Goal: Information Seeking & Learning: Learn about a topic

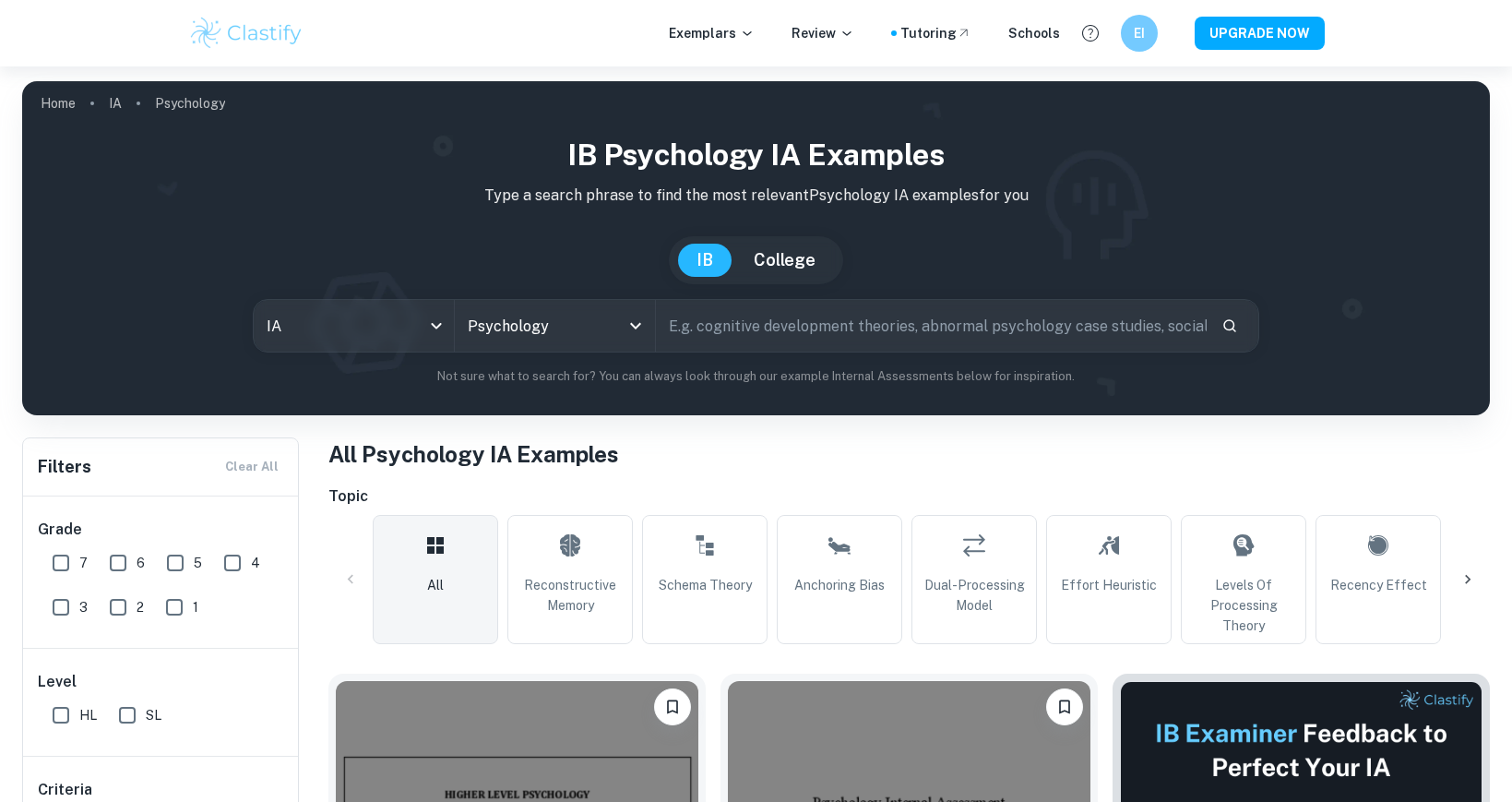
scroll to position [554, 0]
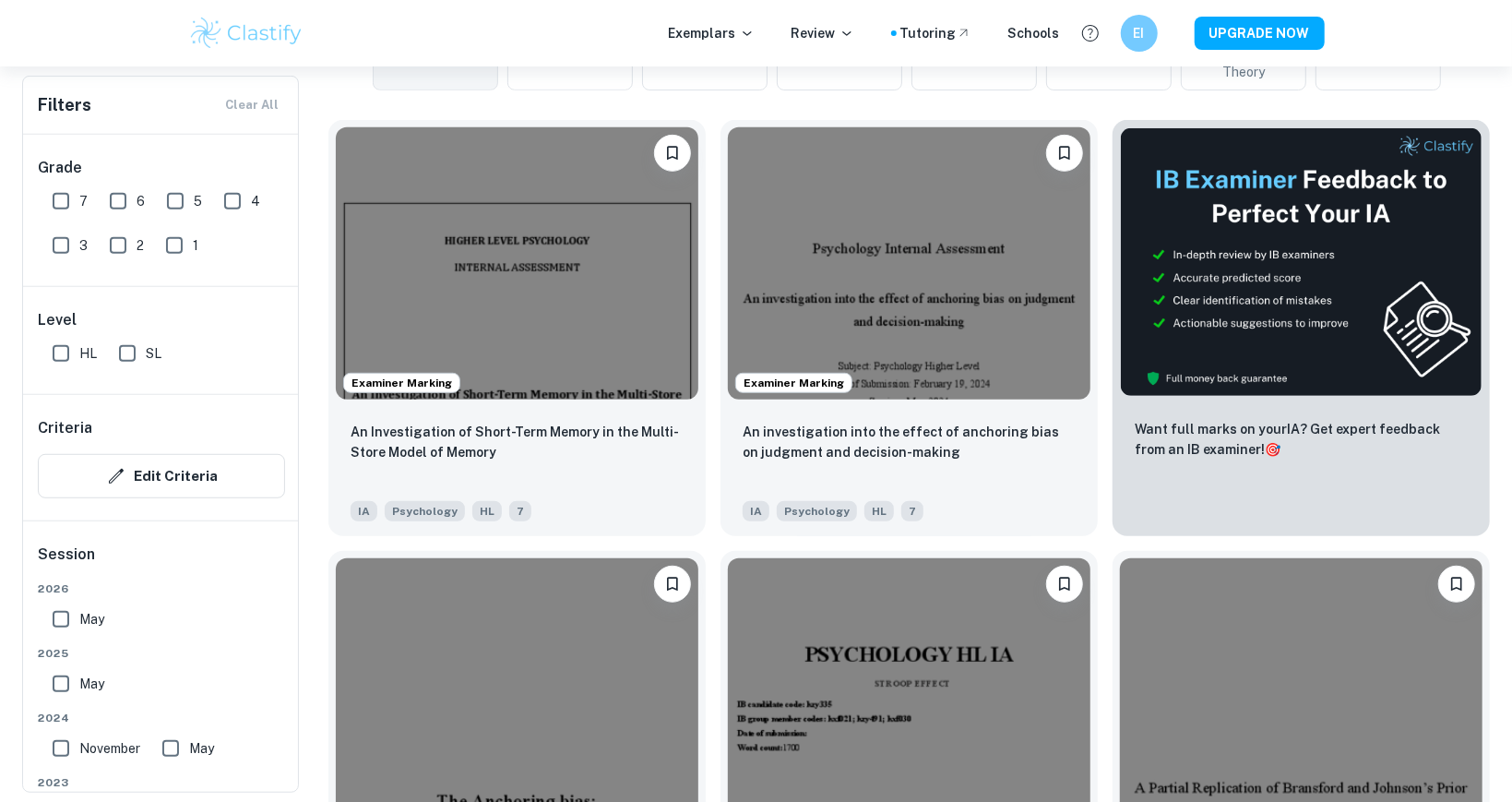
click at [74, 206] on input "7" at bounding box center [60, 200] width 37 height 37
checkbox input "true"
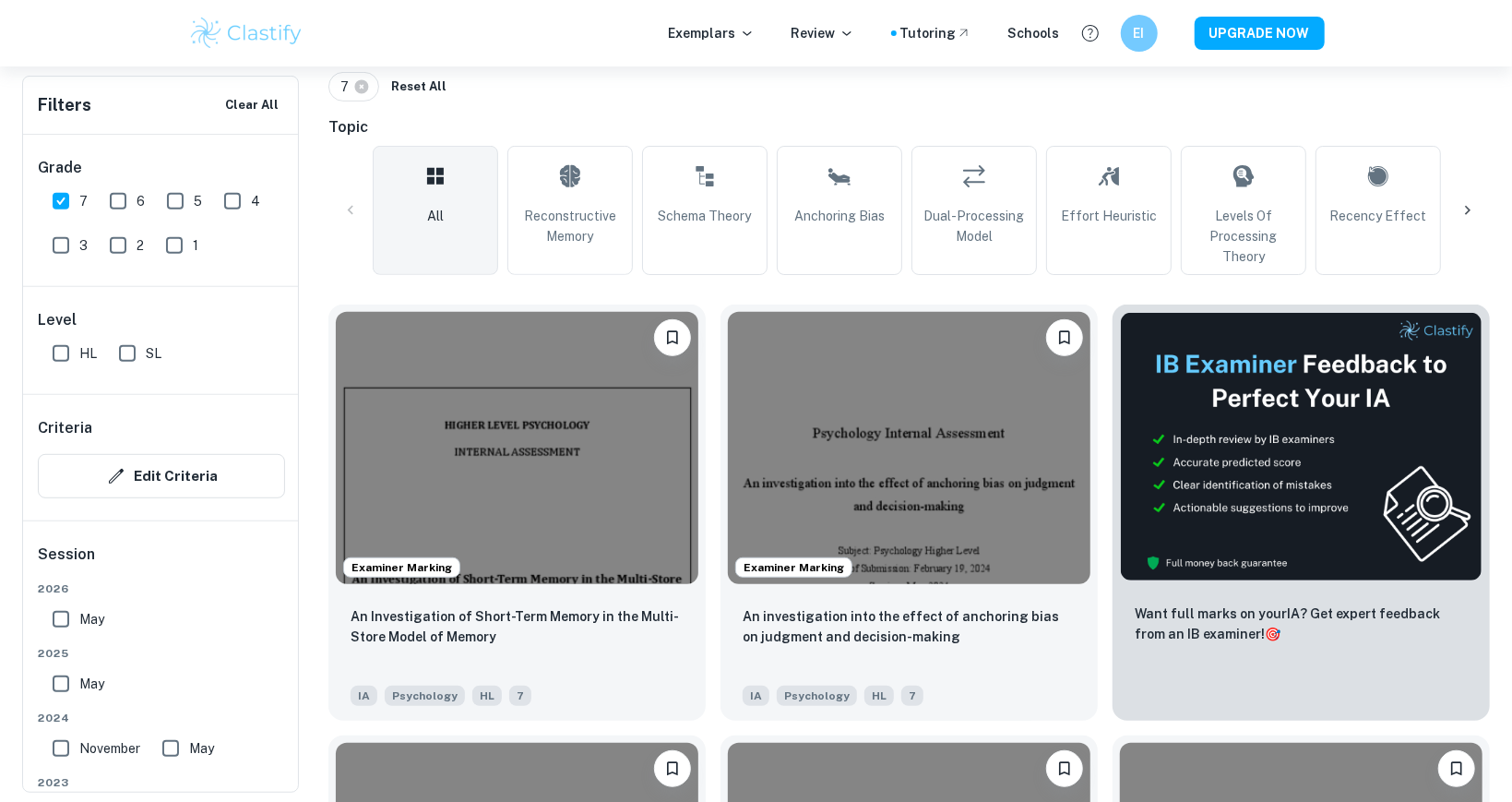
scroll to position [475, 0]
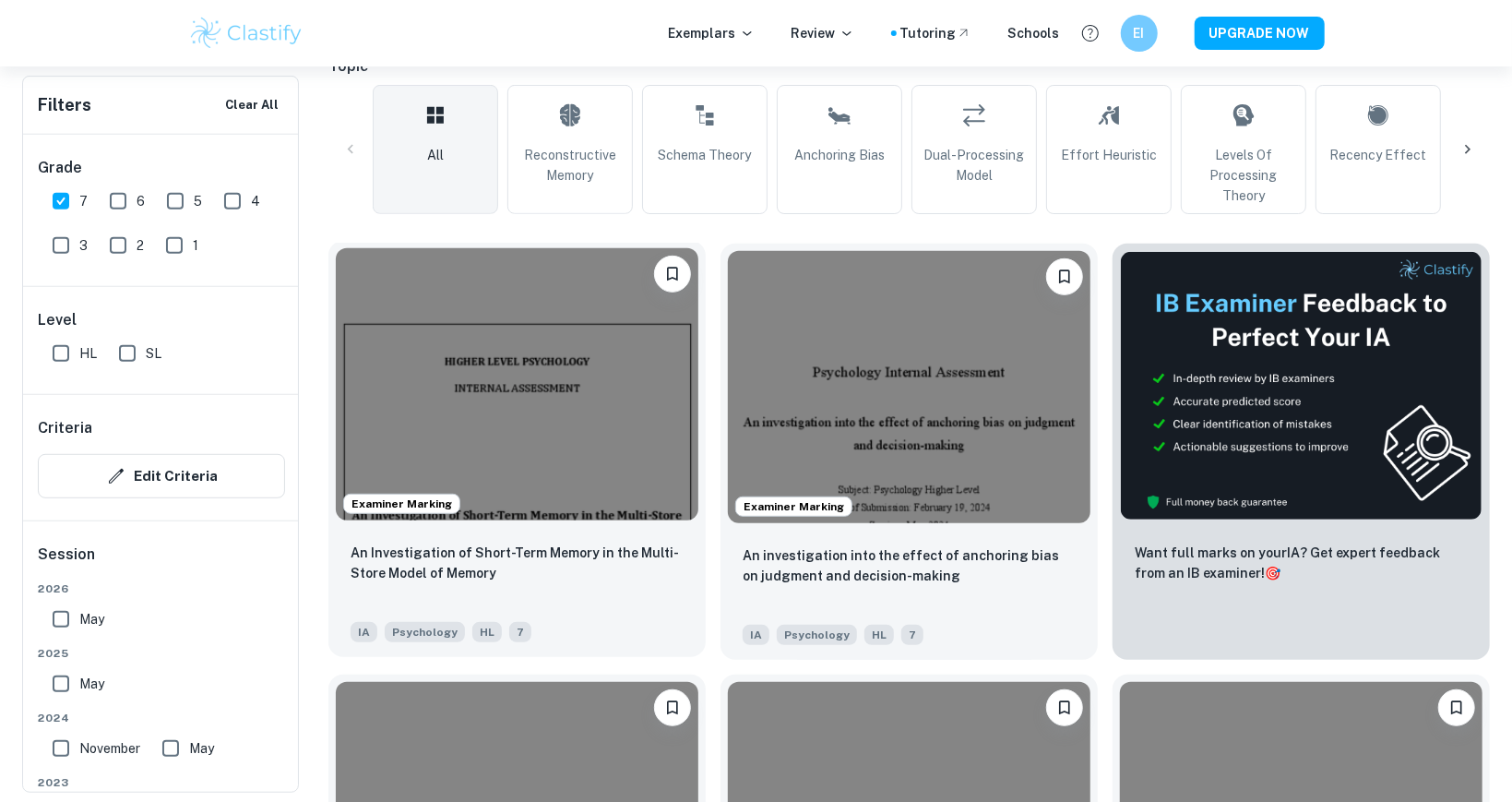
click at [517, 448] on img at bounding box center [517, 385] width 363 height 273
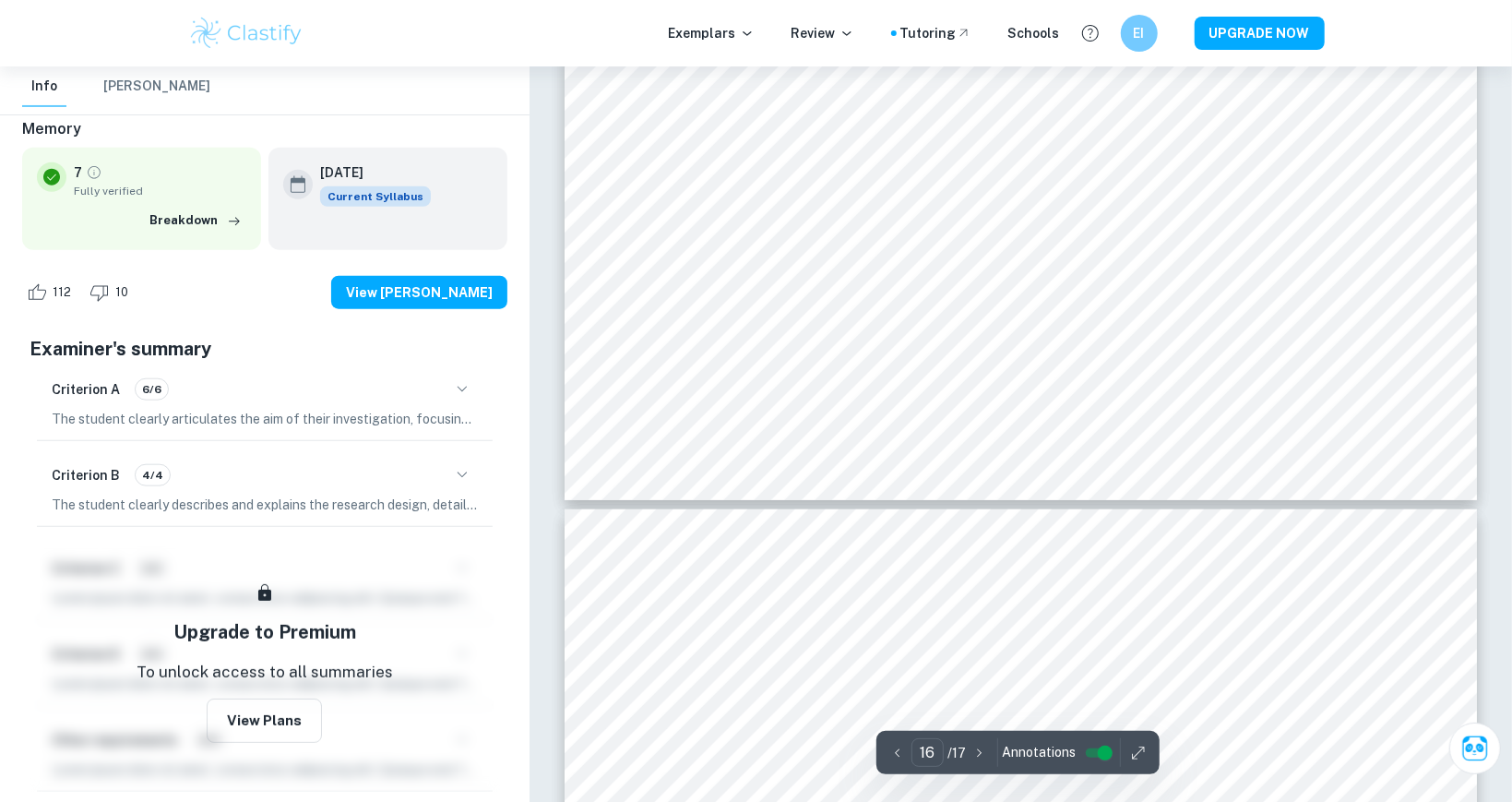
scroll to position [19136, 0]
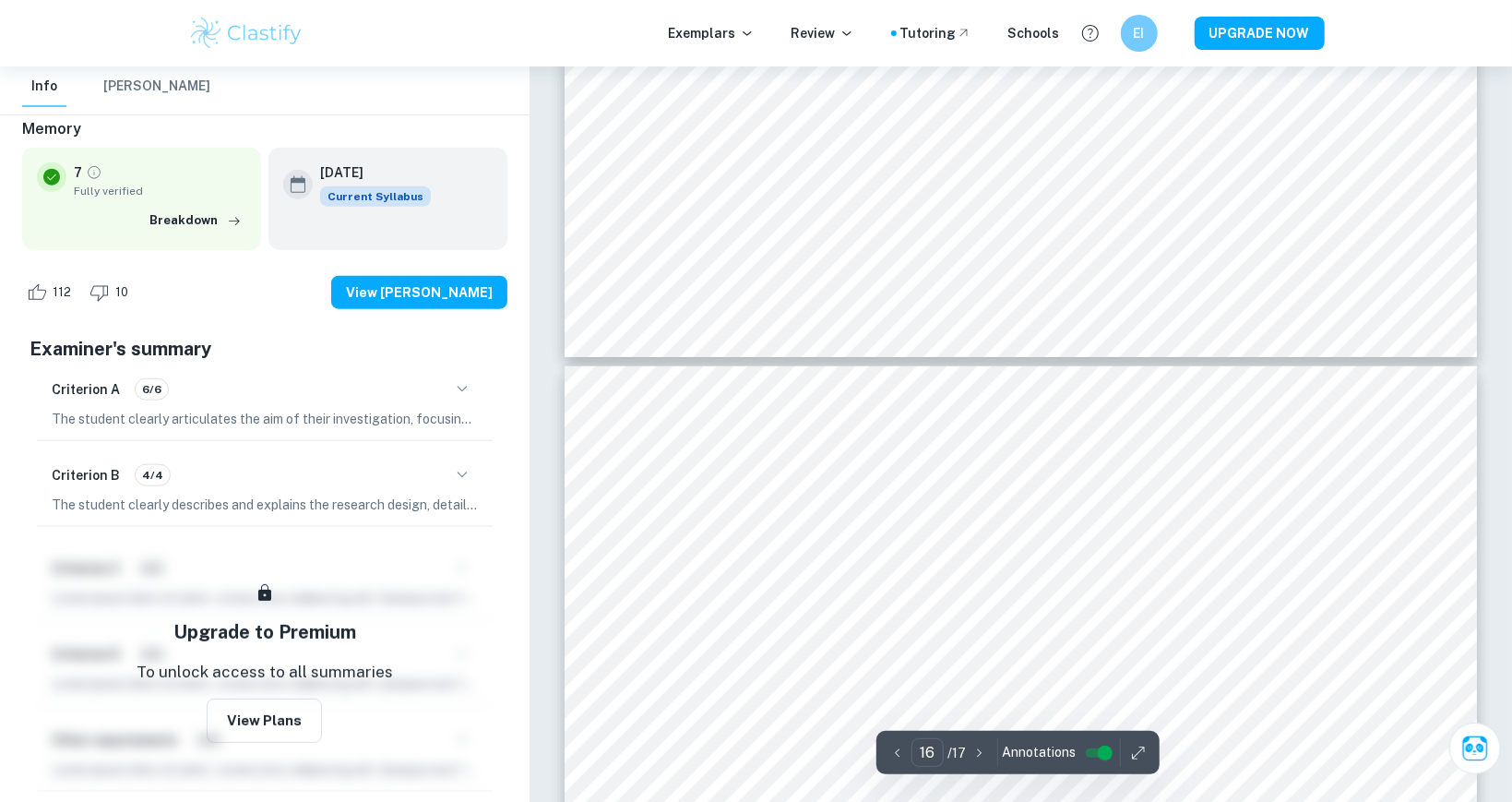
type input "17"
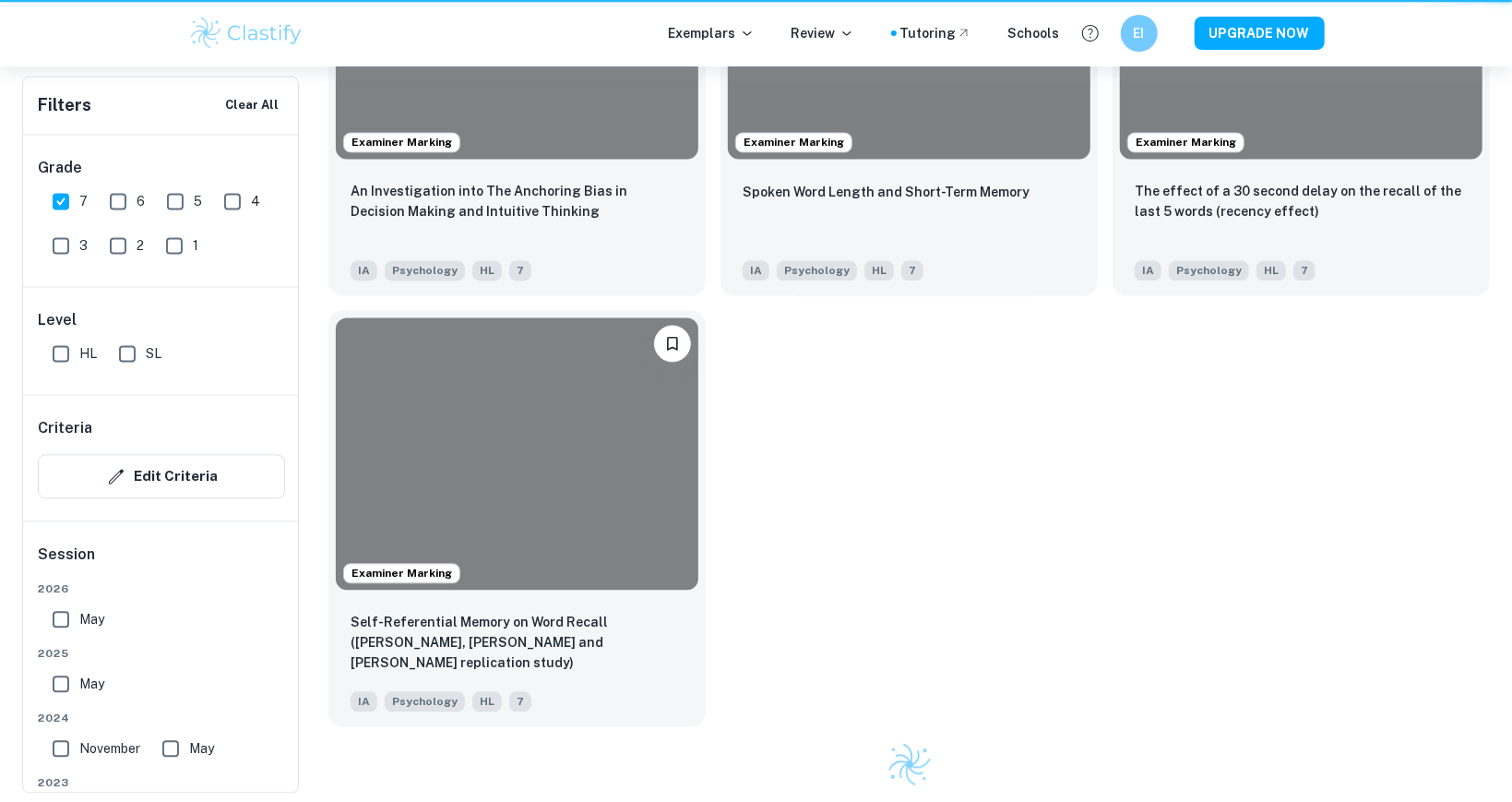
scroll to position [475, 0]
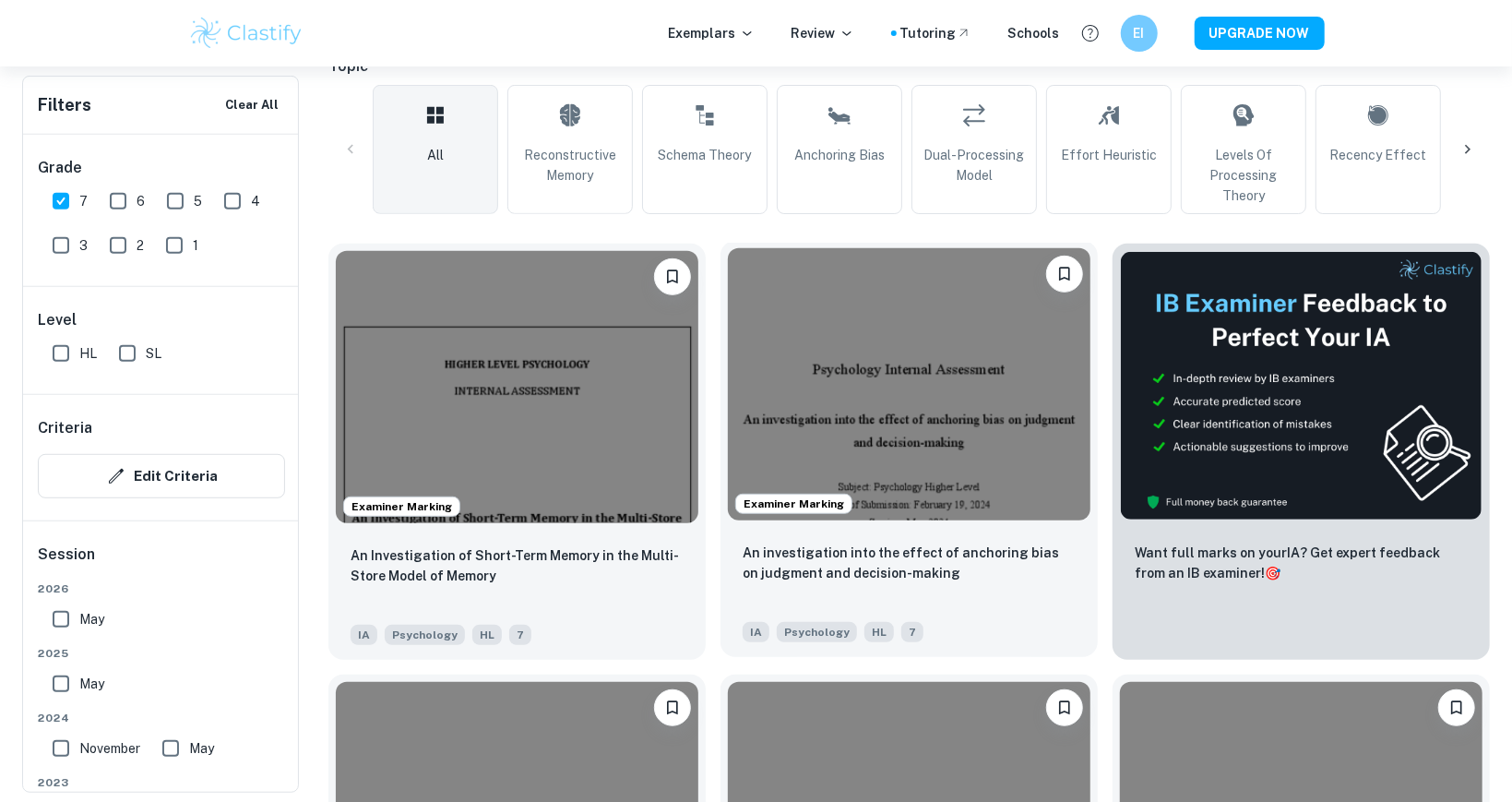
click at [840, 404] on img at bounding box center [910, 385] width 363 height 273
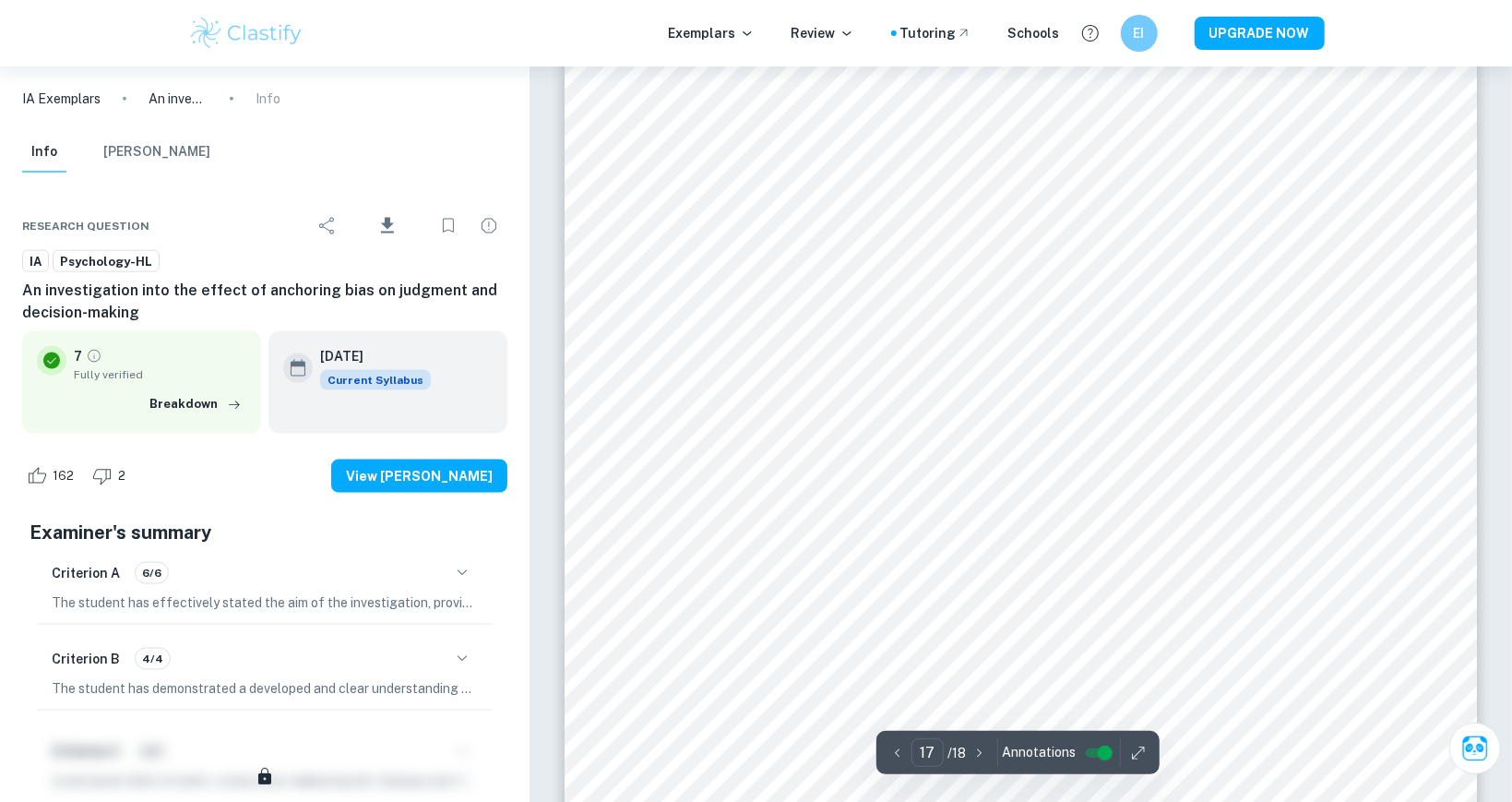
scroll to position [19715, 0]
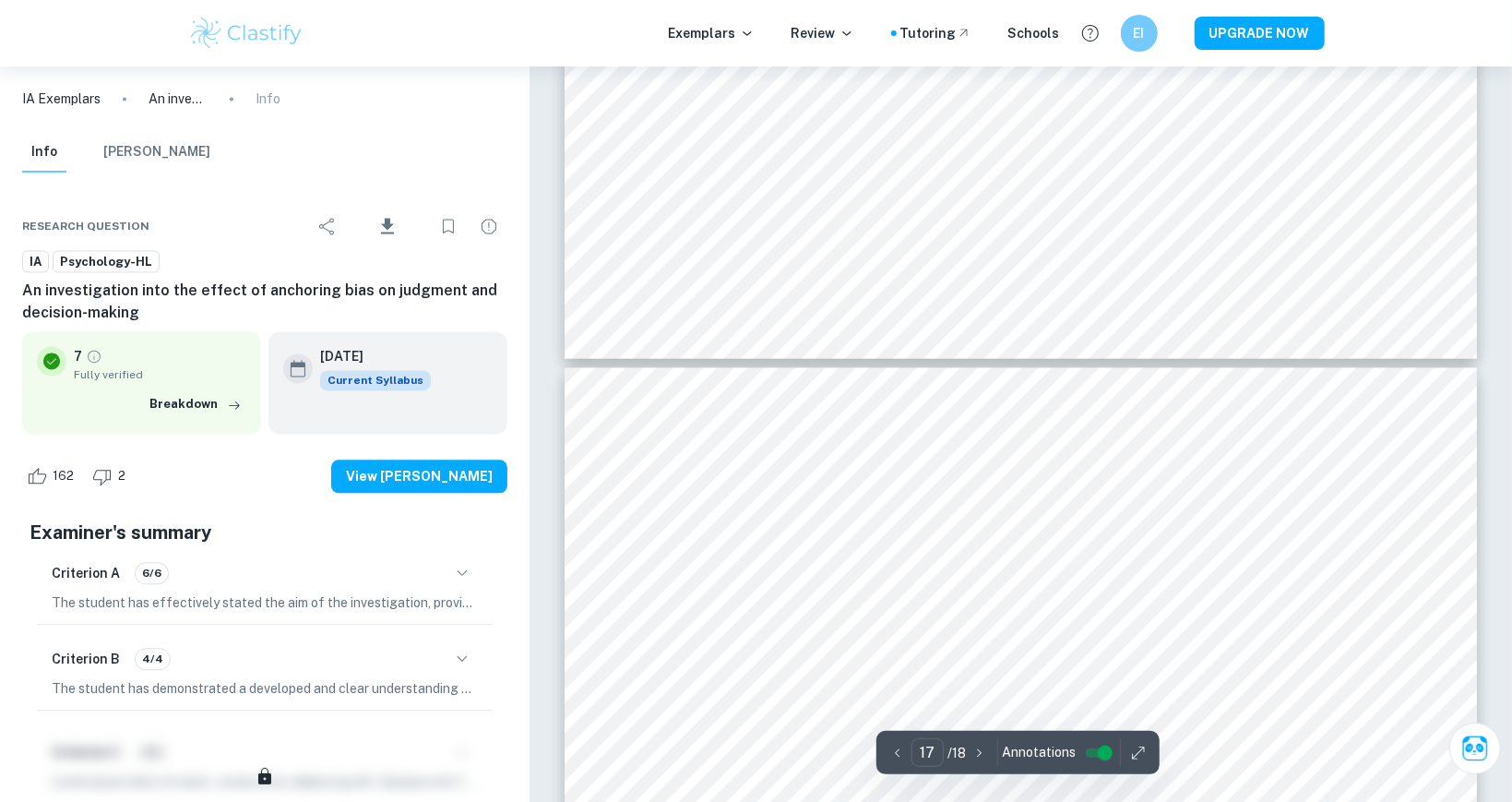
type input "18"
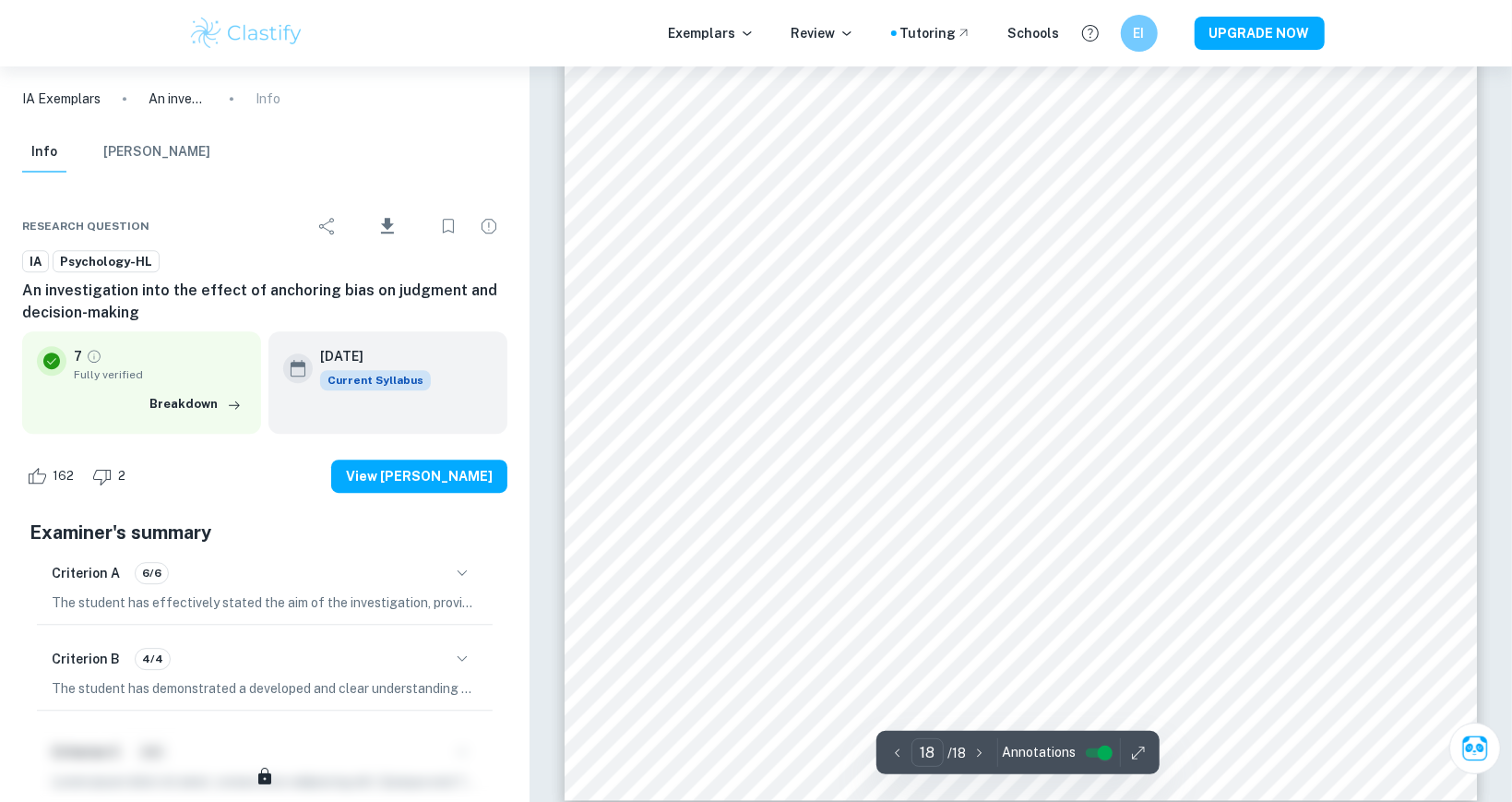
scroll to position [21312, 0]
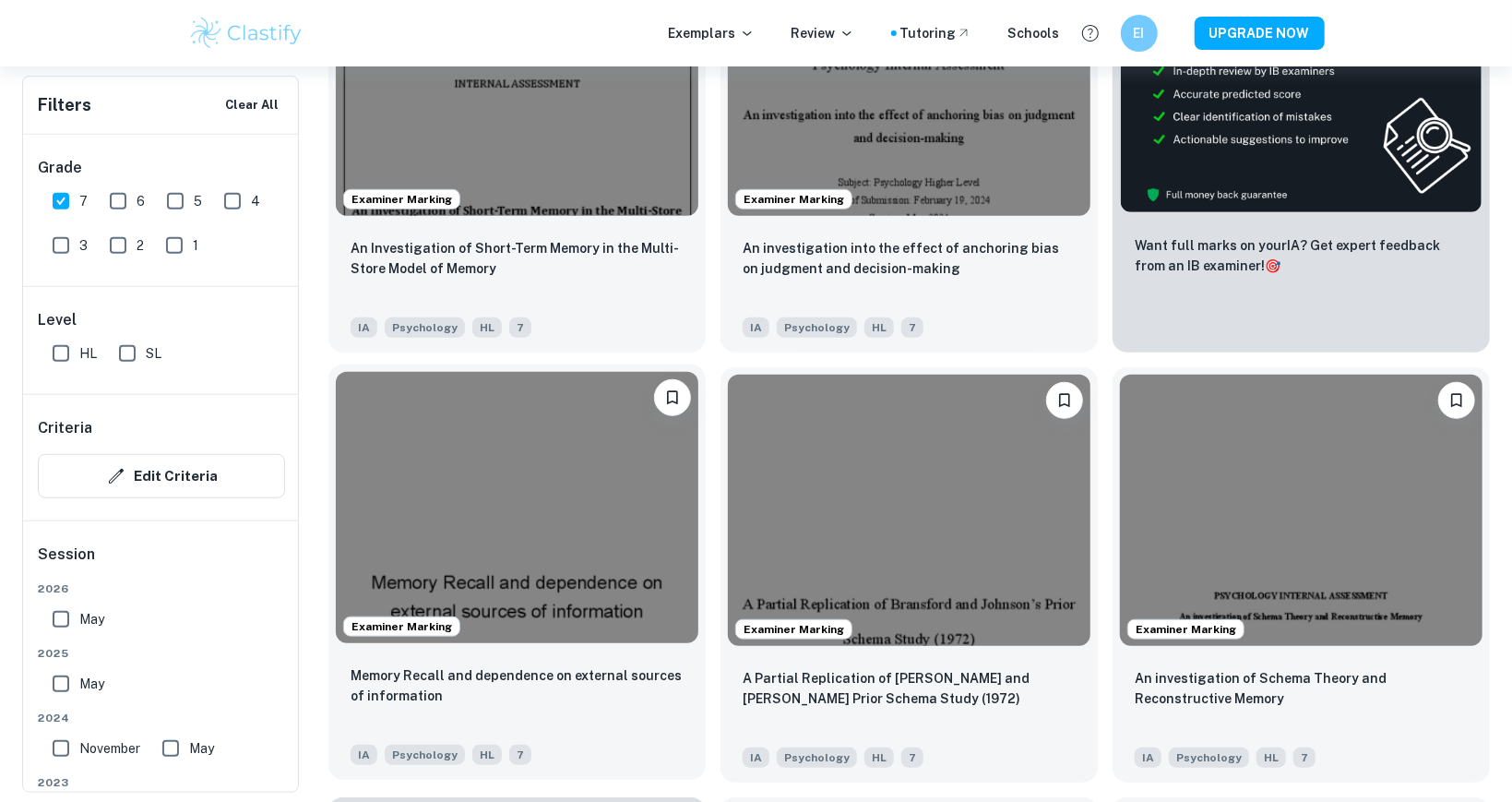
scroll to position [783, 0]
click at [636, 490] on img at bounding box center [517, 508] width 363 height 273
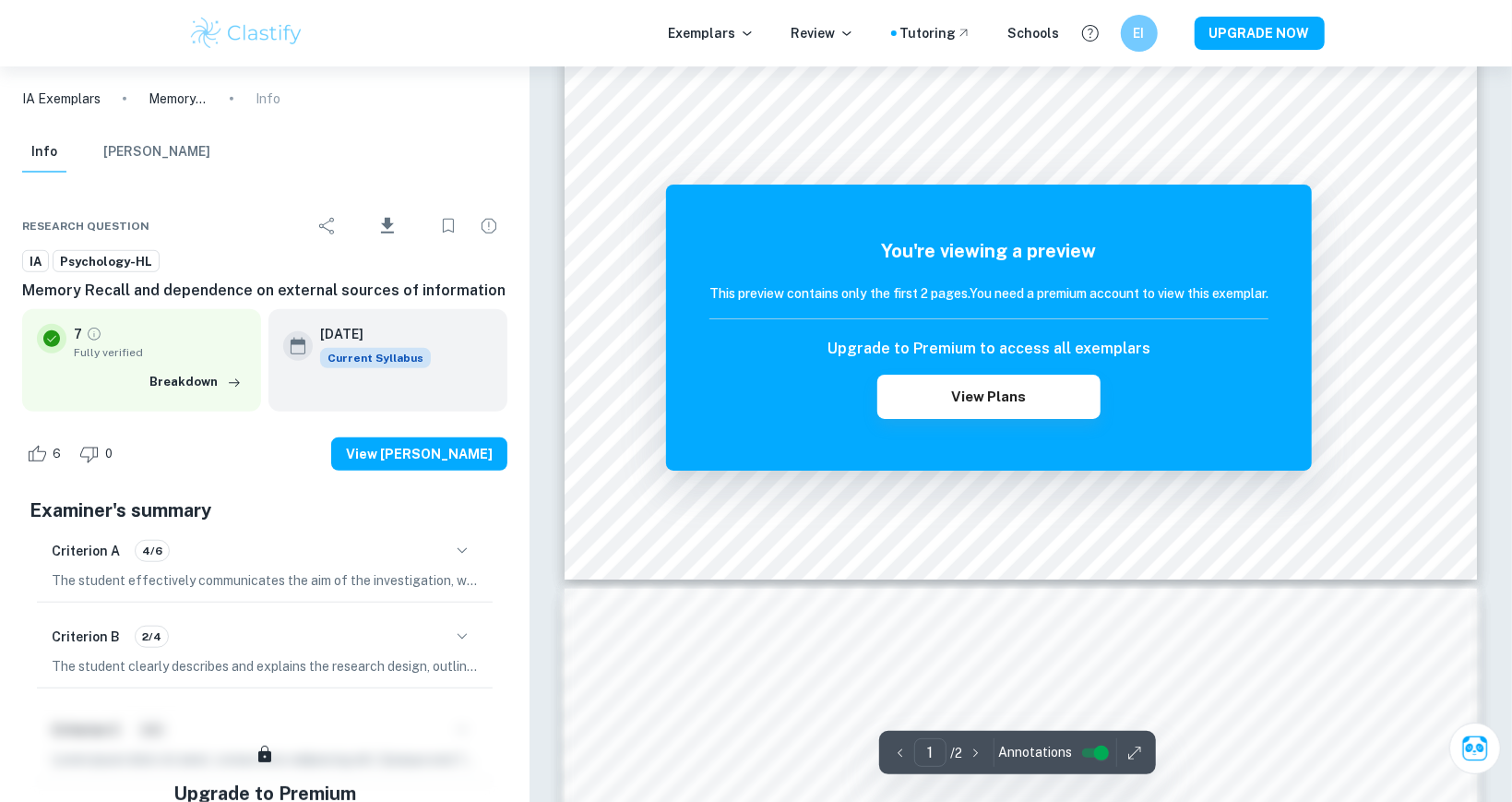
scroll to position [408, 0]
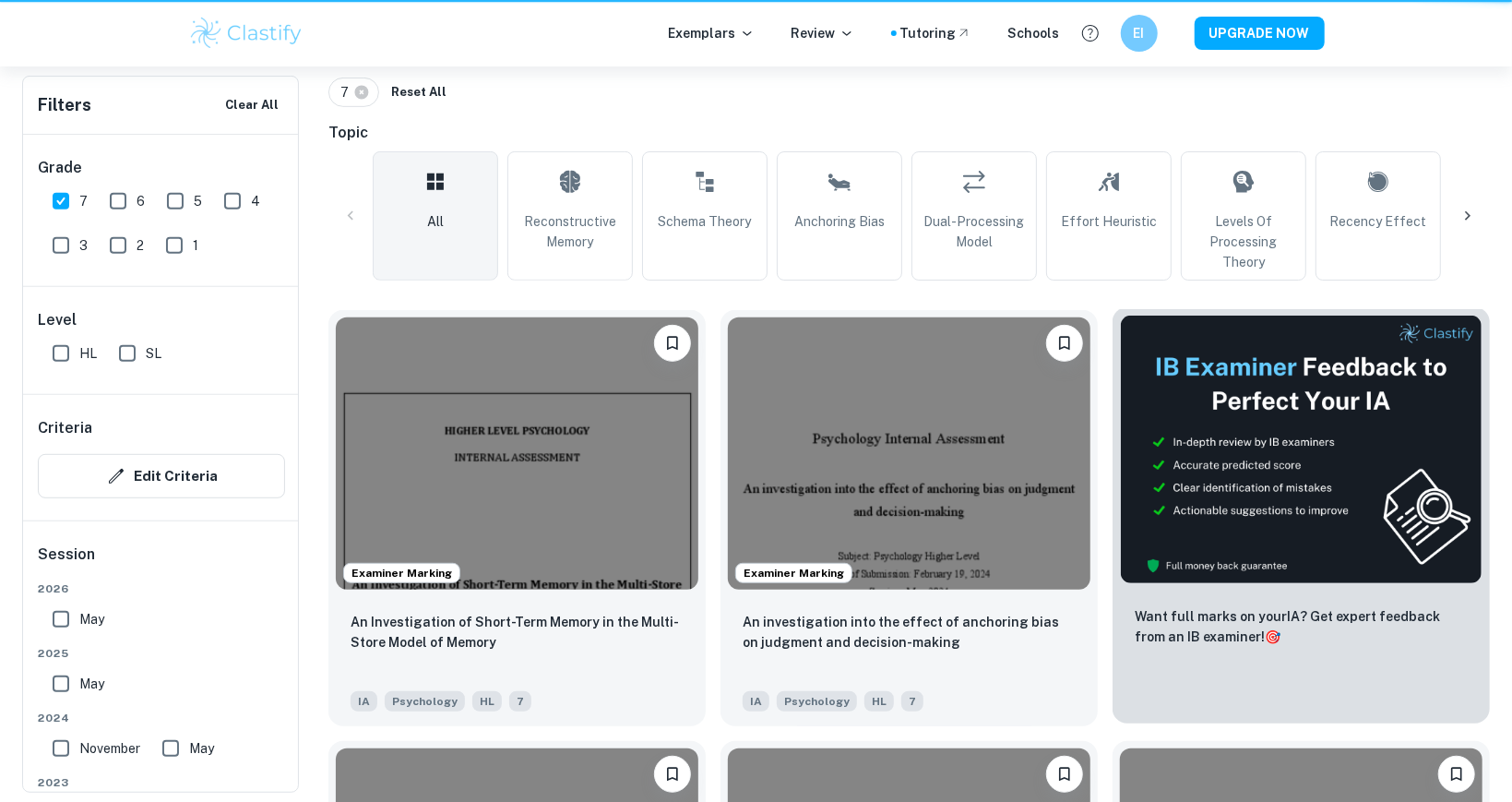
scroll to position [783, 0]
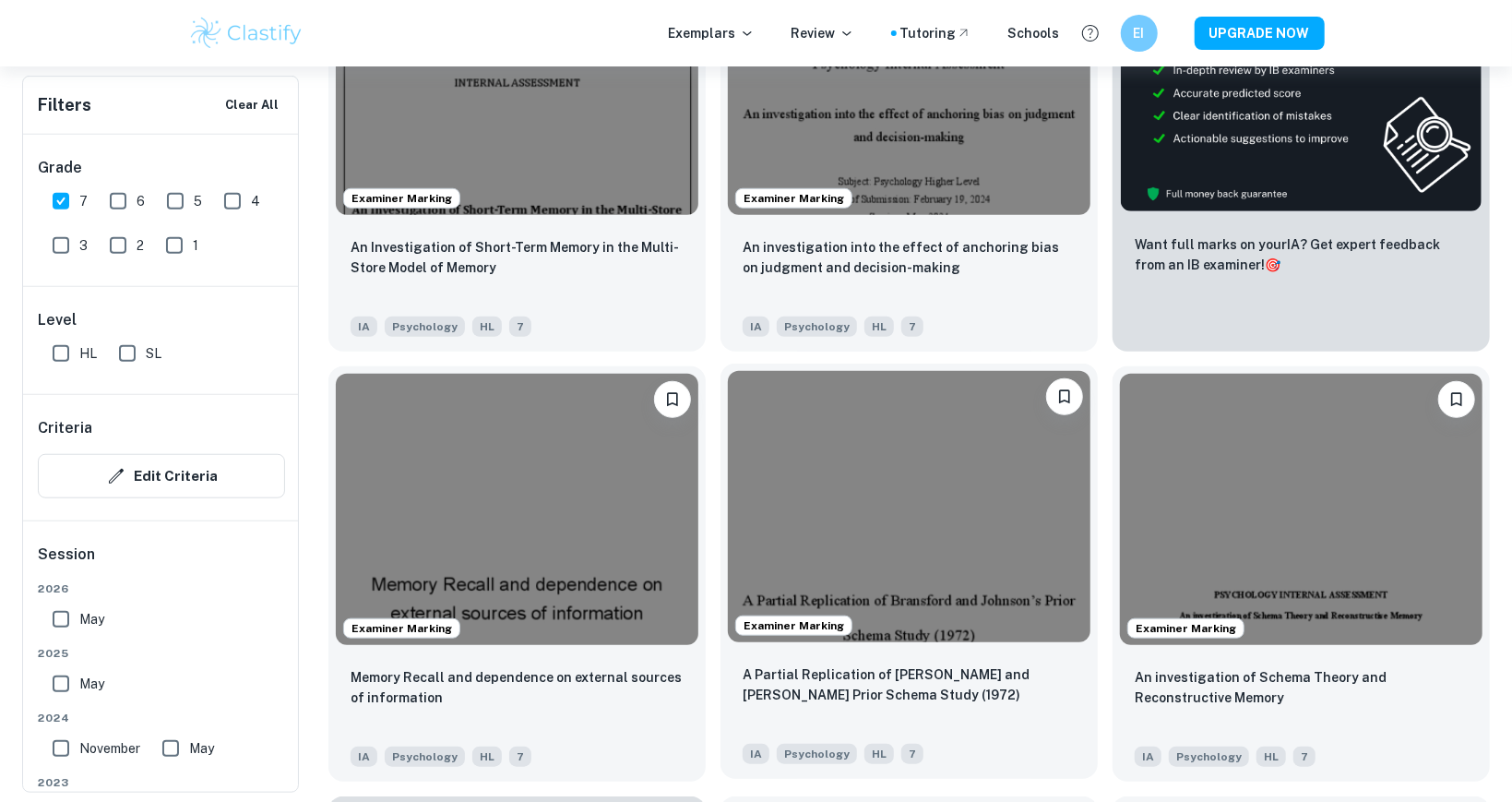
click at [915, 489] on img at bounding box center [910, 508] width 363 height 273
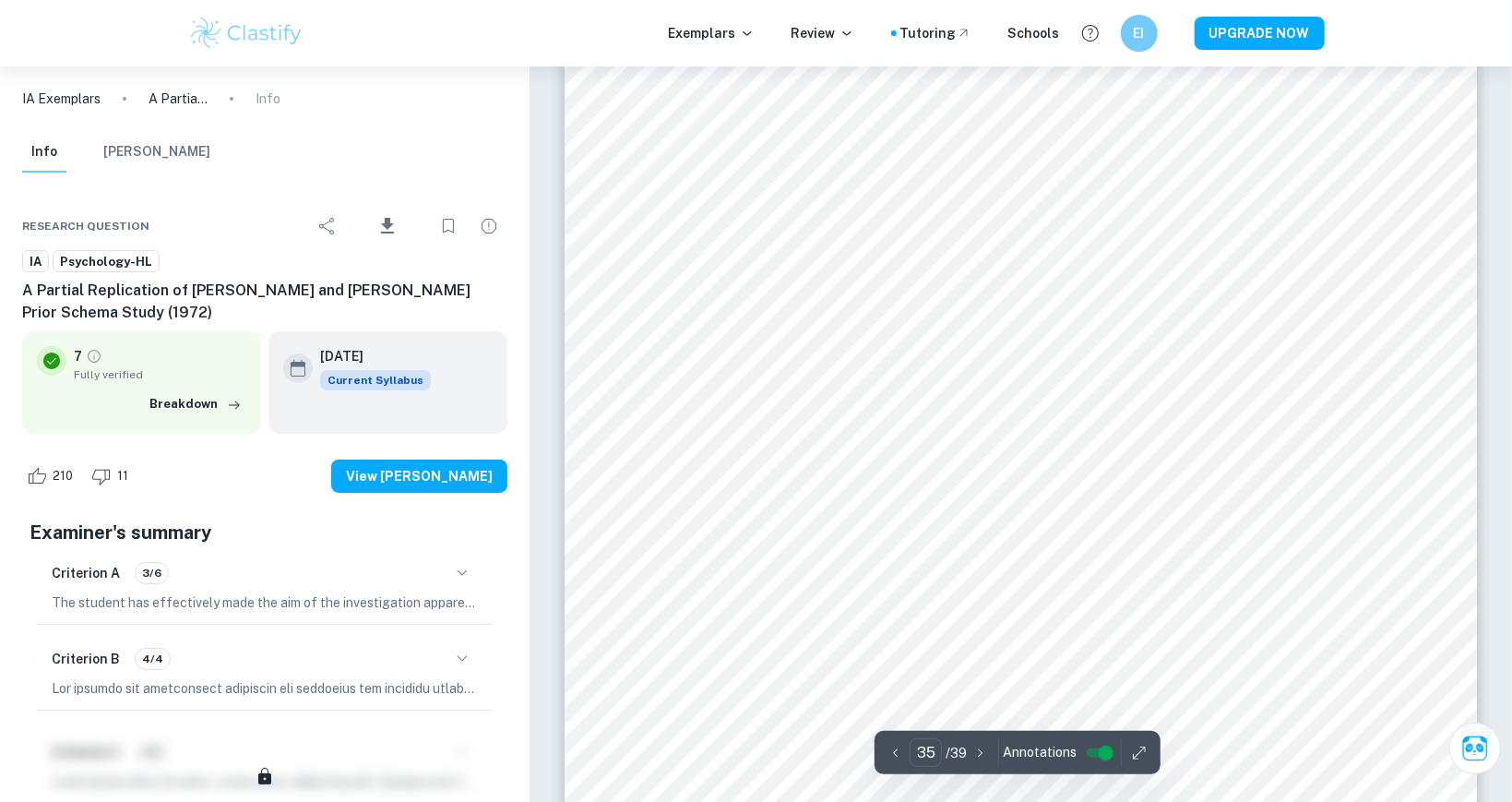
scroll to position [45124, 0]
type input "36"
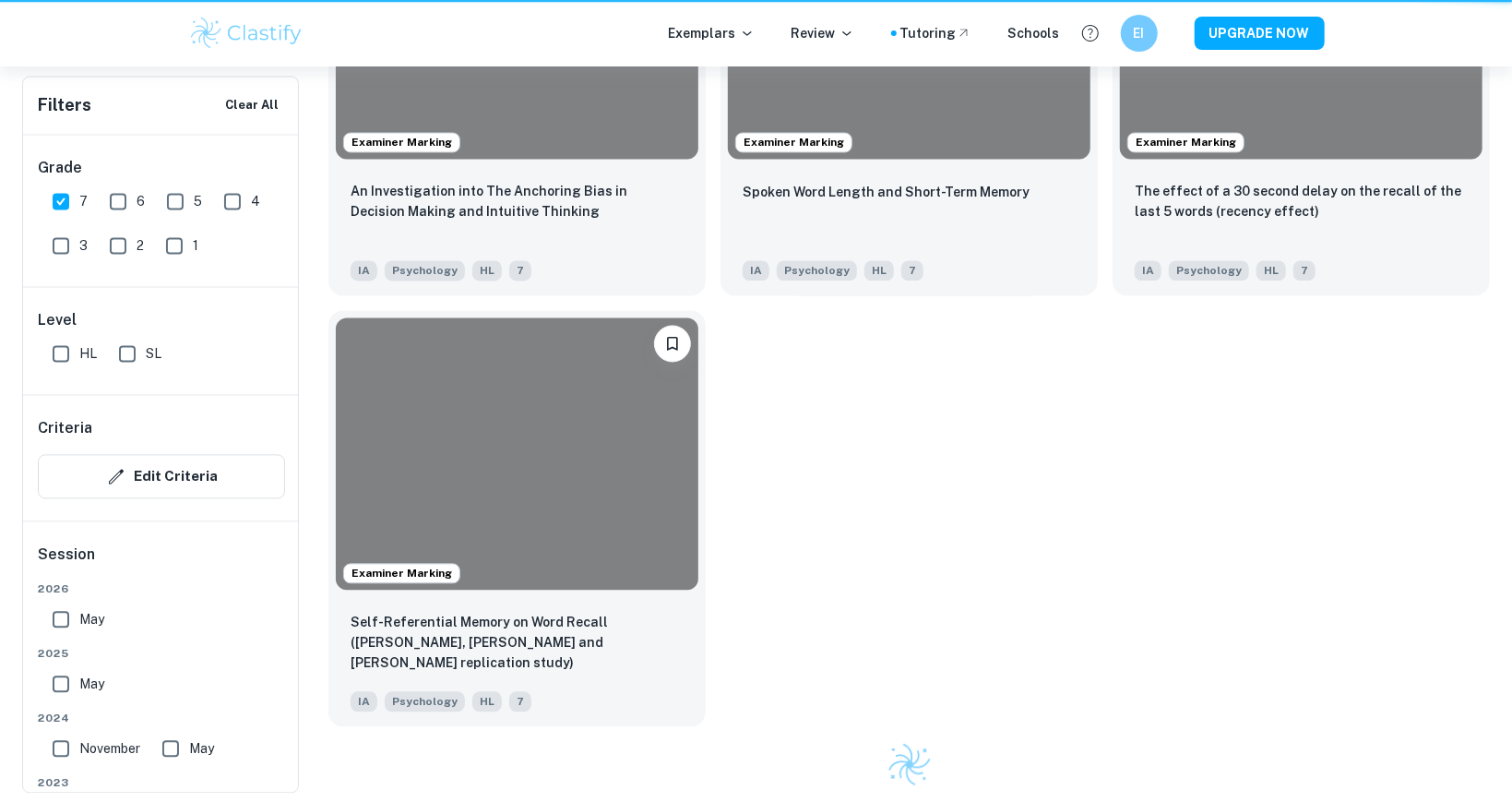
scroll to position [783, 0]
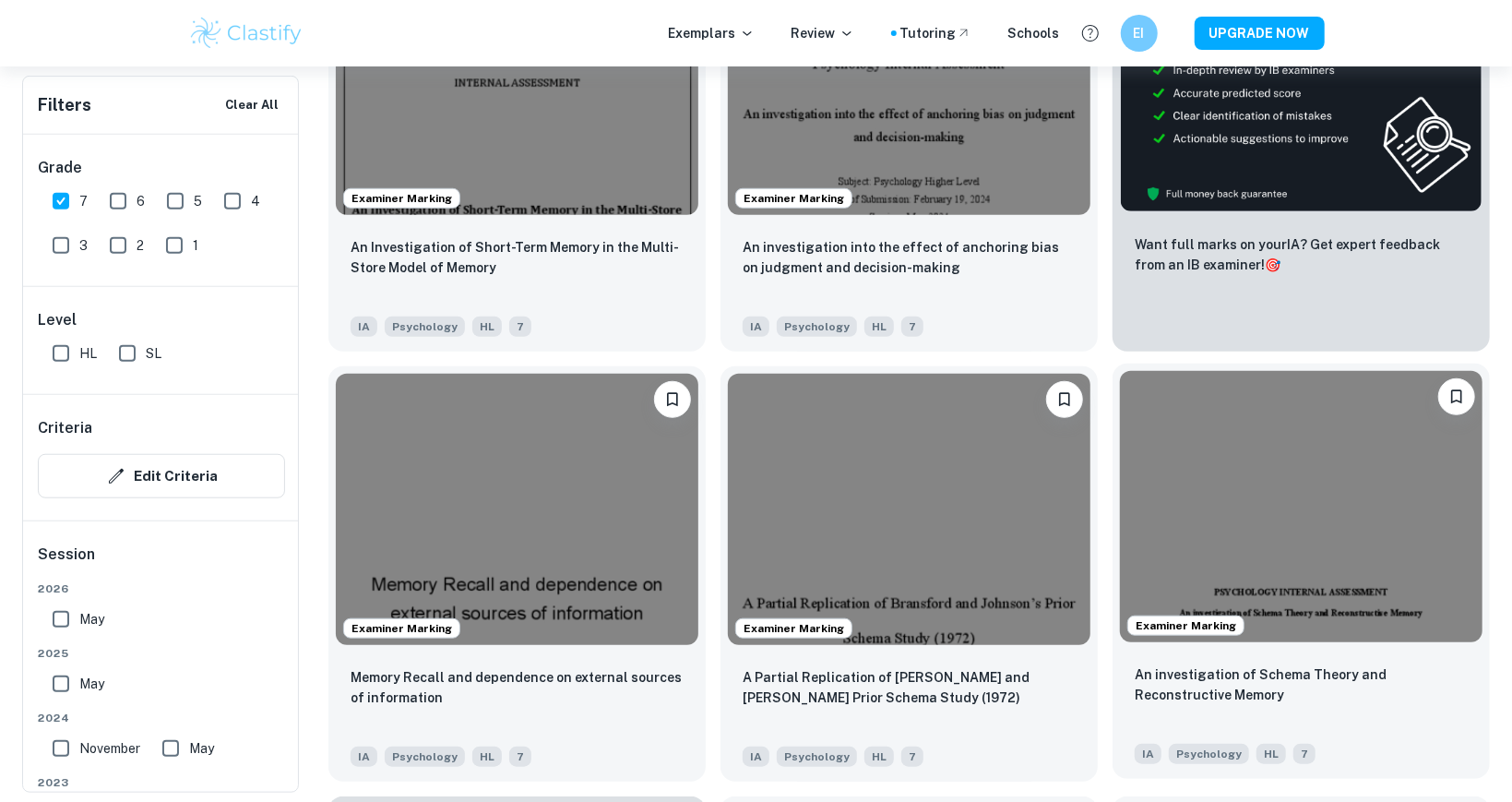
click at [1281, 498] on img at bounding box center [1302, 508] width 363 height 273
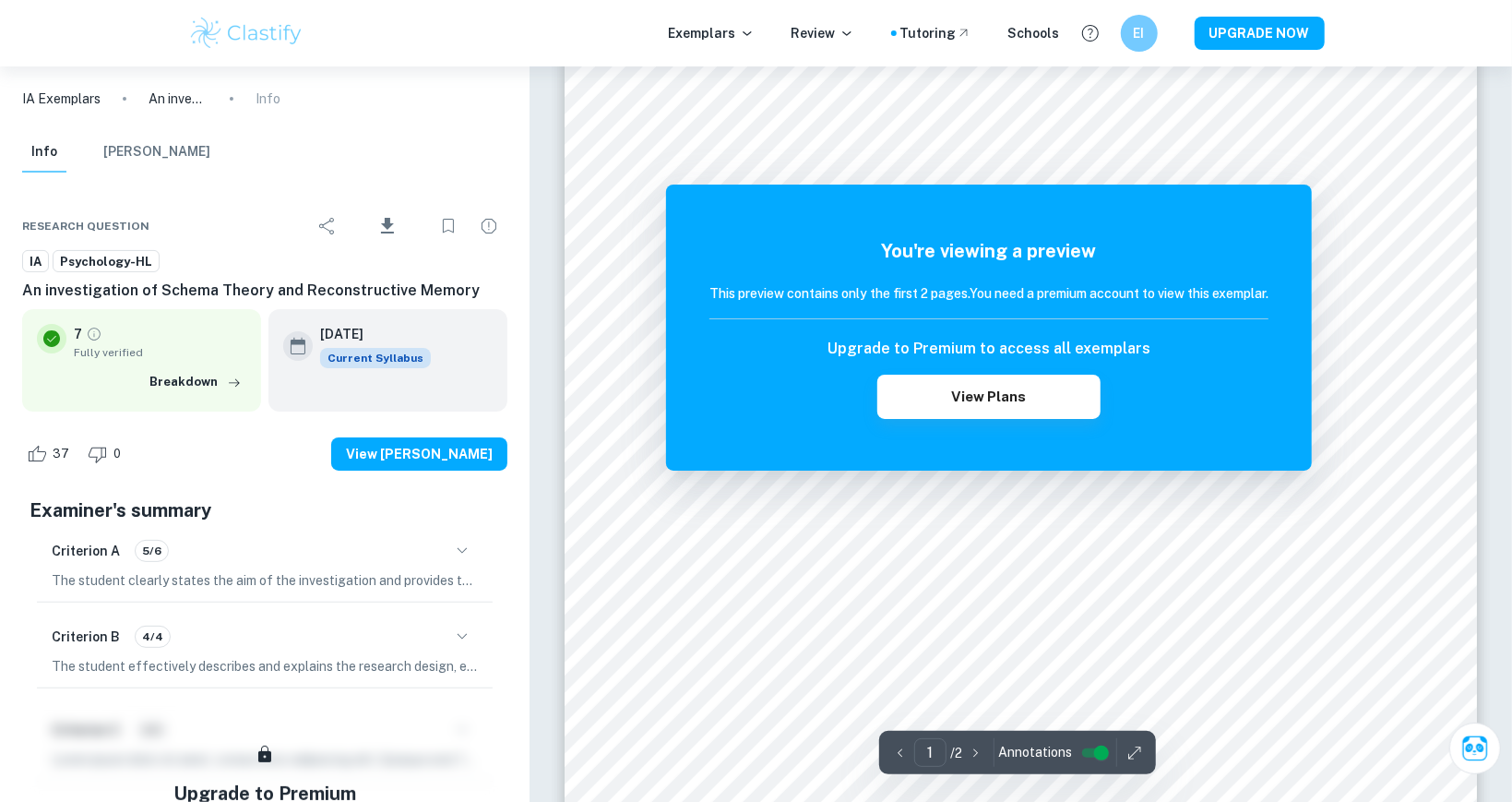
scroll to position [77, 0]
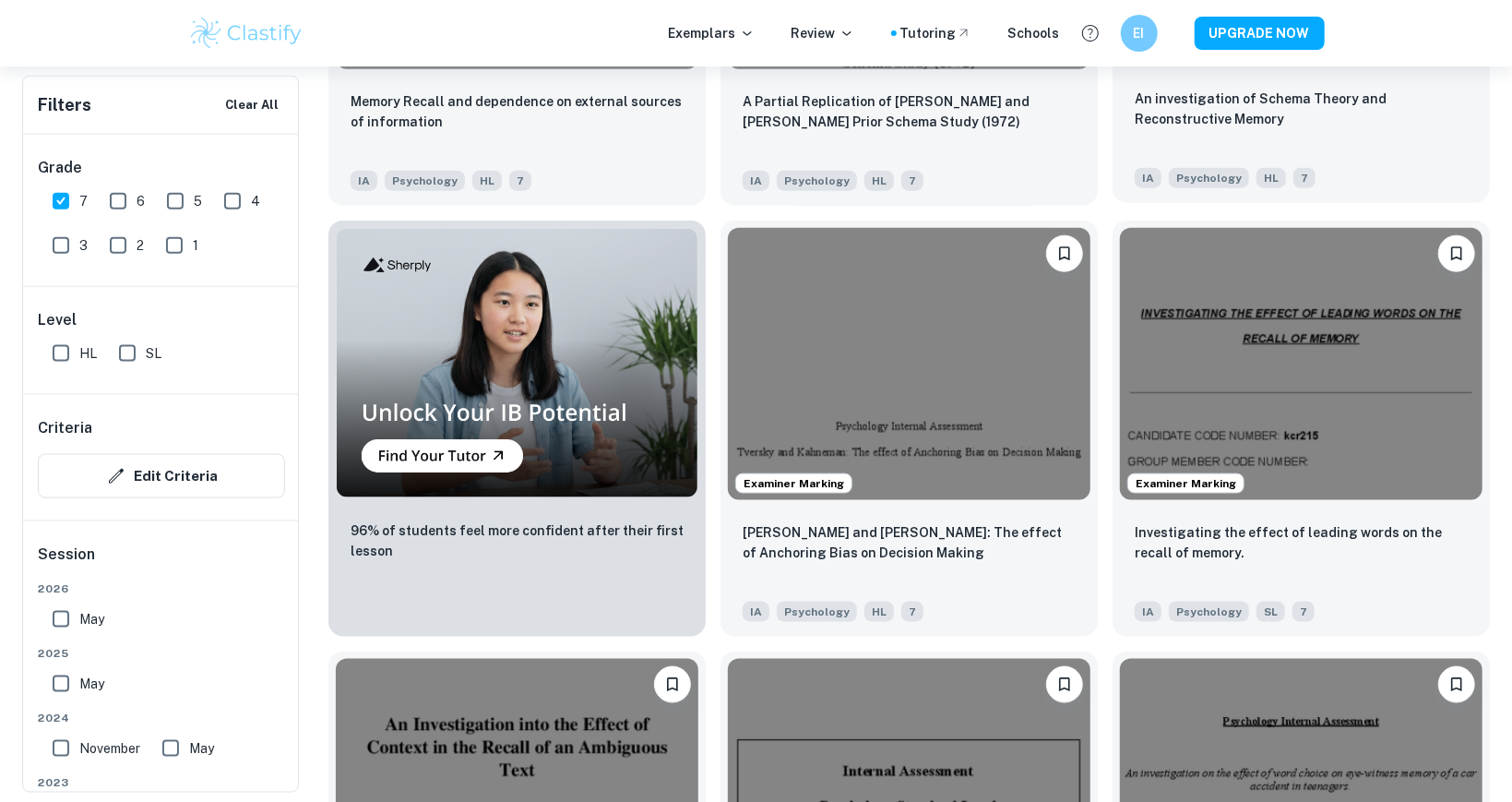
scroll to position [1398, 0]
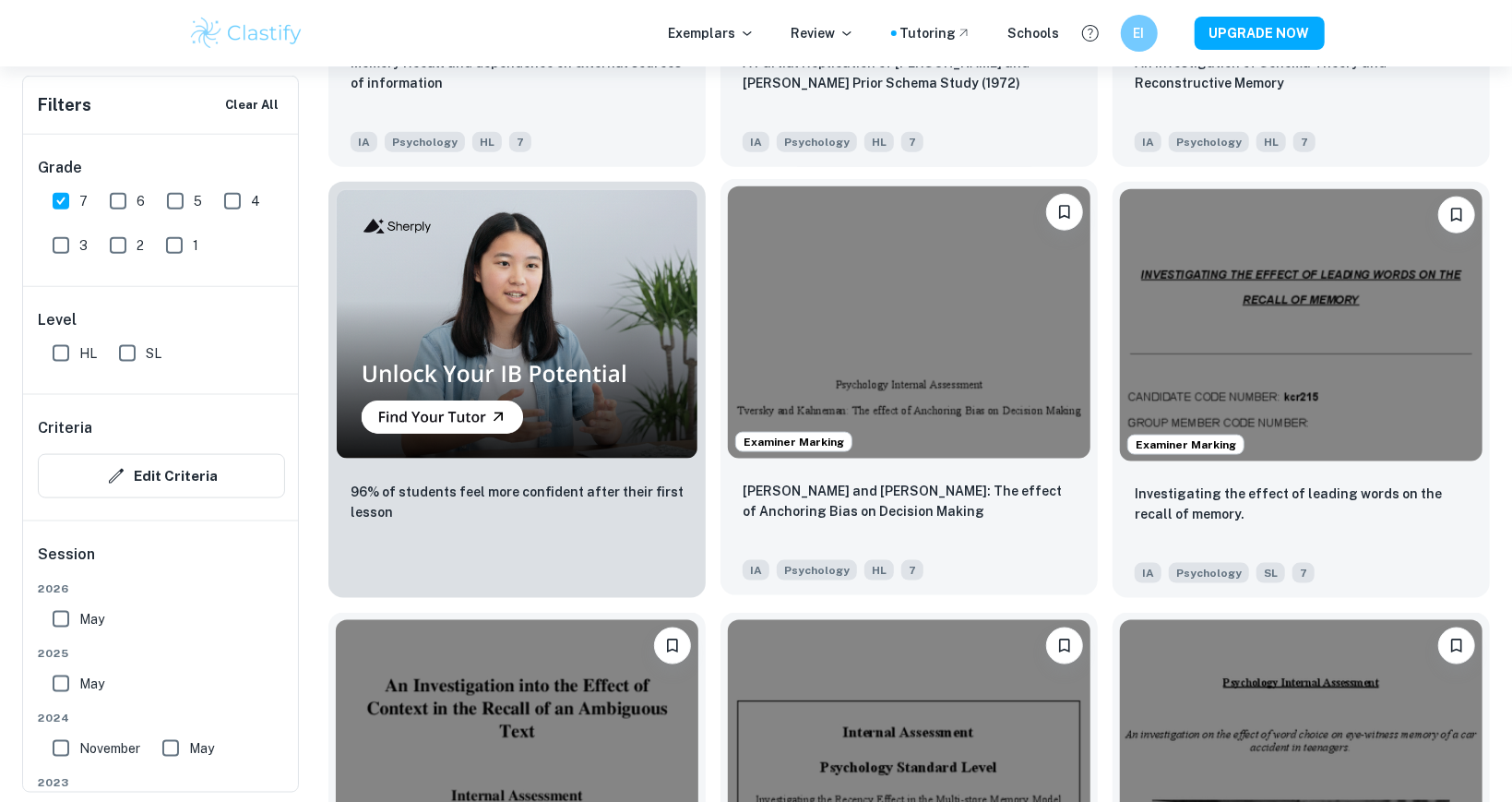
click at [1022, 360] on img at bounding box center [910, 322] width 363 height 273
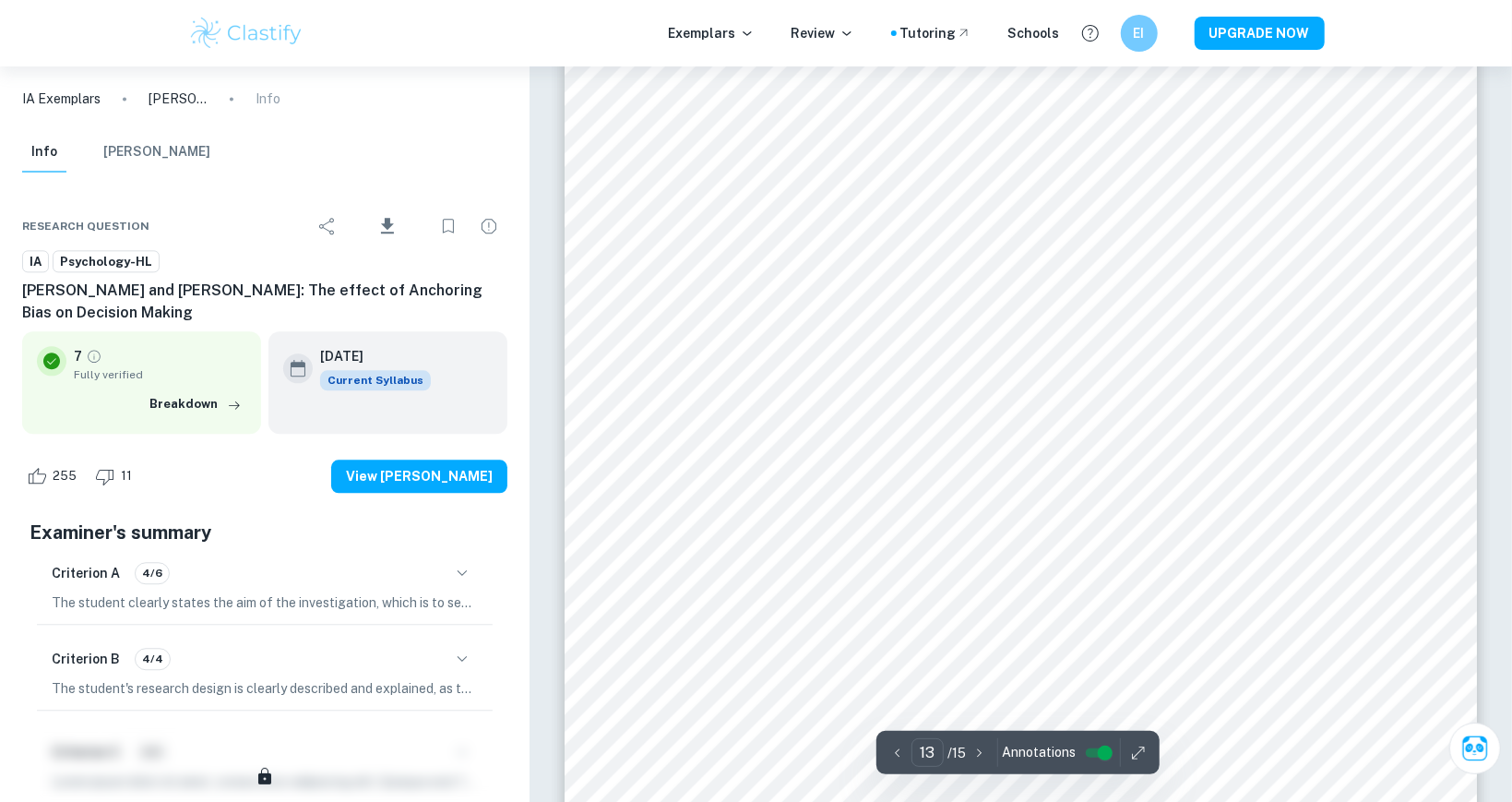
scroll to position [16190, 0]
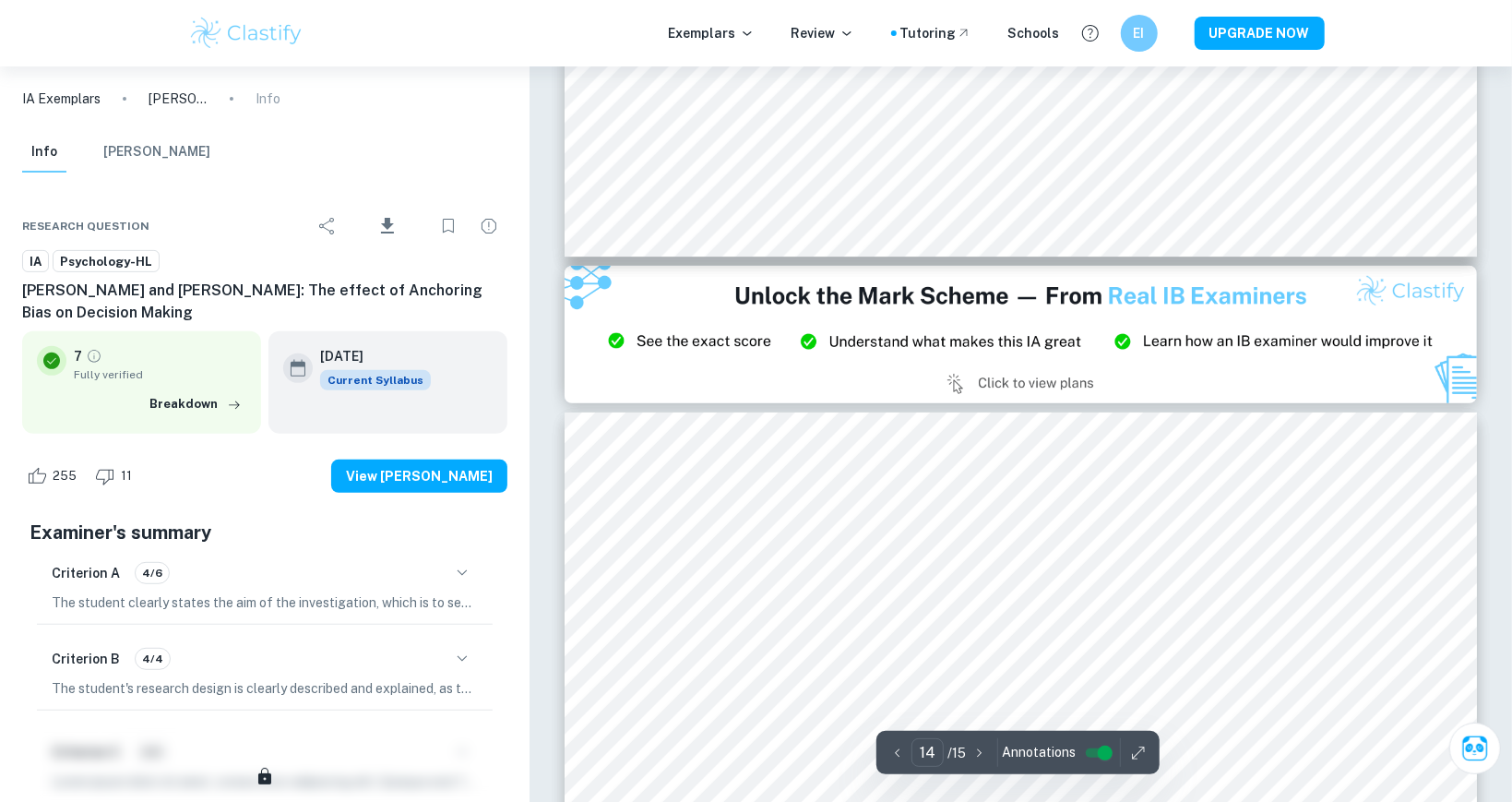
type input "15"
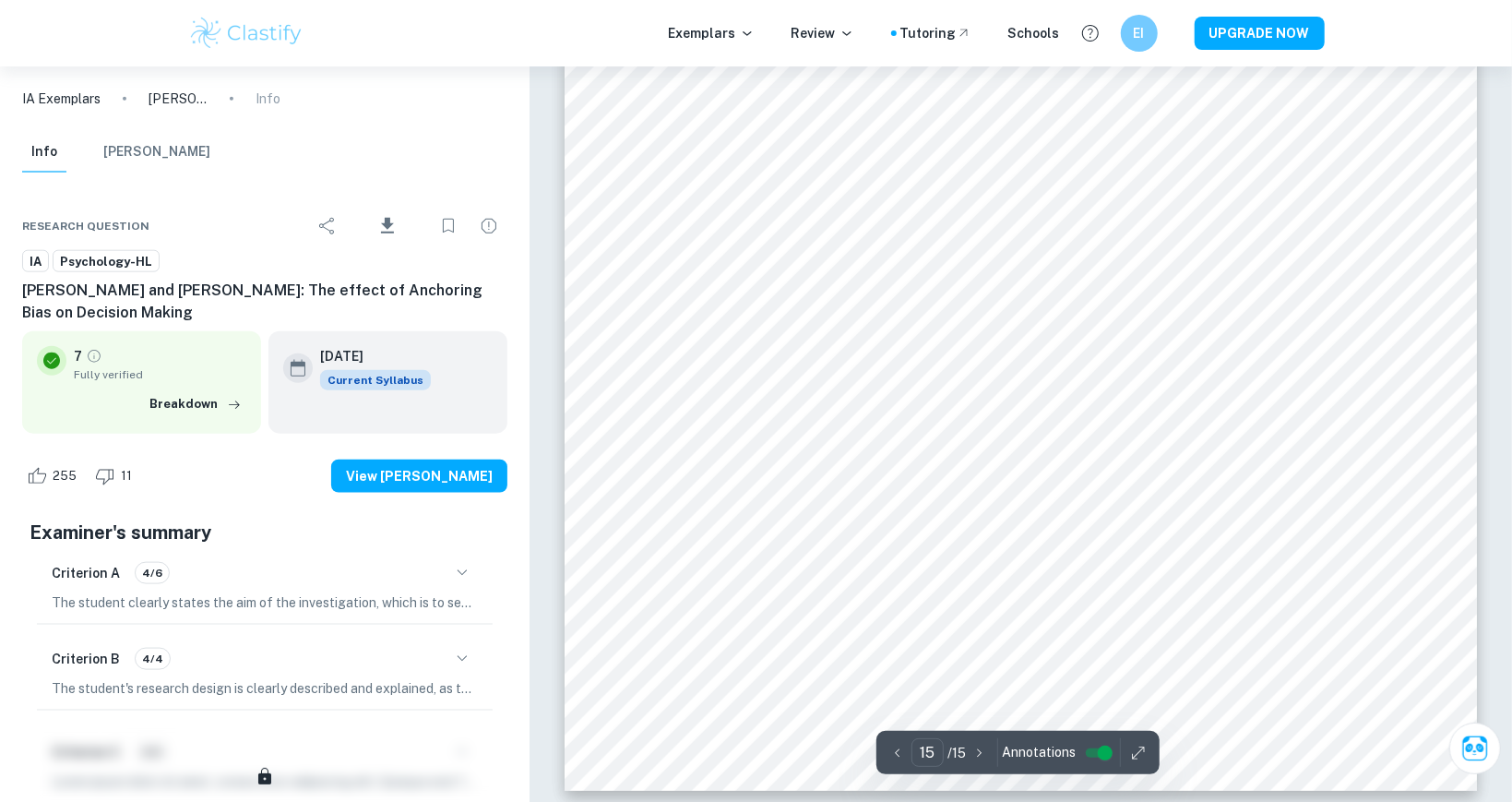
scroll to position [19387, 0]
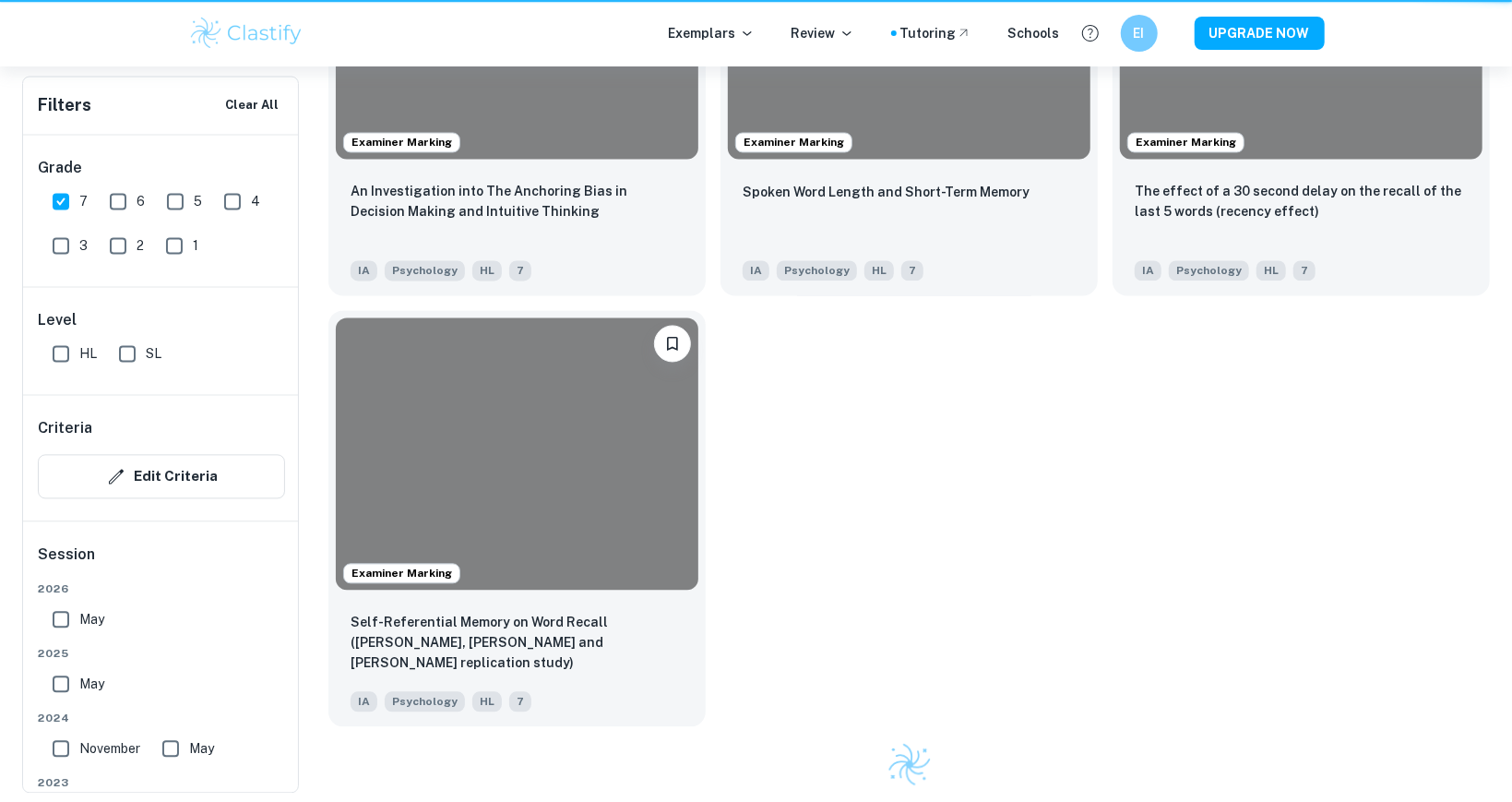
scroll to position [1398, 0]
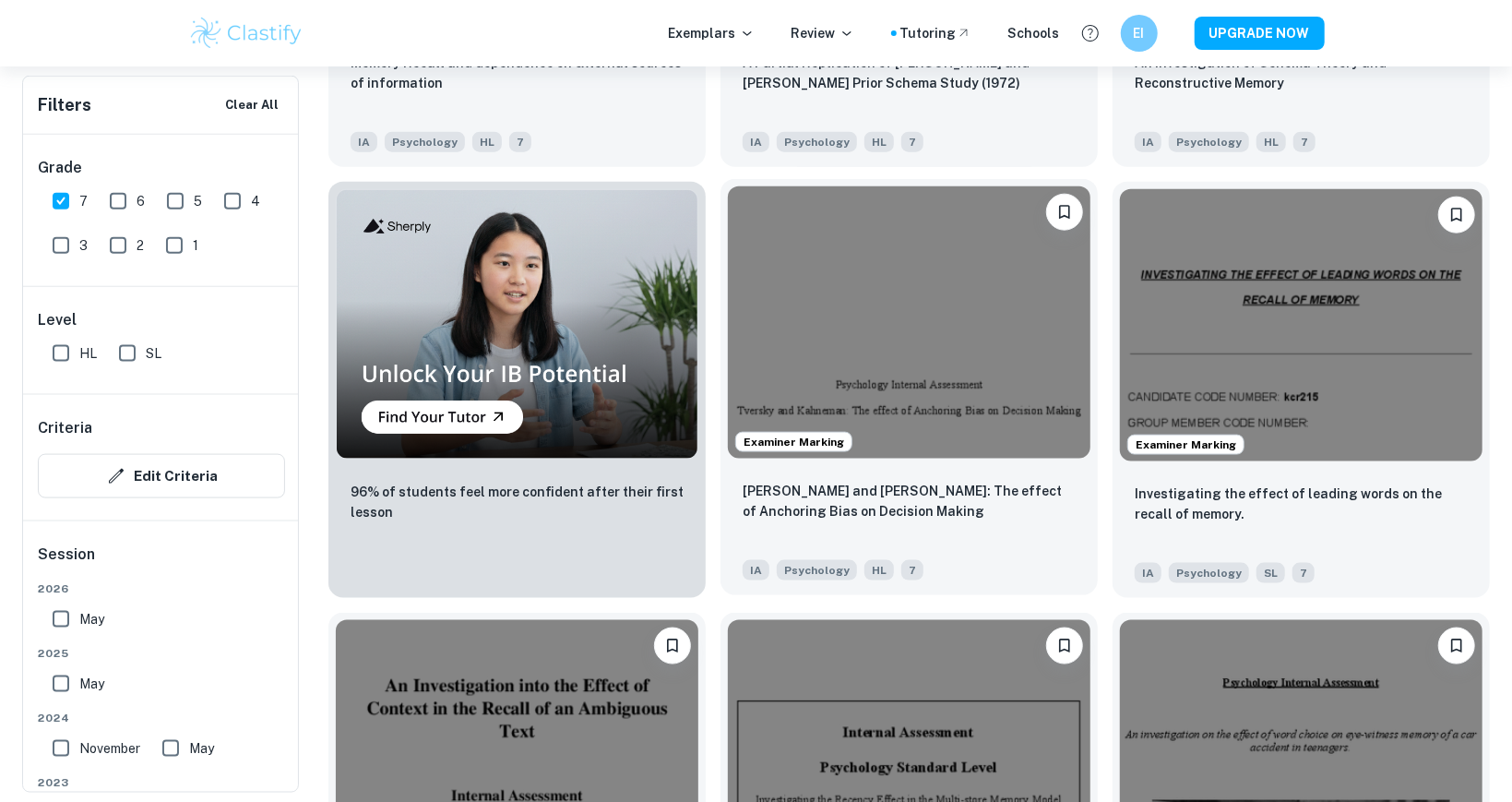
click at [992, 423] on img at bounding box center [910, 322] width 363 height 273
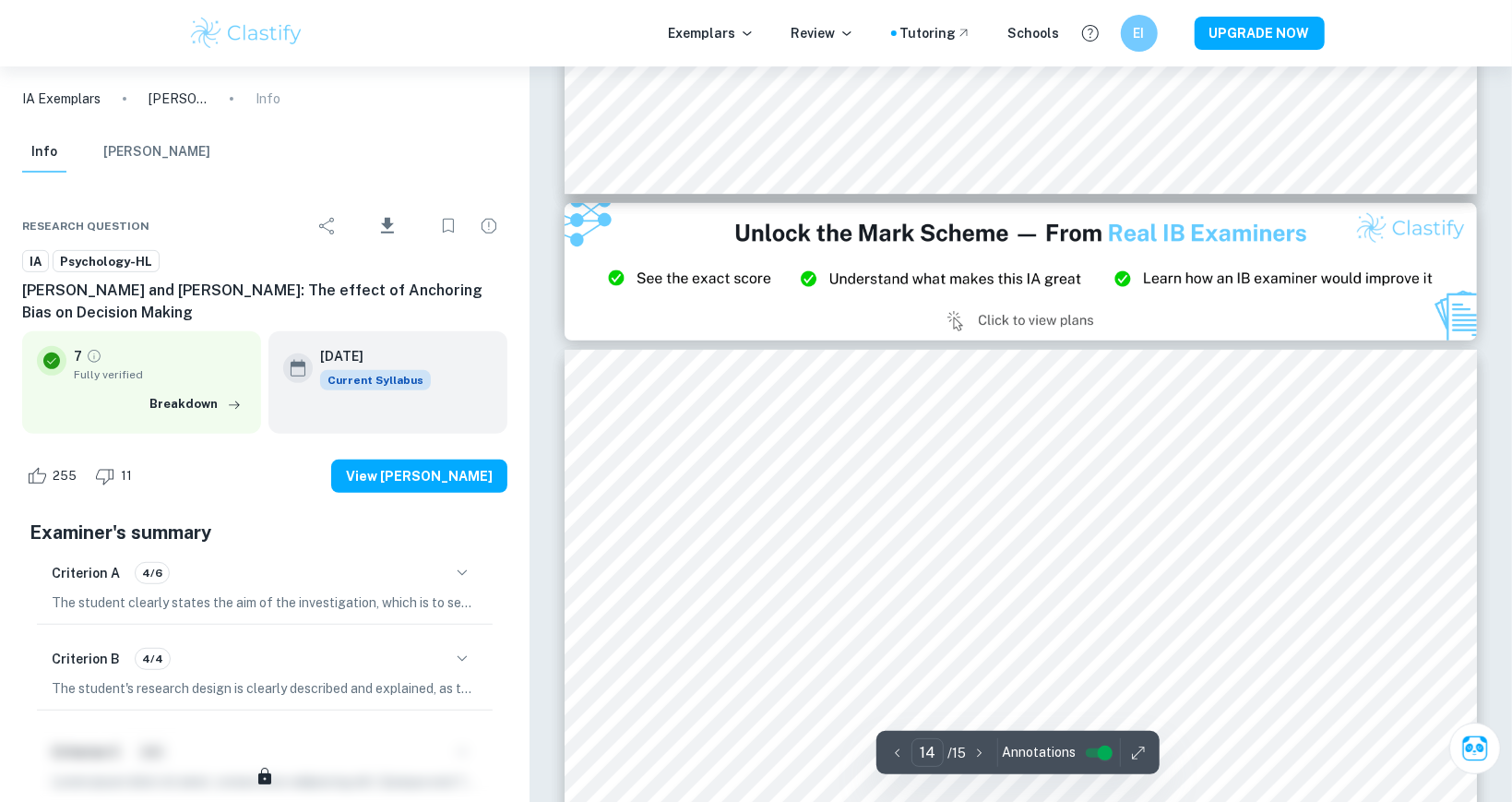
type input "15"
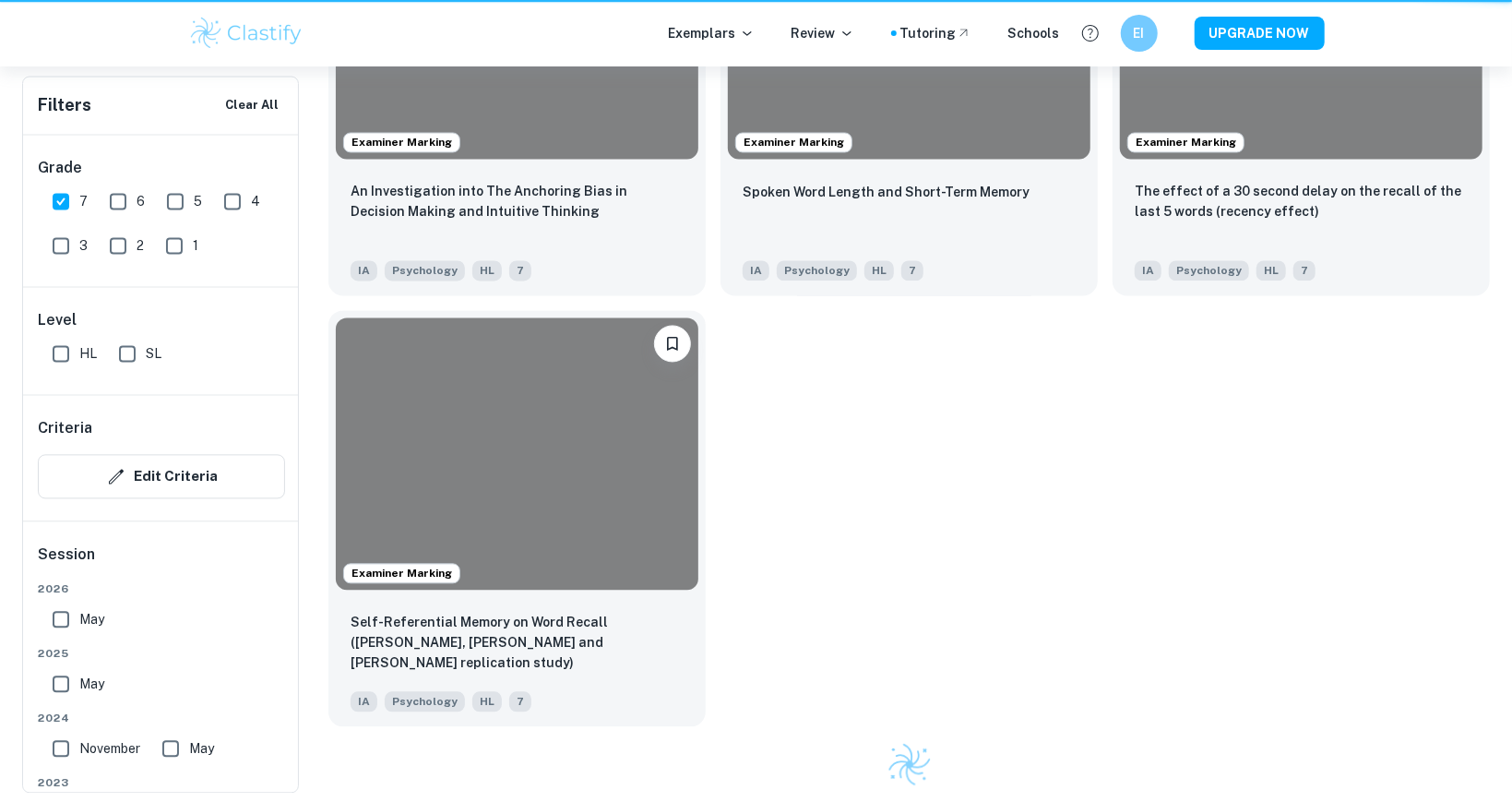
scroll to position [1398, 0]
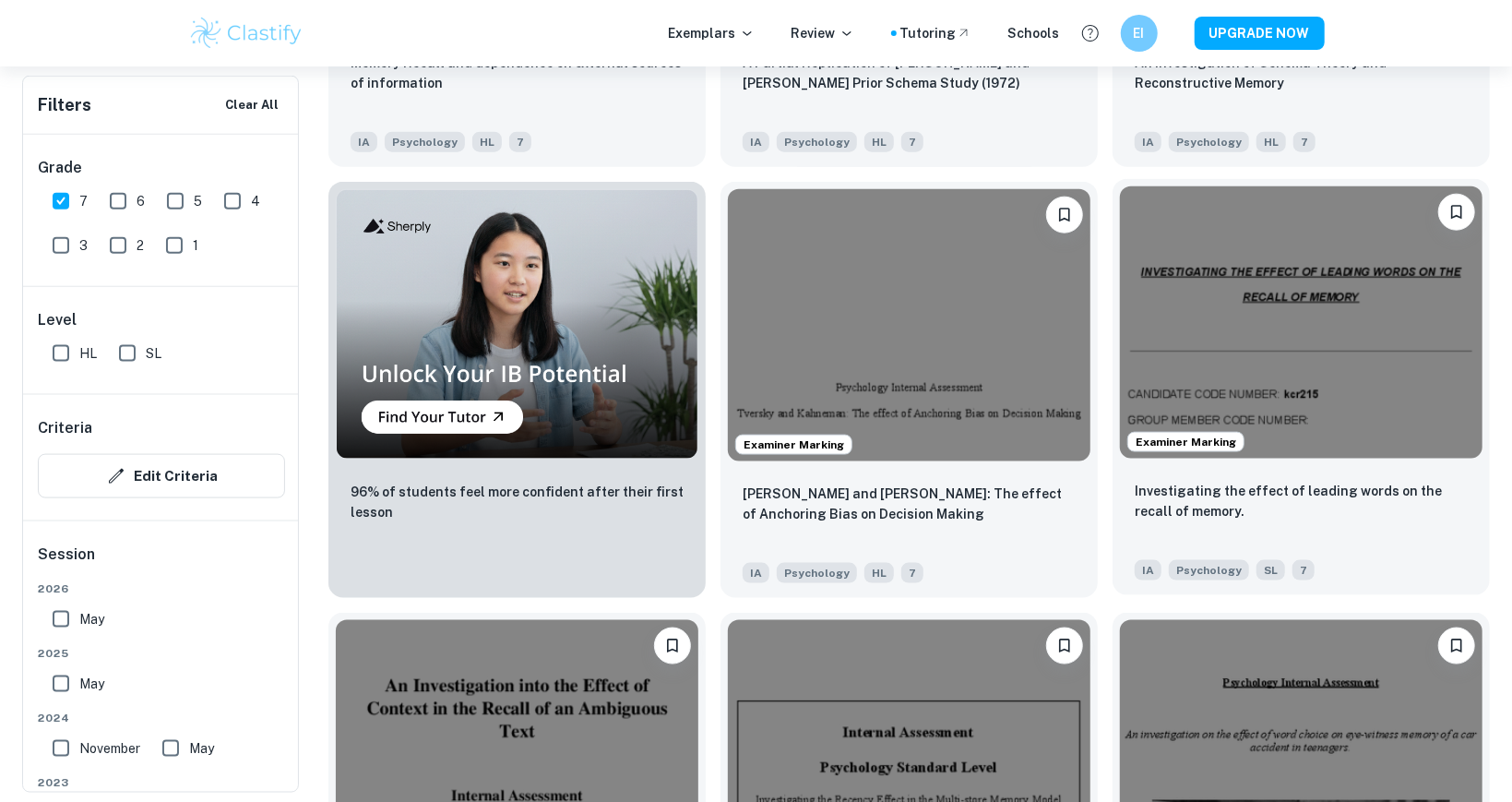
click at [1399, 338] on img at bounding box center [1302, 322] width 363 height 273
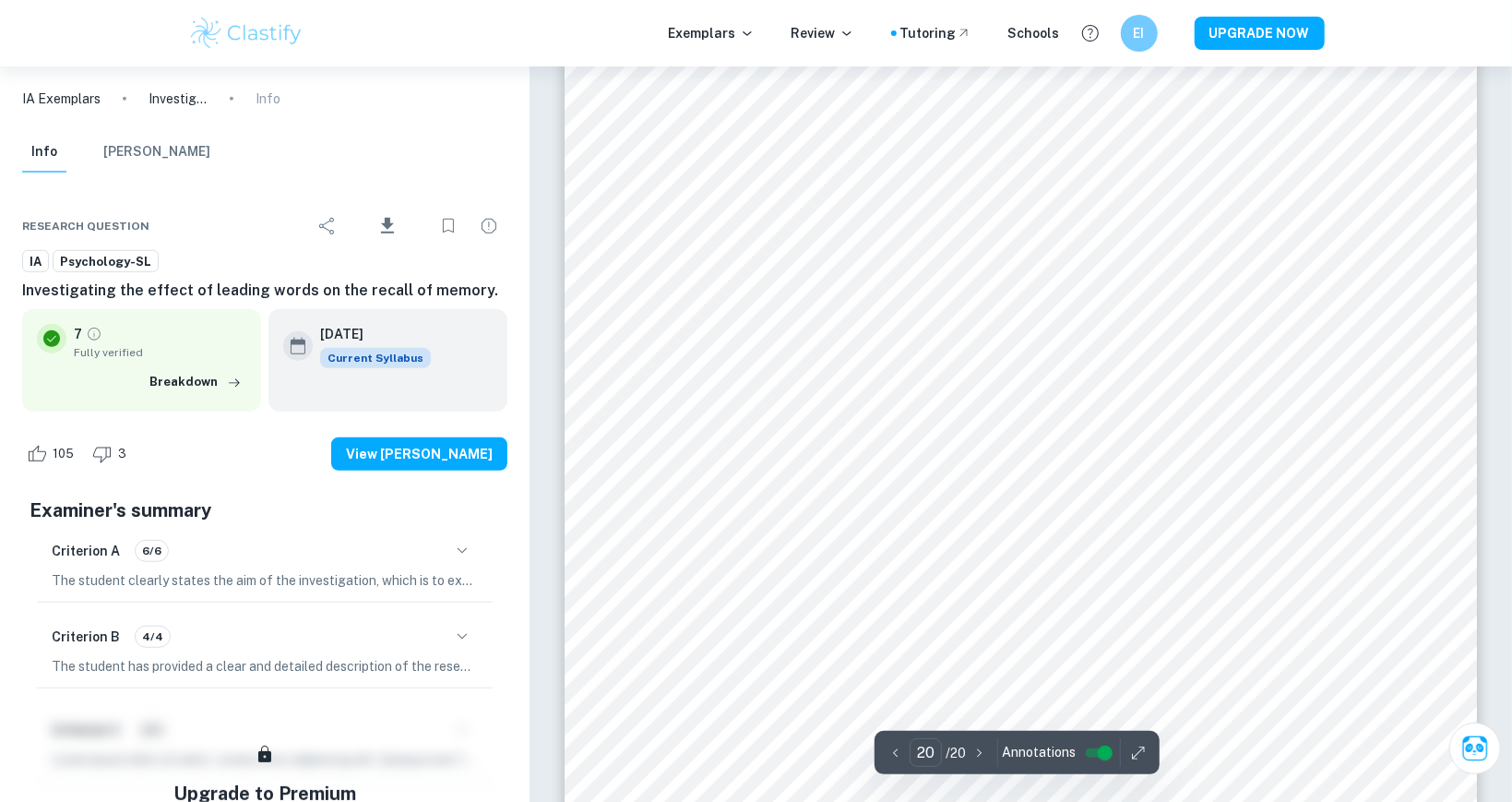
scroll to position [22946, 0]
type input "20"
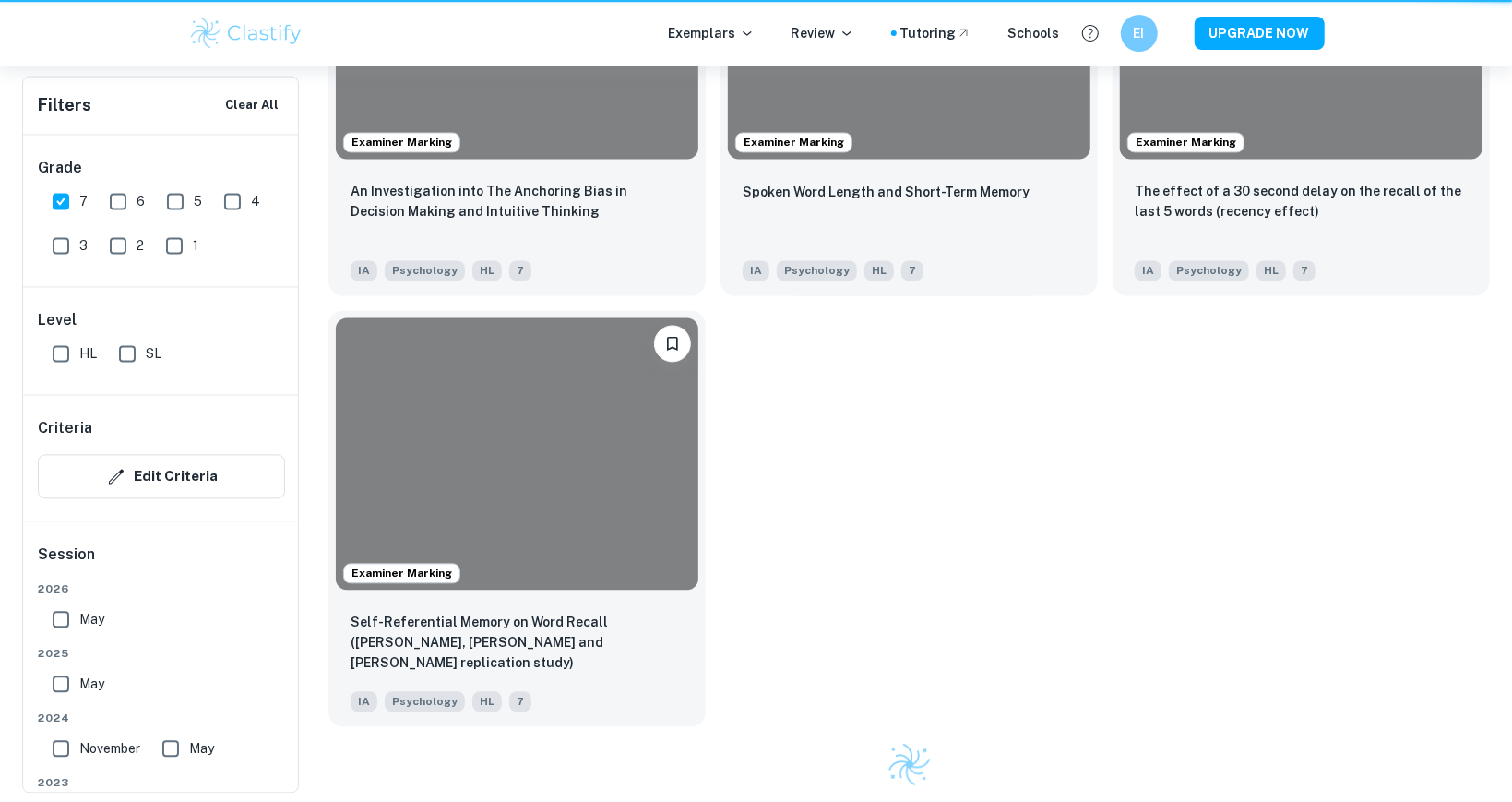
scroll to position [1398, 0]
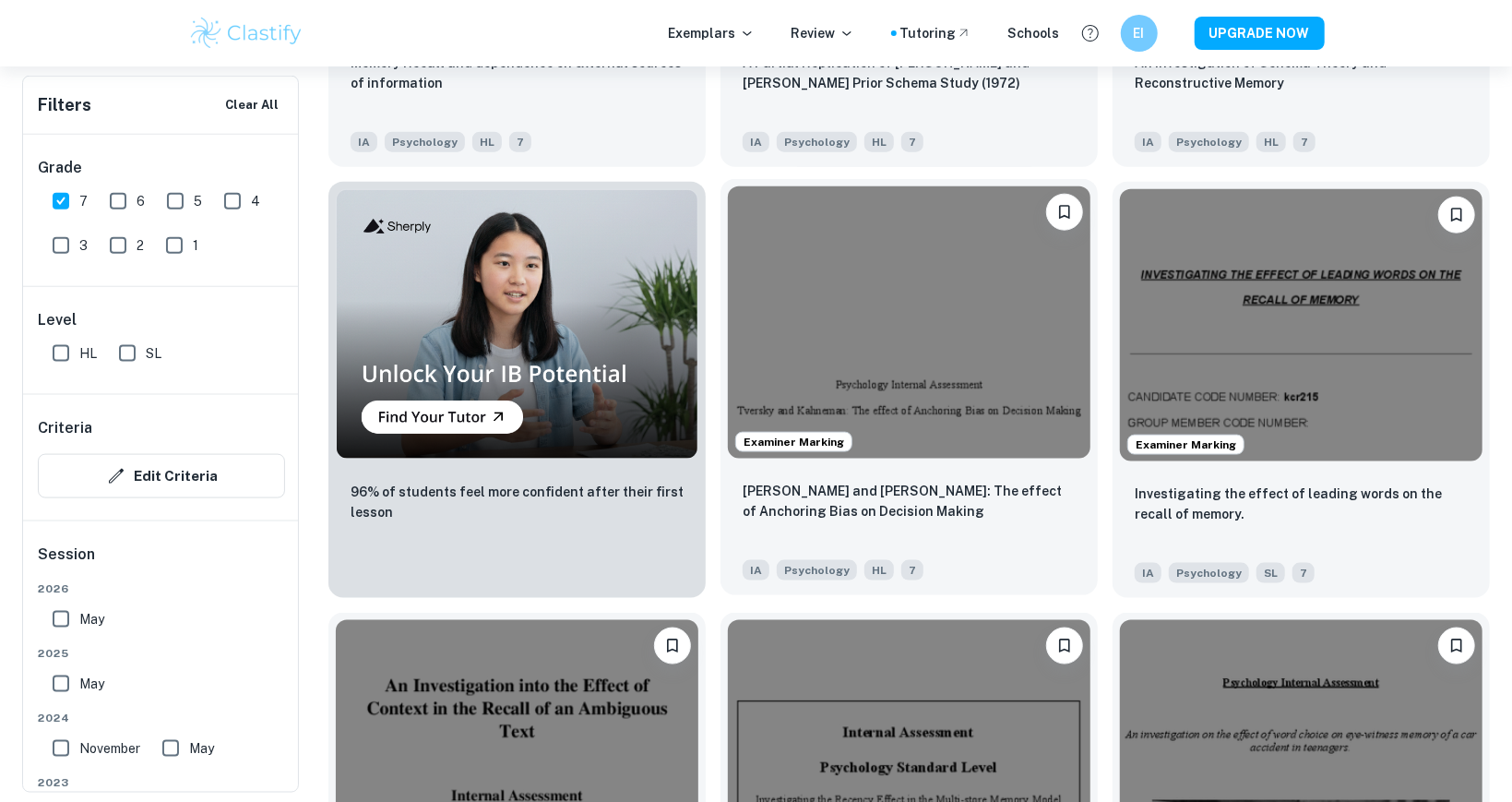
click at [766, 308] on img at bounding box center [910, 322] width 363 height 273
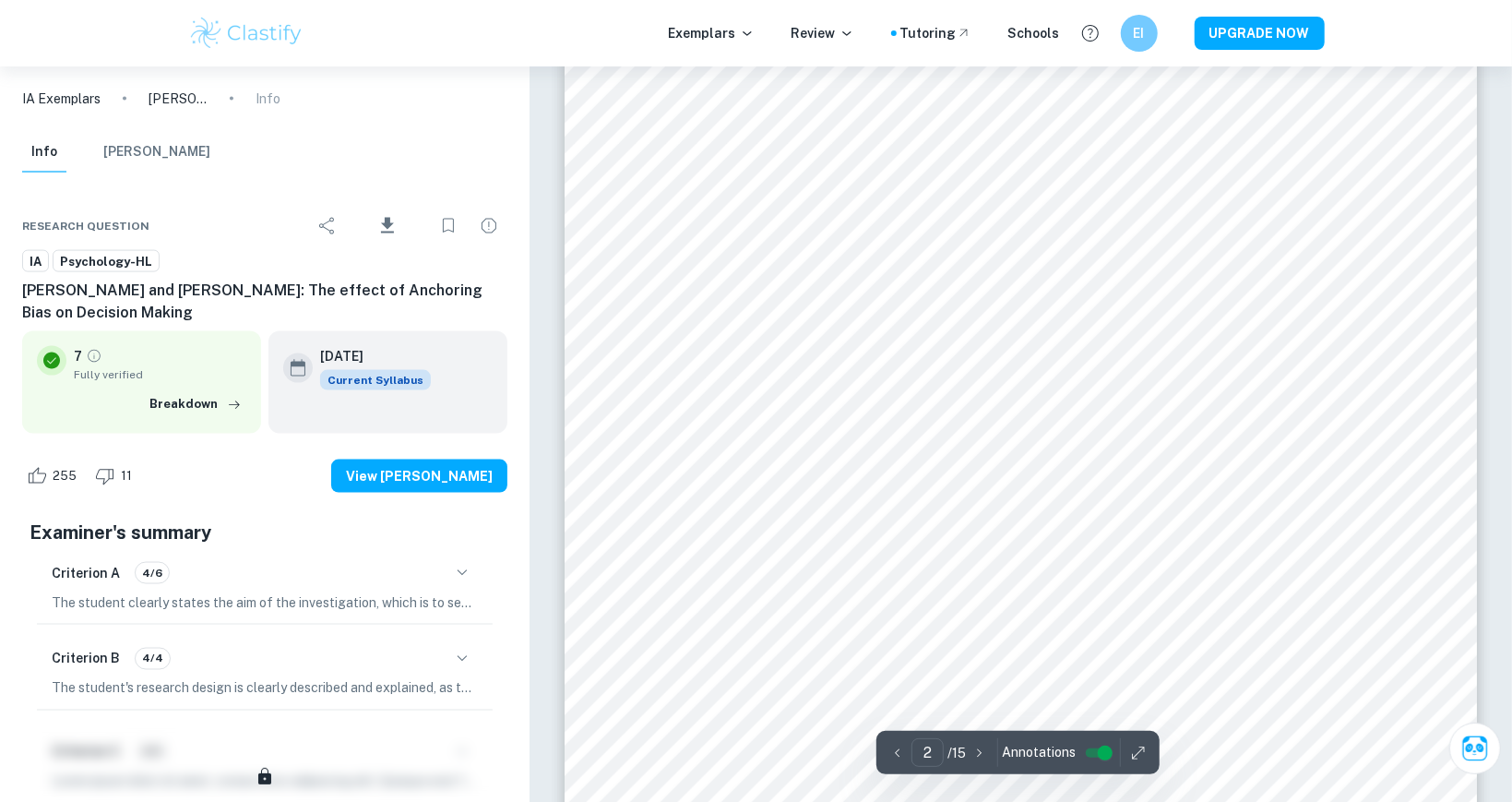
scroll to position [2031, 0]
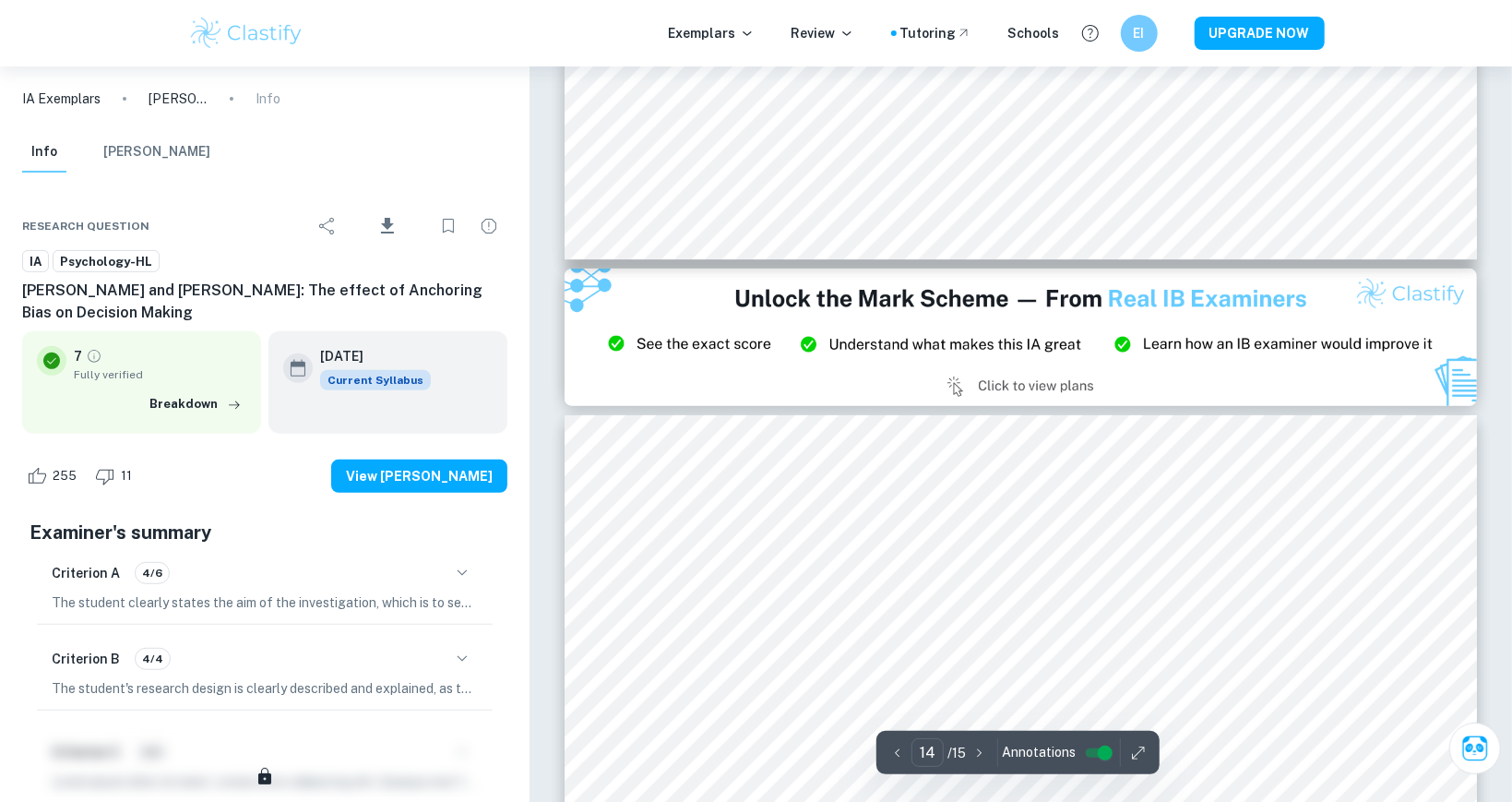
type input "15"
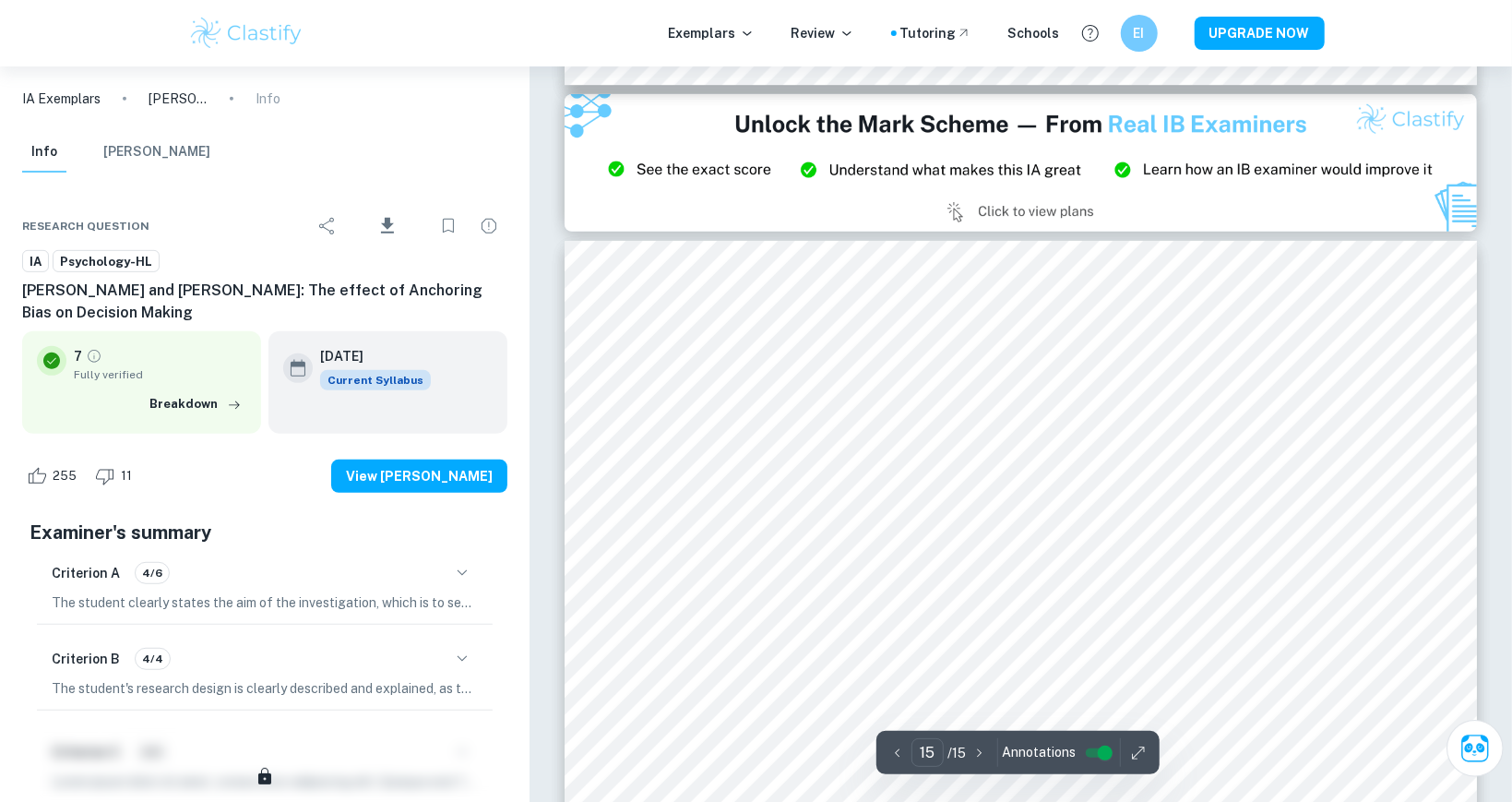
scroll to position [19387, 0]
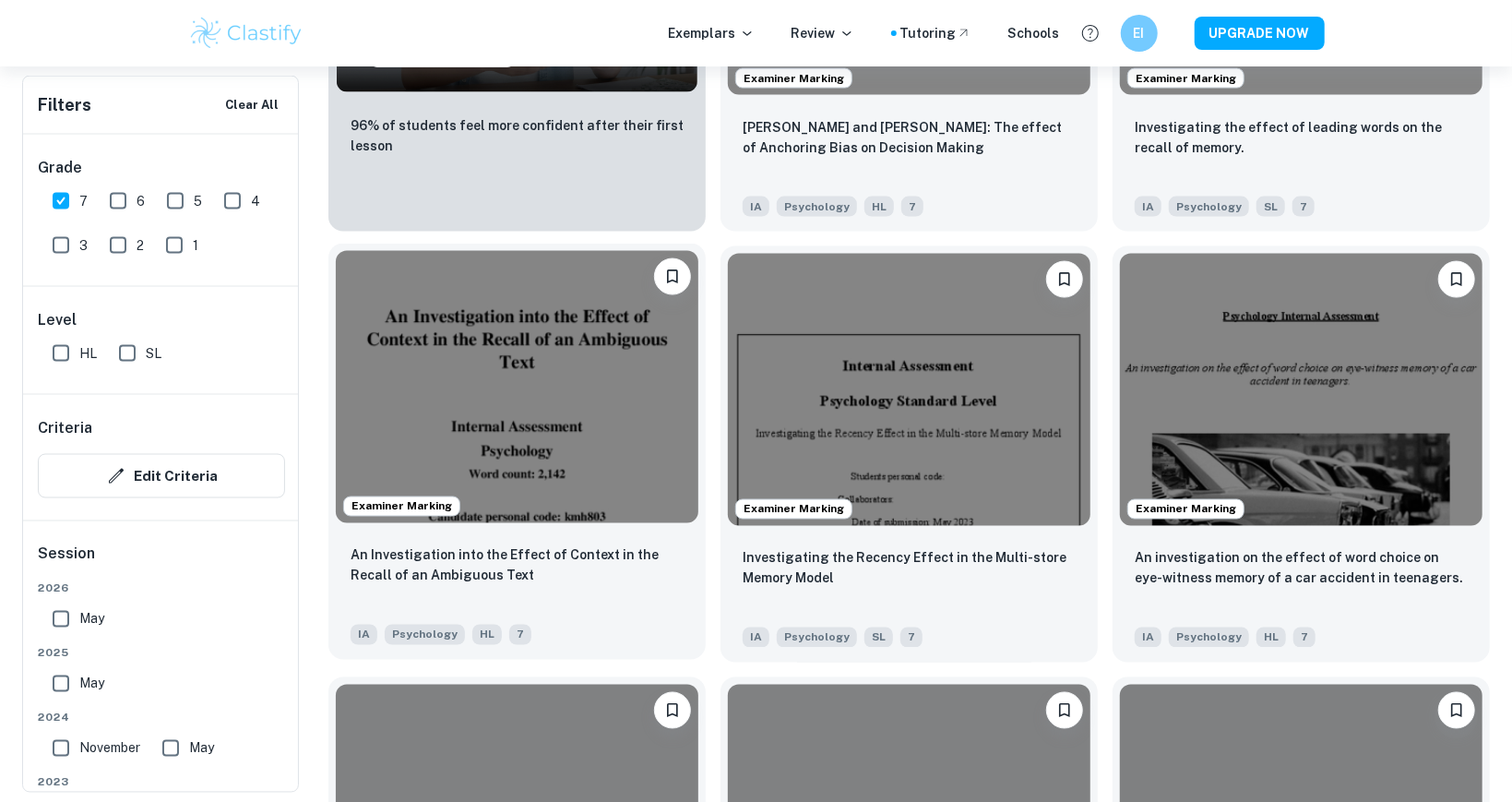
scroll to position [1767, 0]
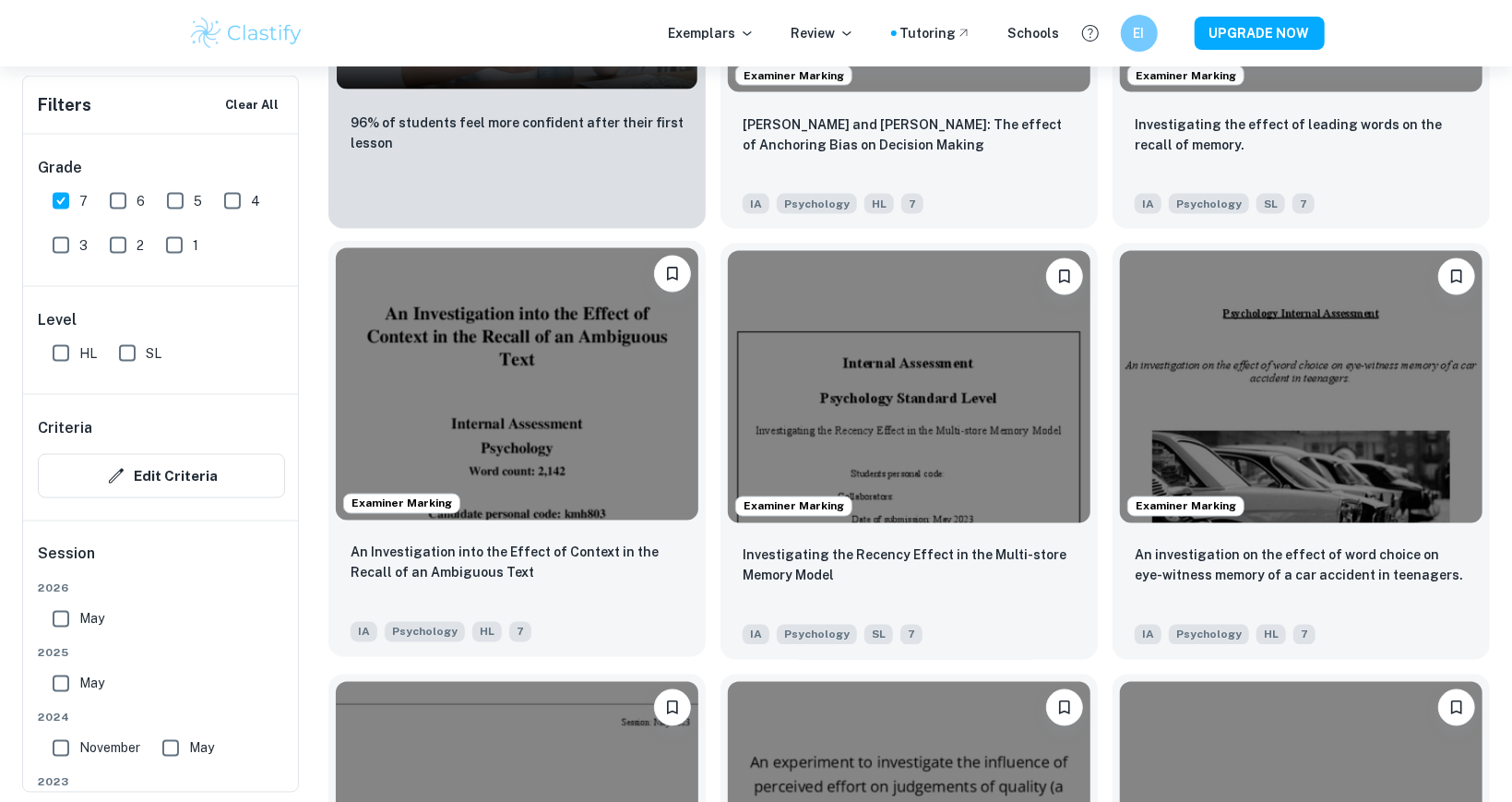
click at [562, 471] on img at bounding box center [517, 385] width 363 height 273
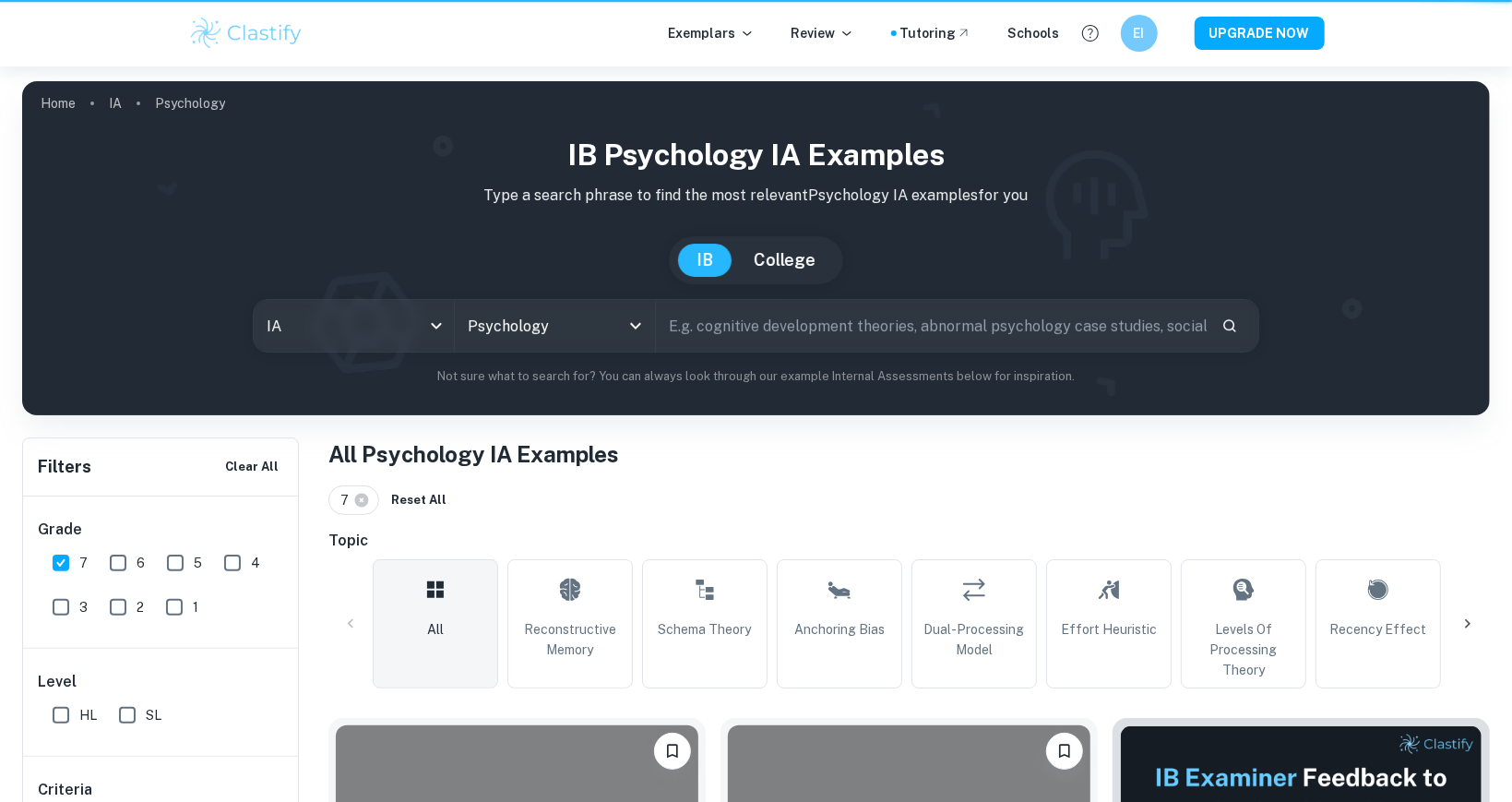
scroll to position [1767, 0]
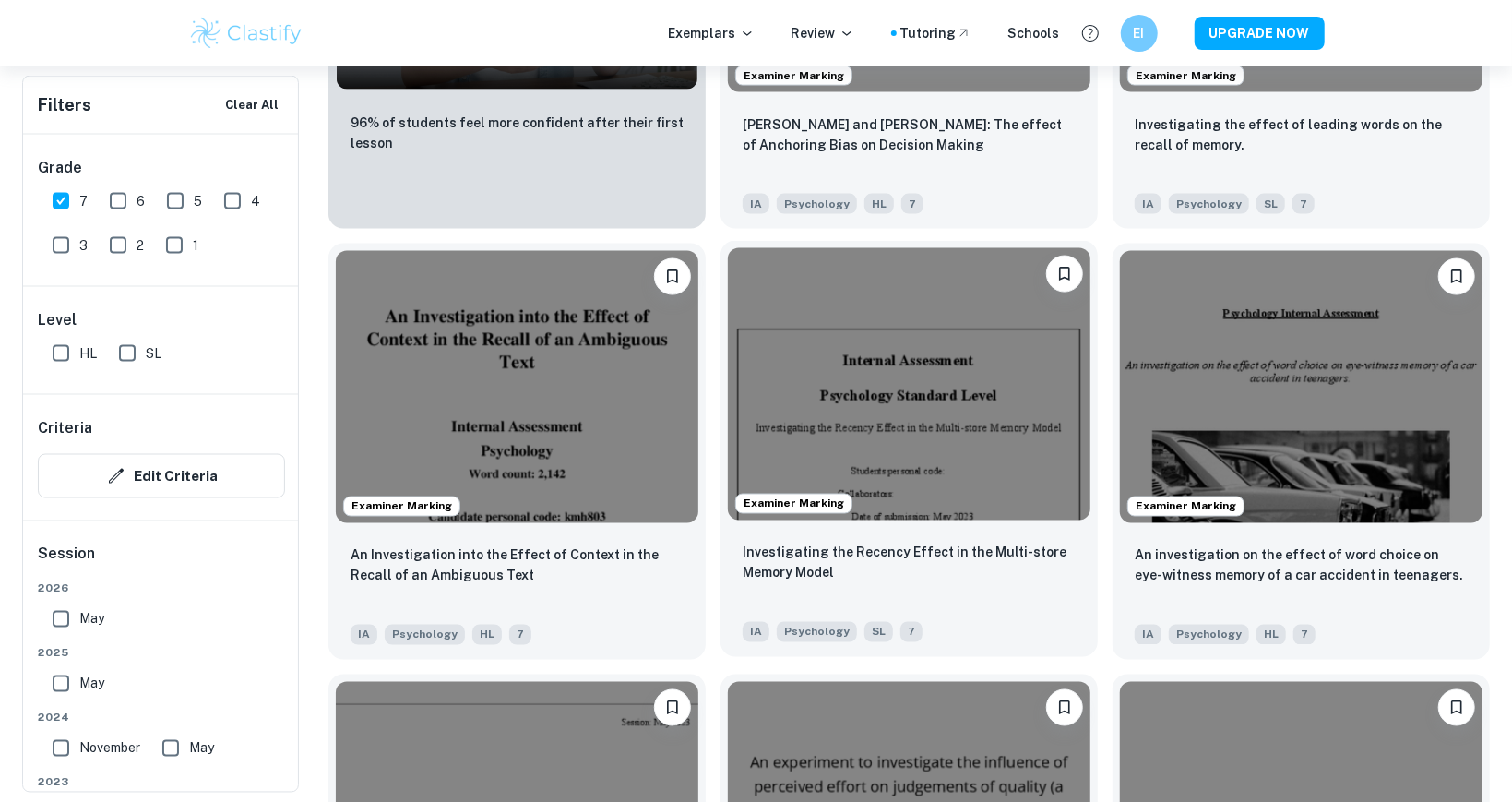
click at [957, 435] on img at bounding box center [910, 385] width 363 height 273
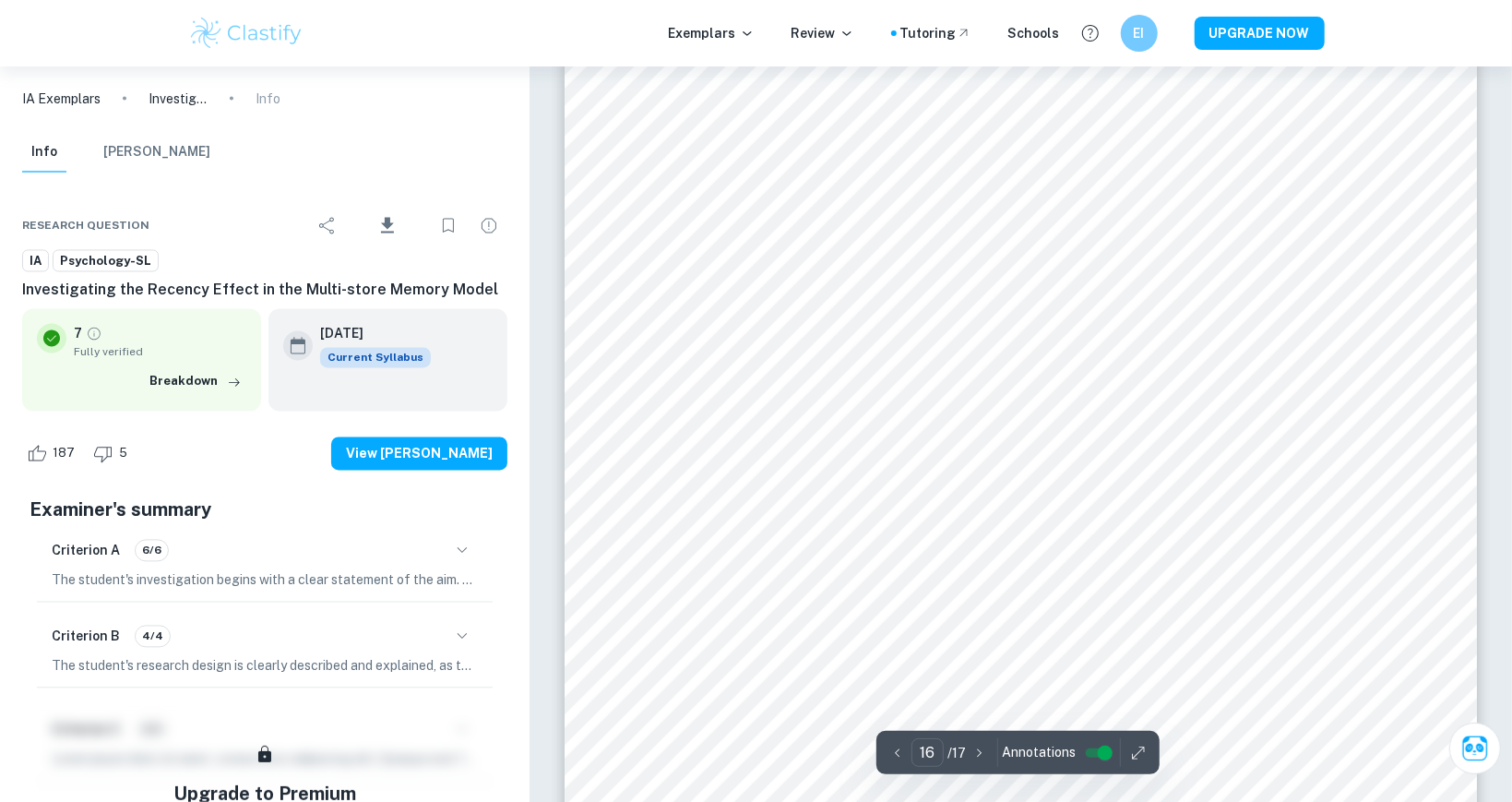
scroll to position [20049, 0]
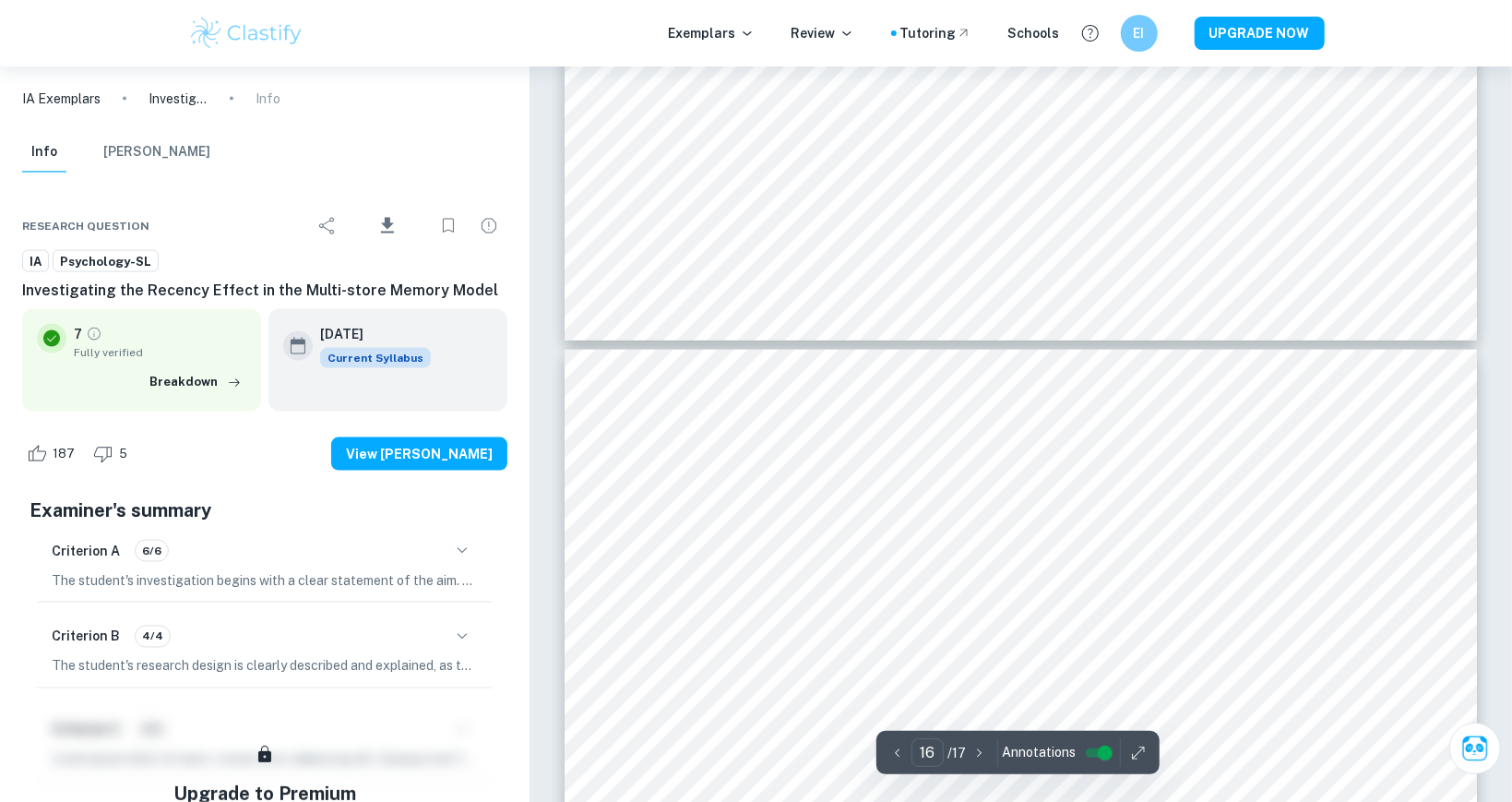
type input "15"
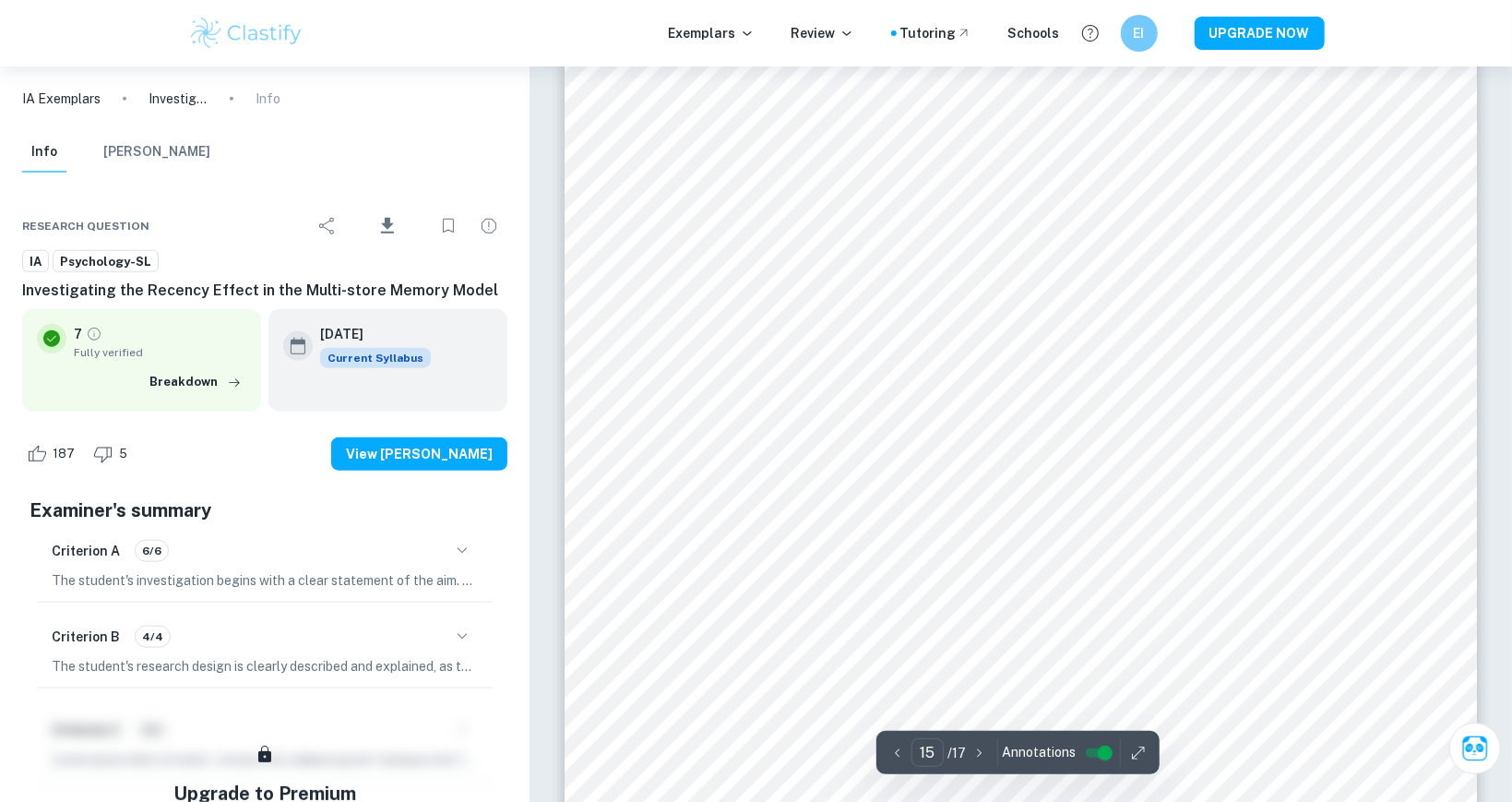
scroll to position [19004, 0]
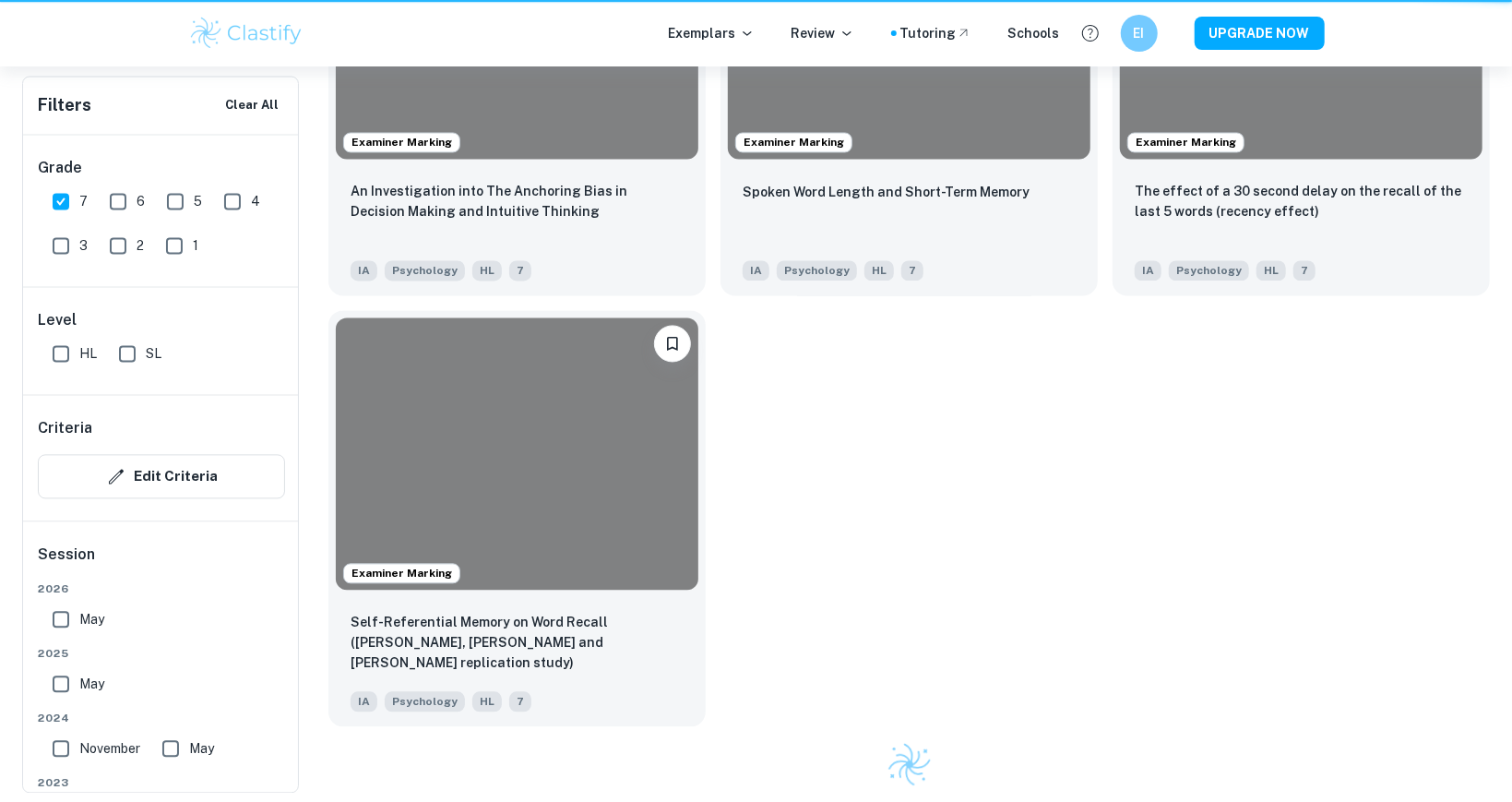
scroll to position [1767, 0]
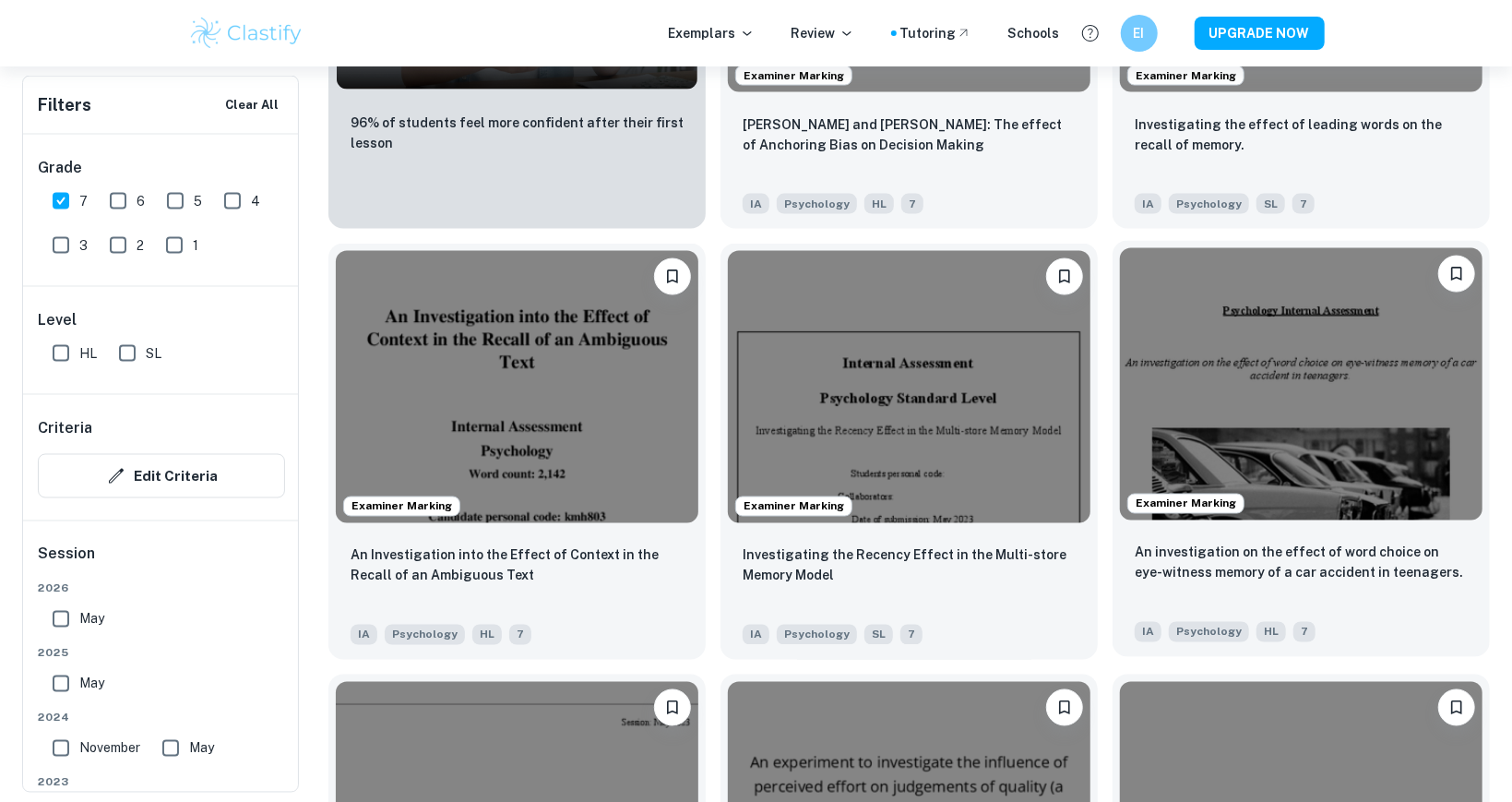
click at [1333, 457] on img at bounding box center [1302, 385] width 363 height 273
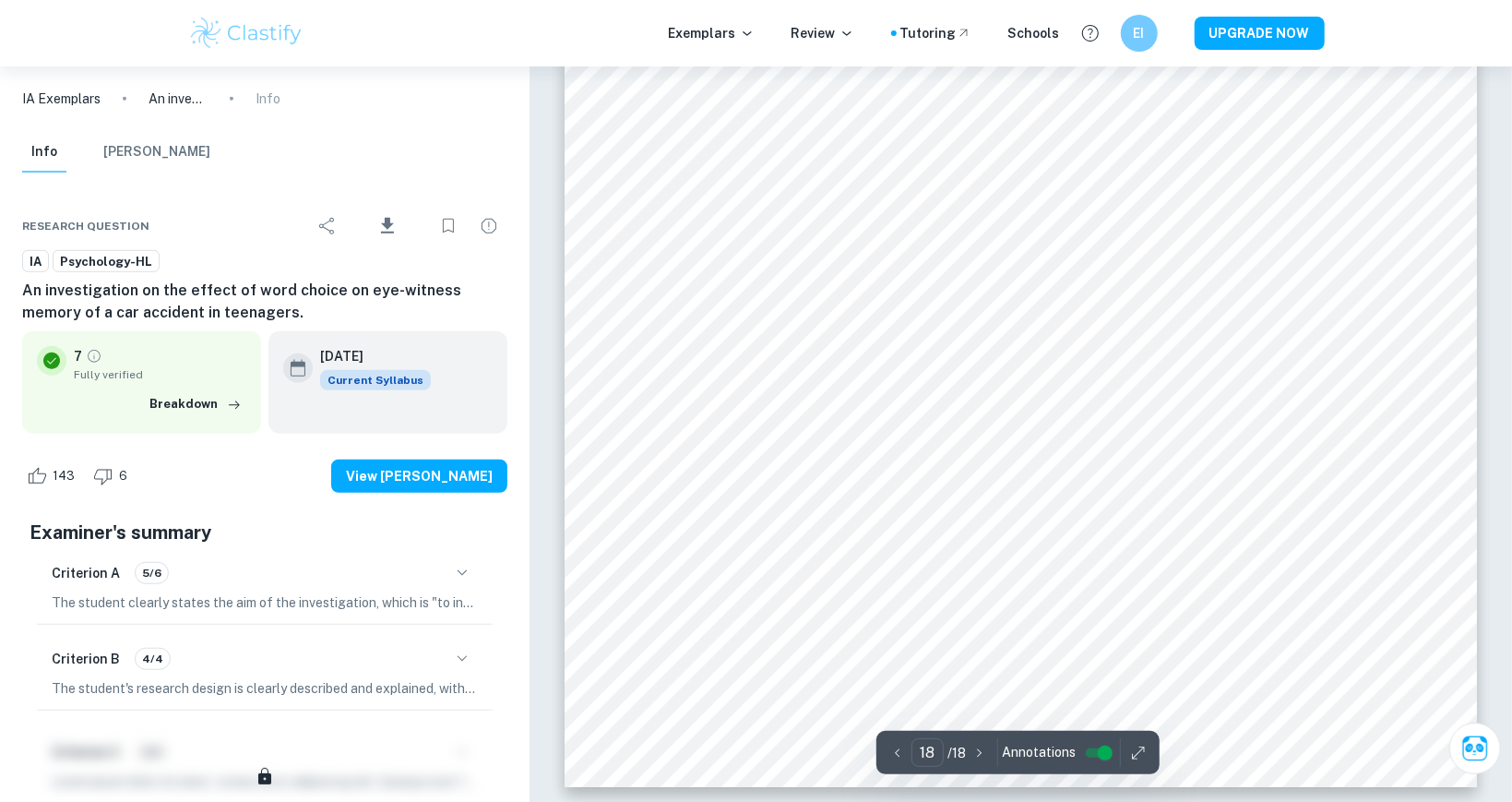
scroll to position [23306, 0]
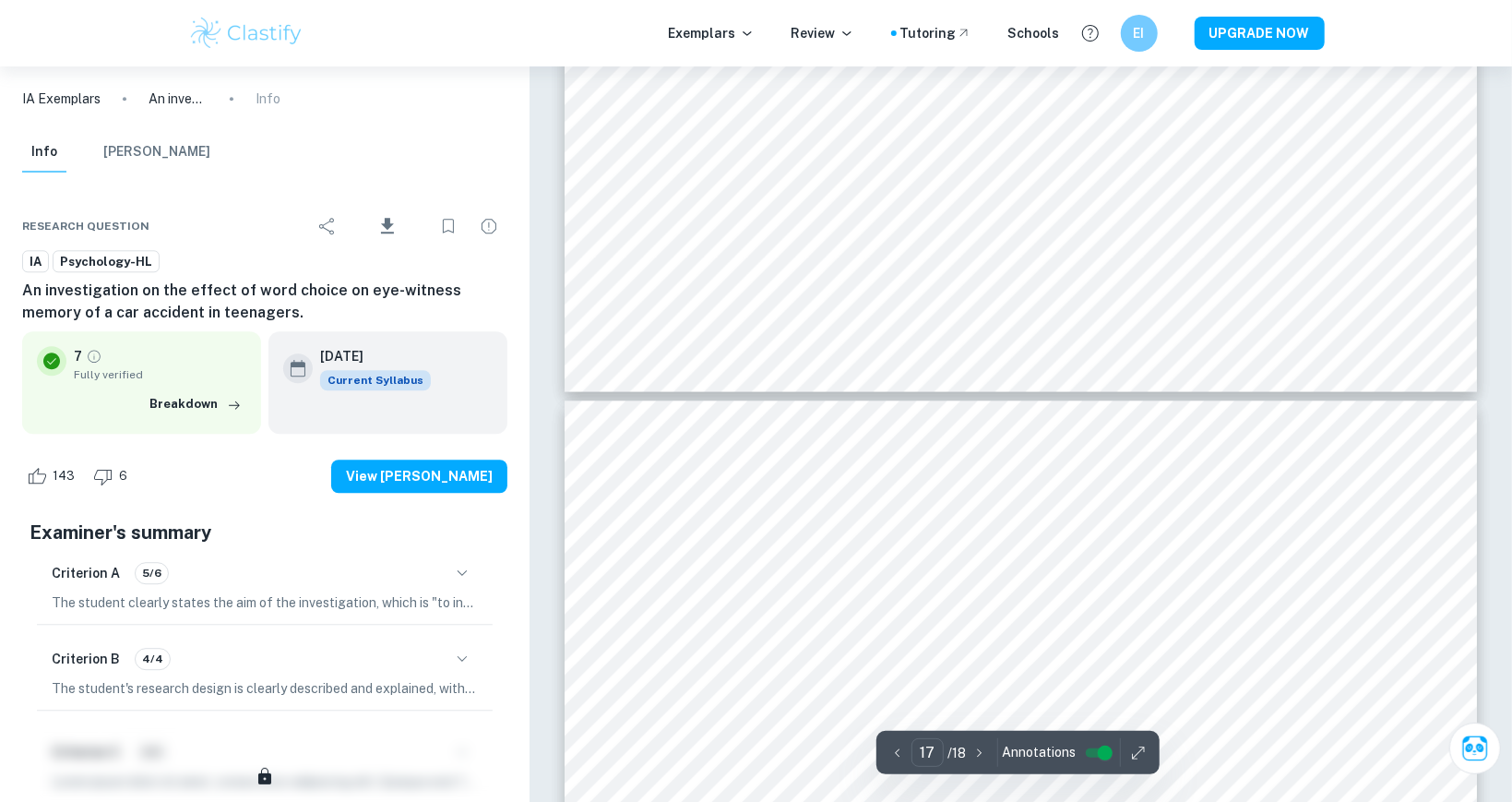
type input "16"
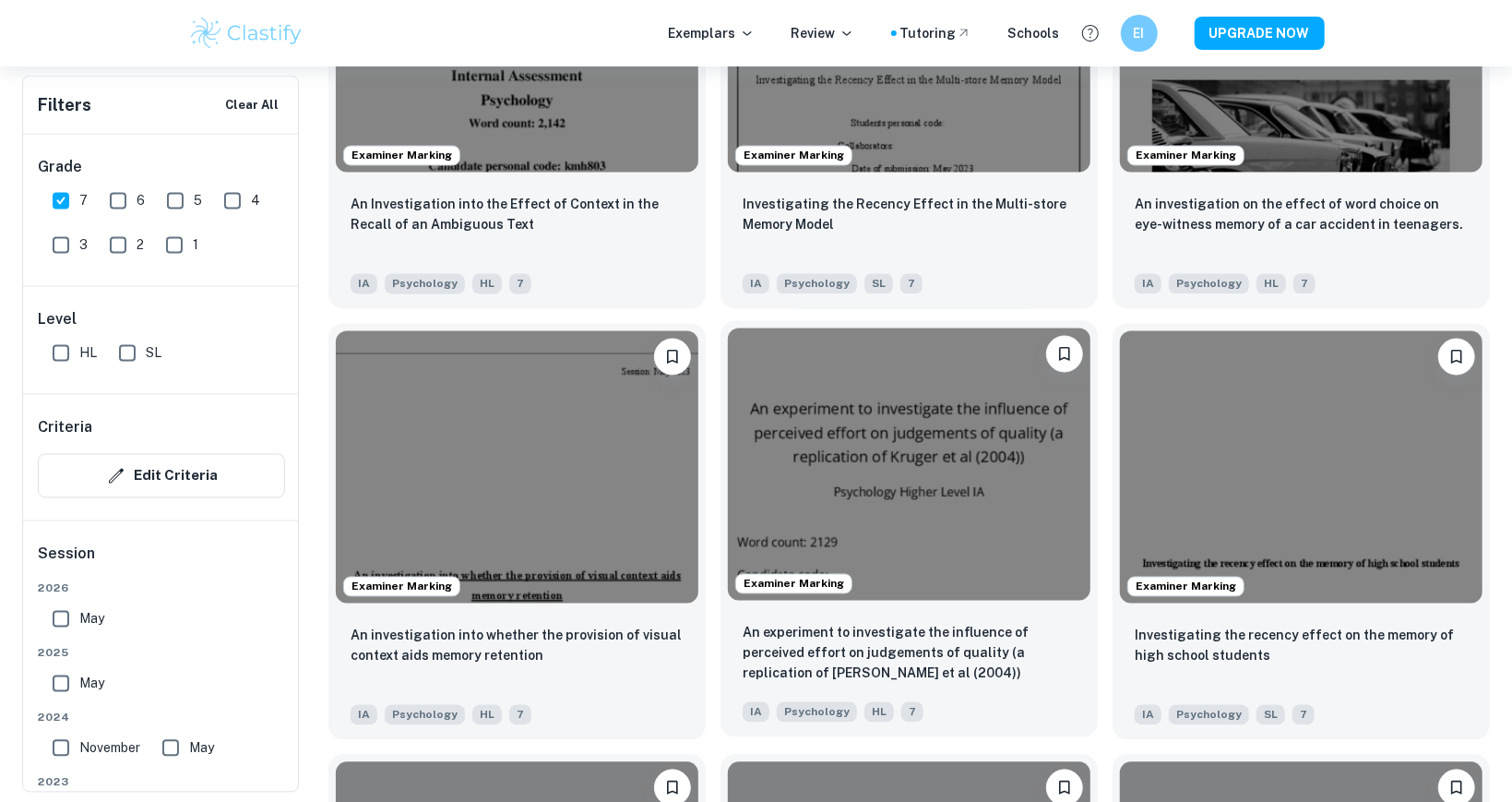
scroll to position [2260, 0]
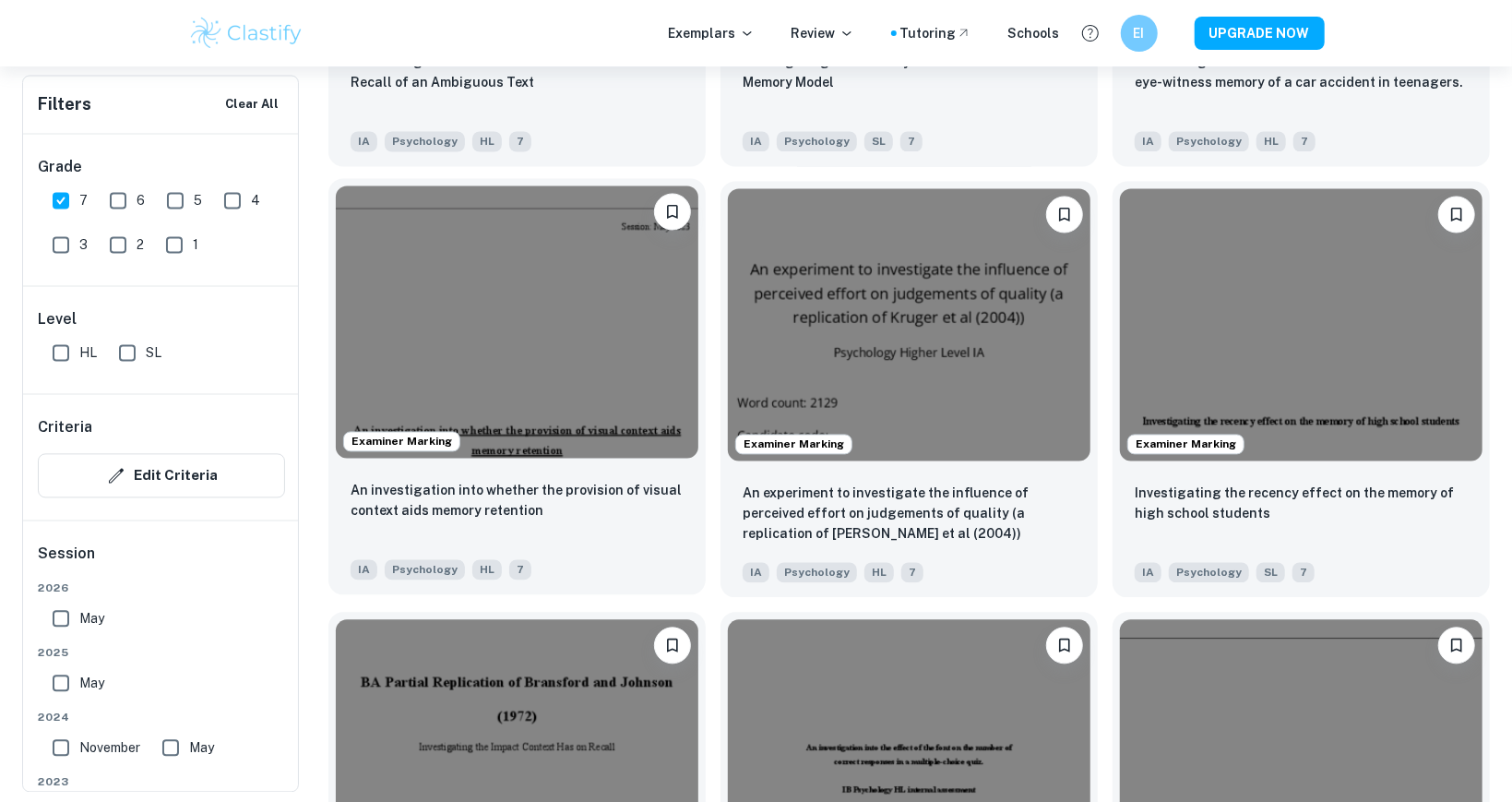
click at [525, 375] on img at bounding box center [517, 322] width 363 height 273
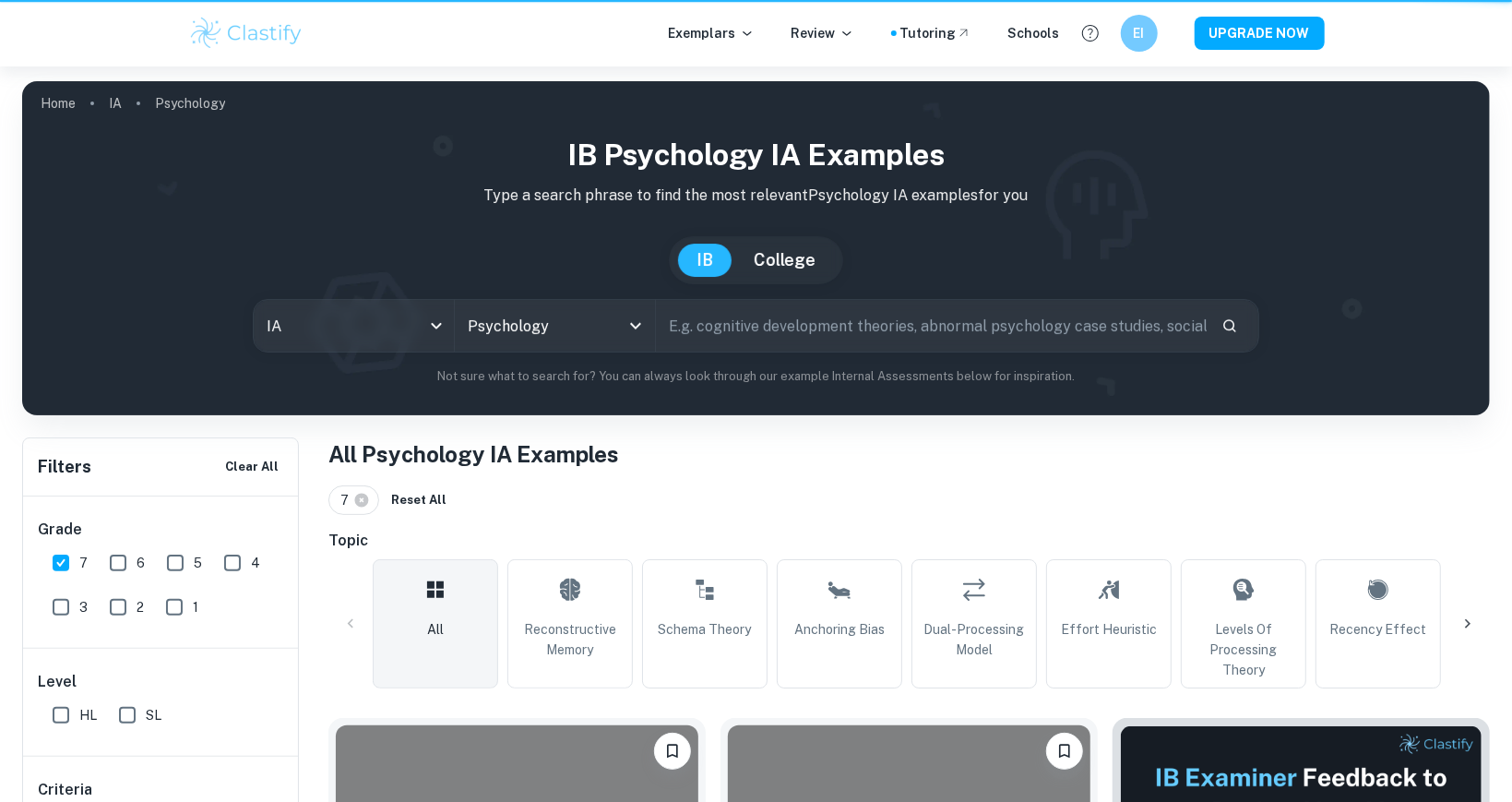
scroll to position [2260, 0]
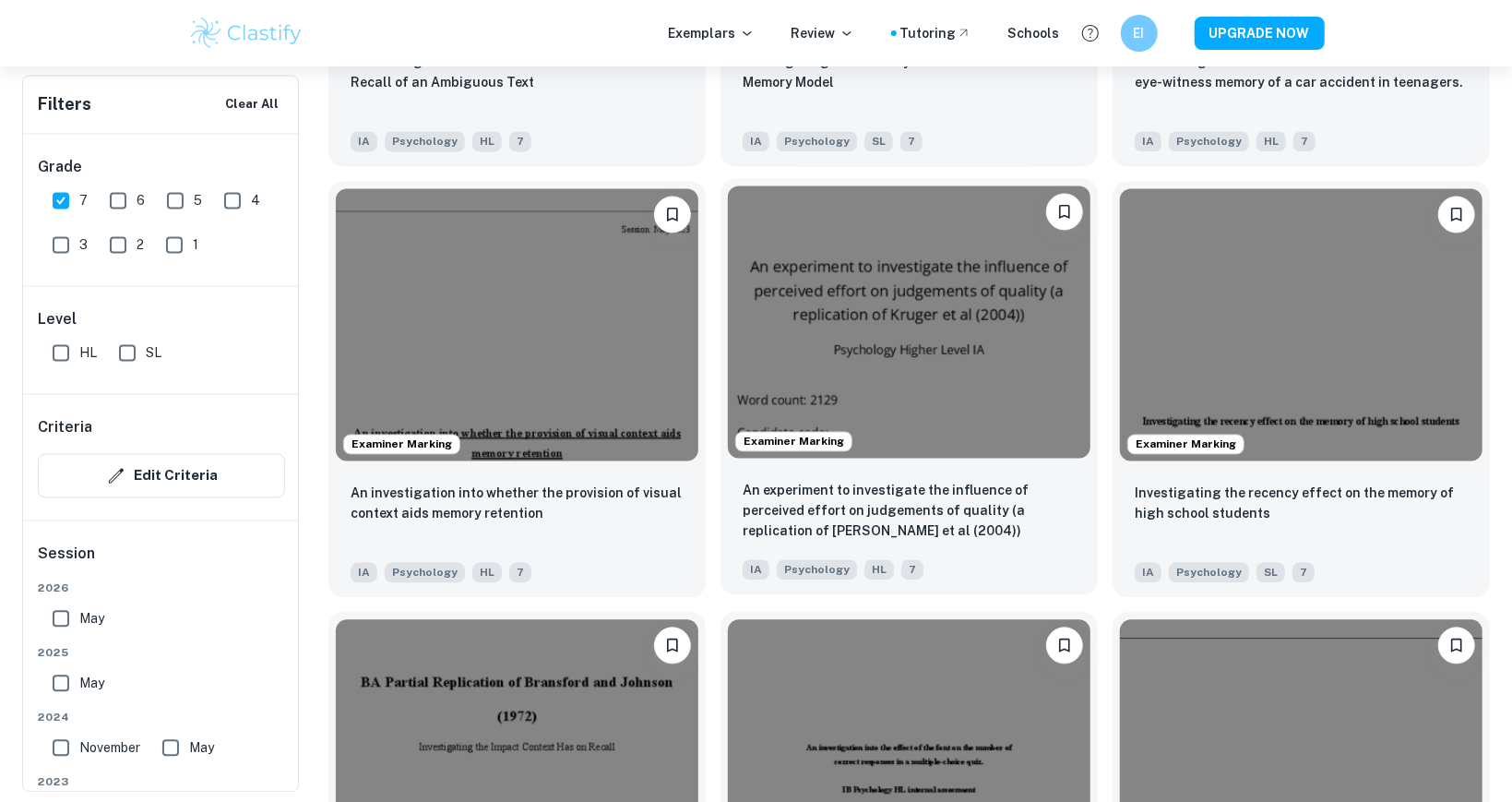
click at [959, 326] on img at bounding box center [910, 322] width 363 height 273
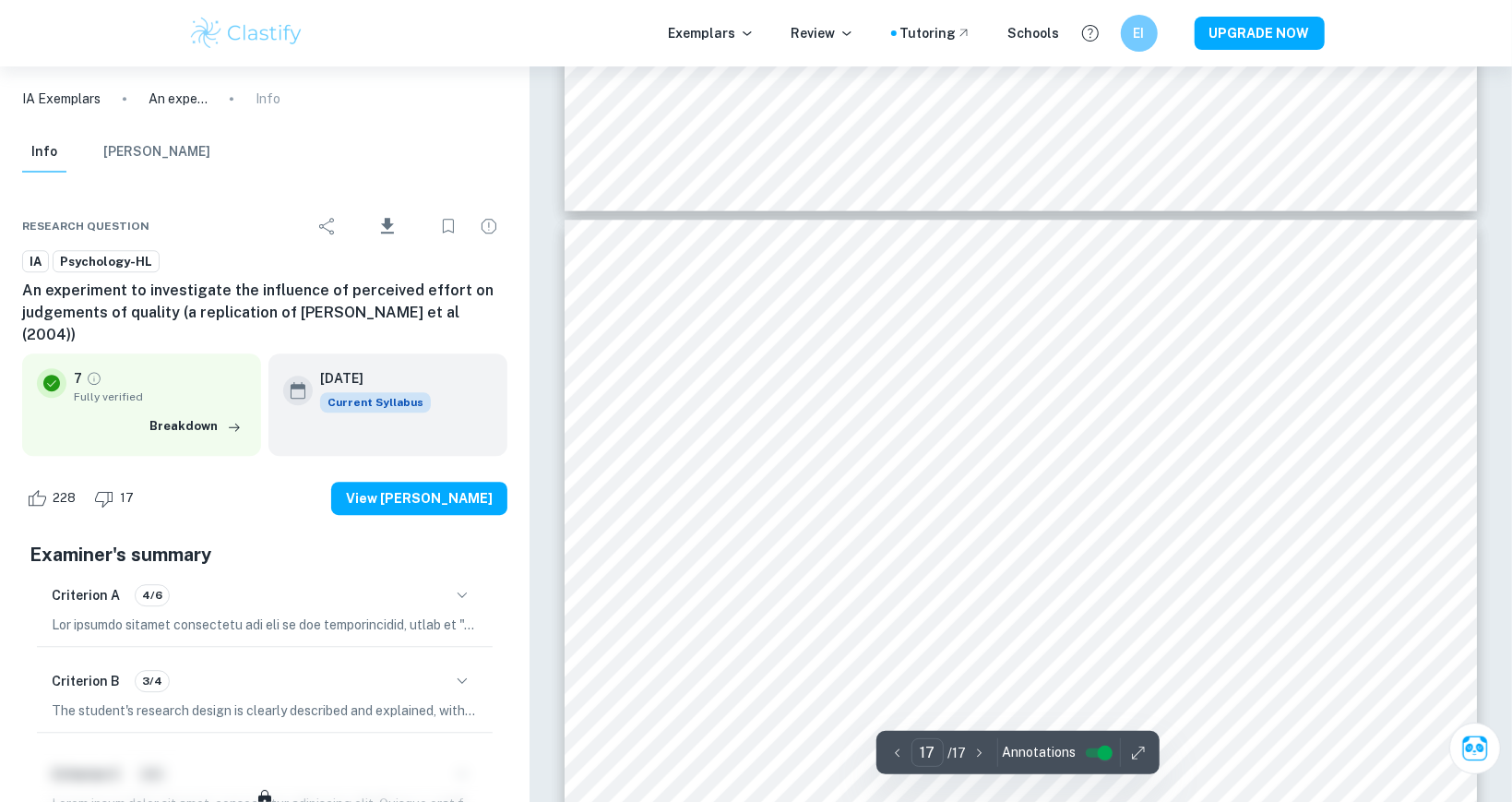
type input "1"
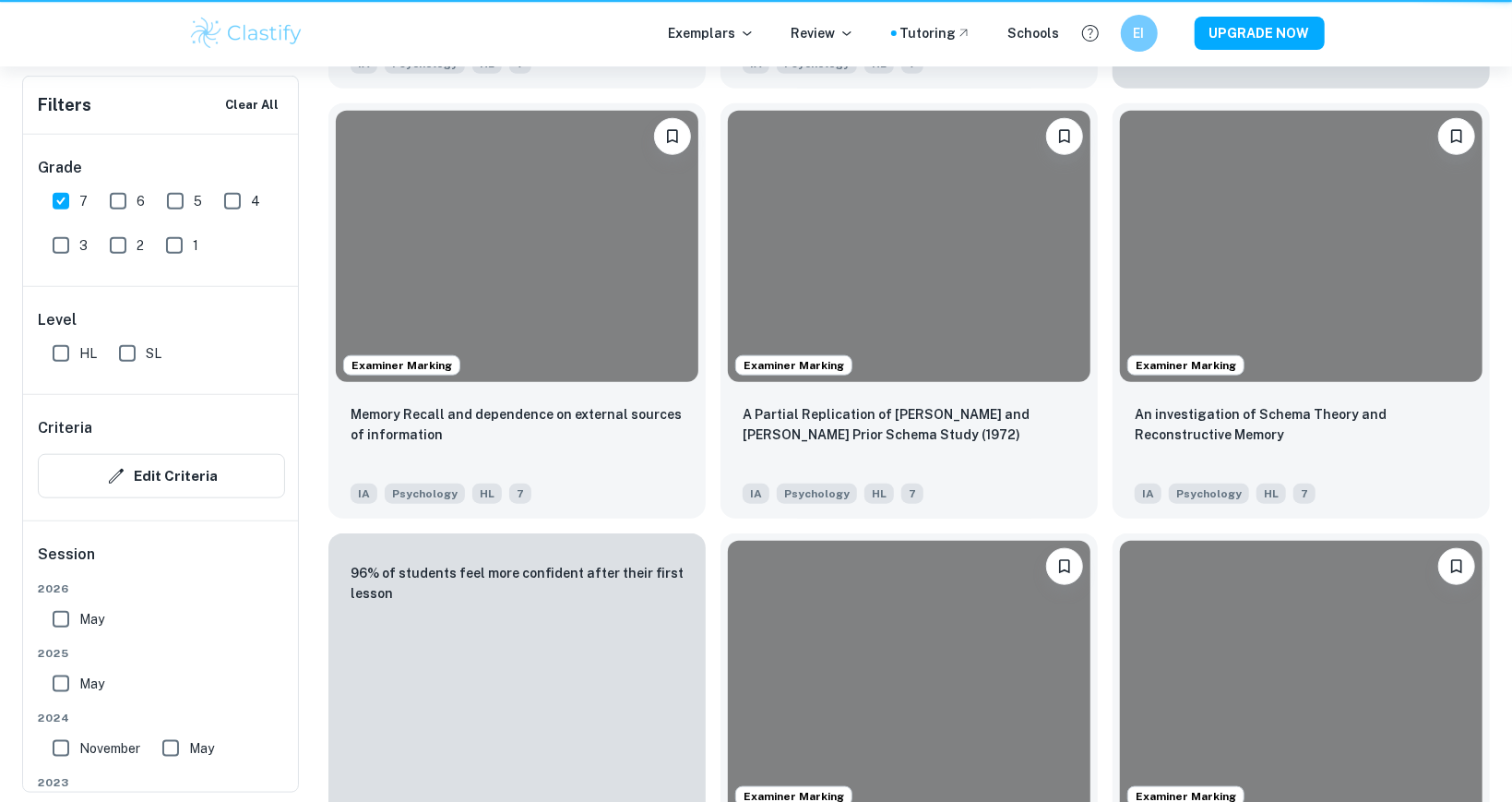
scroll to position [2260, 0]
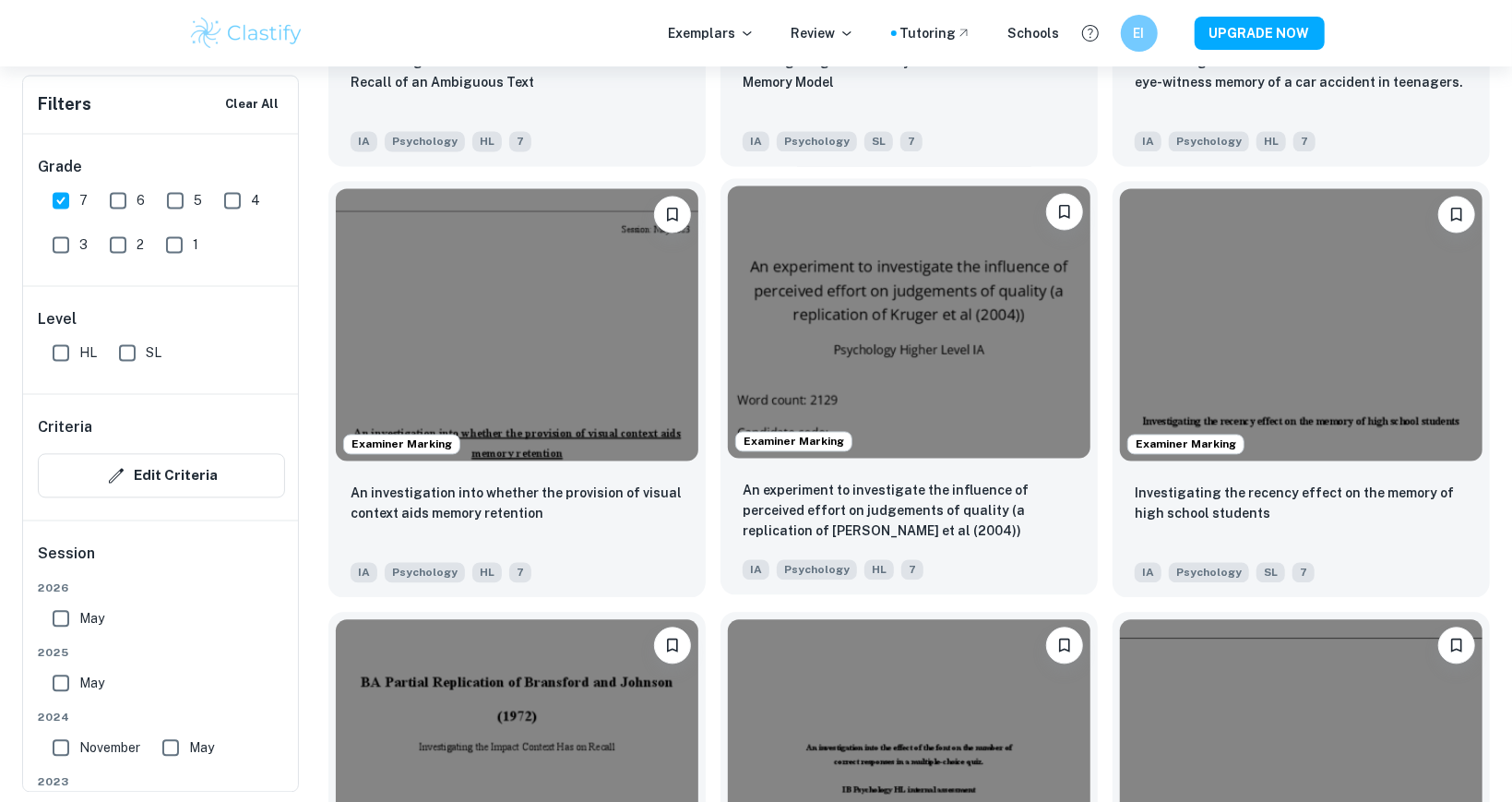
click at [1052, 377] on img at bounding box center [910, 322] width 363 height 273
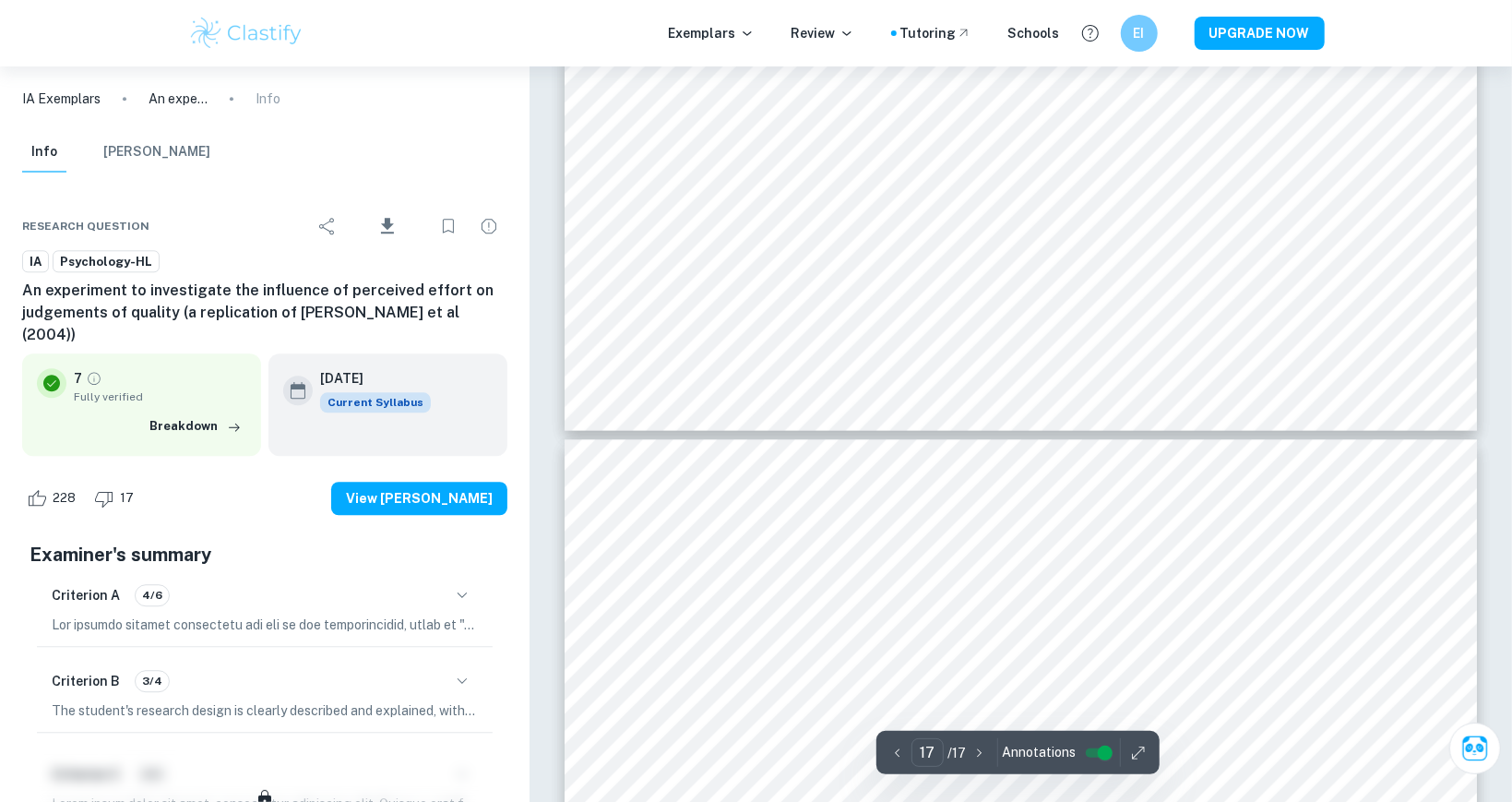
type input "16"
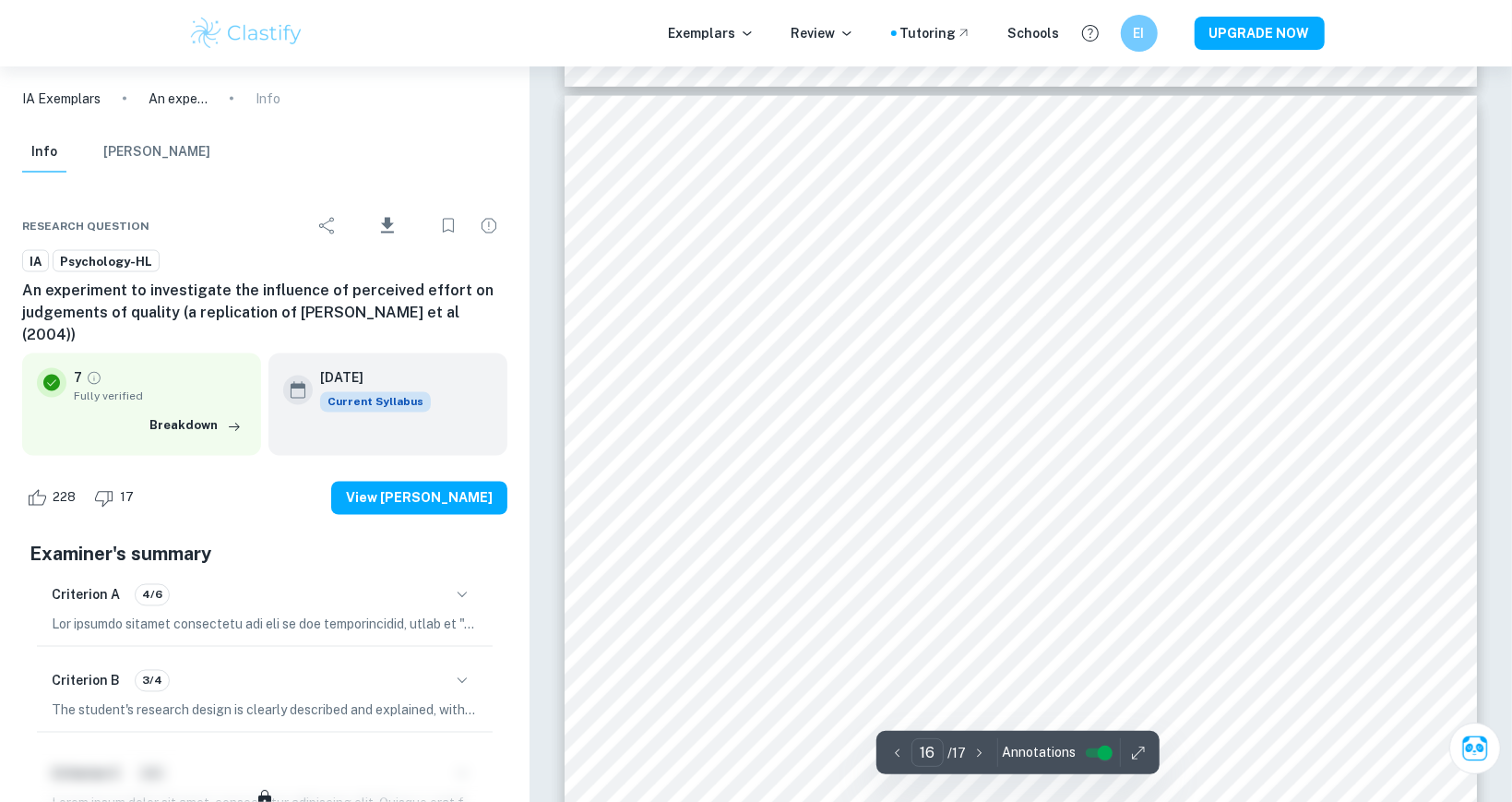
scroll to position [20049, 0]
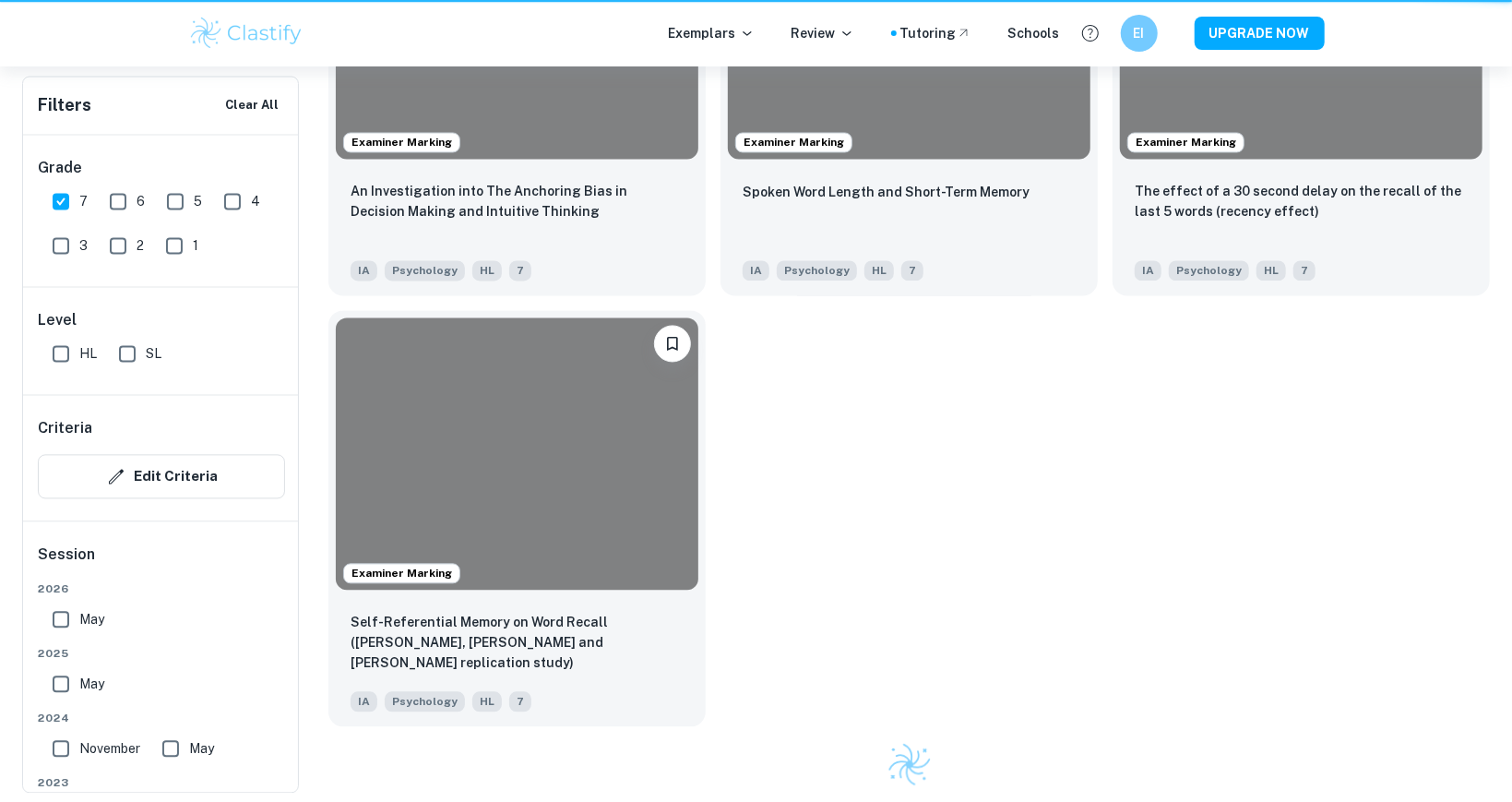
scroll to position [2260, 0]
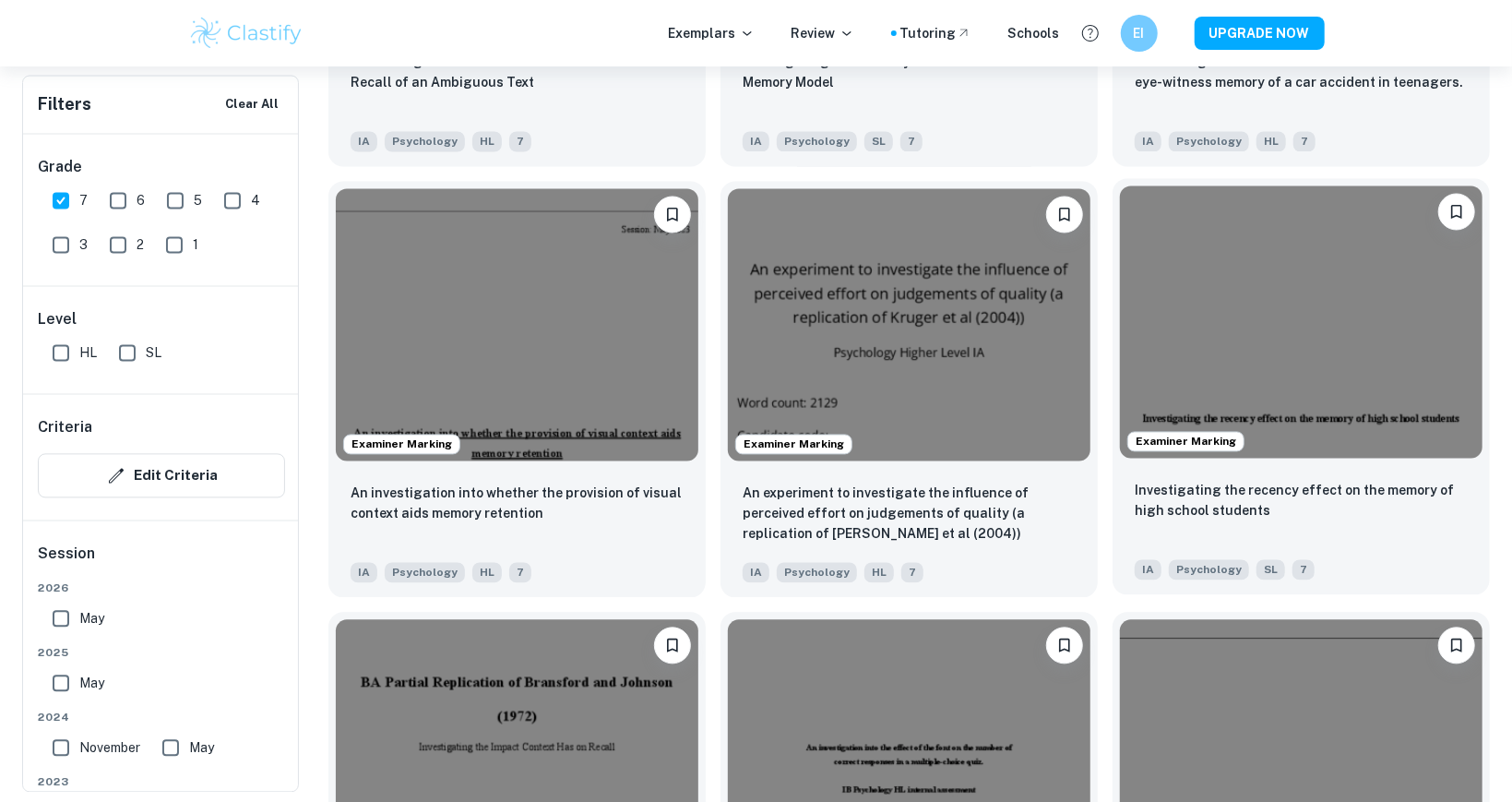
click at [1312, 381] on img at bounding box center [1302, 322] width 363 height 273
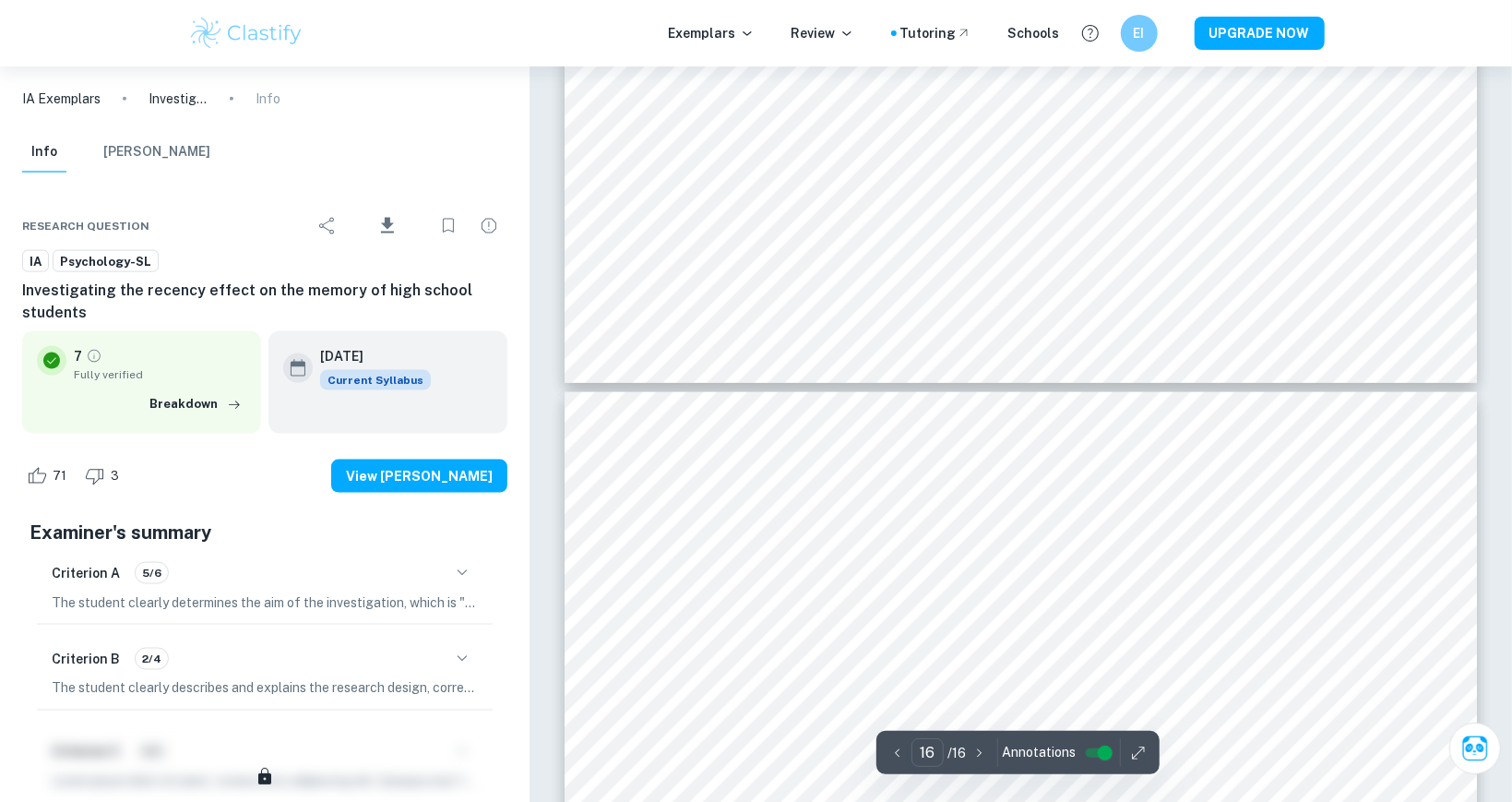
scroll to position [20042, 0]
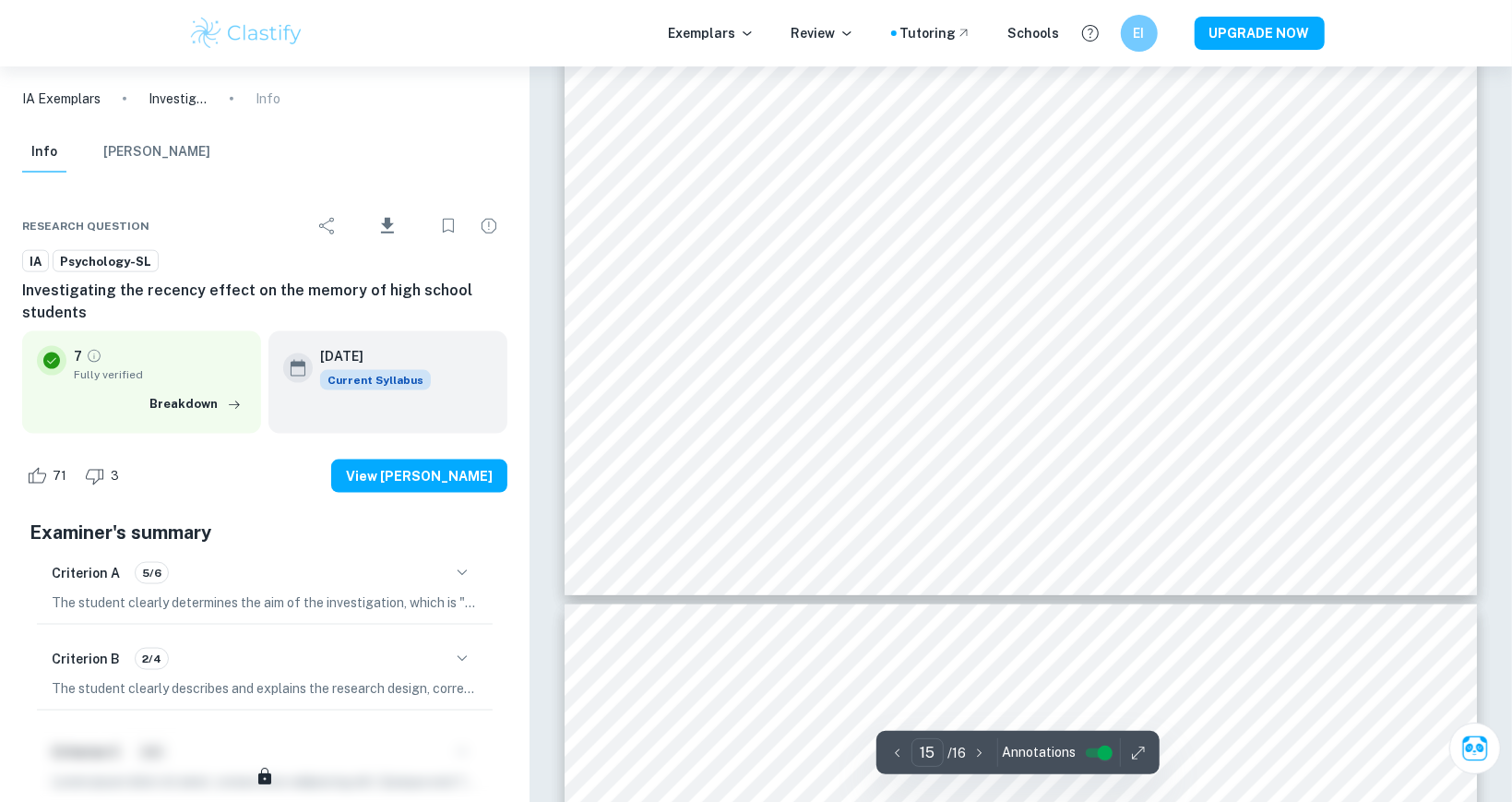
type input "16"
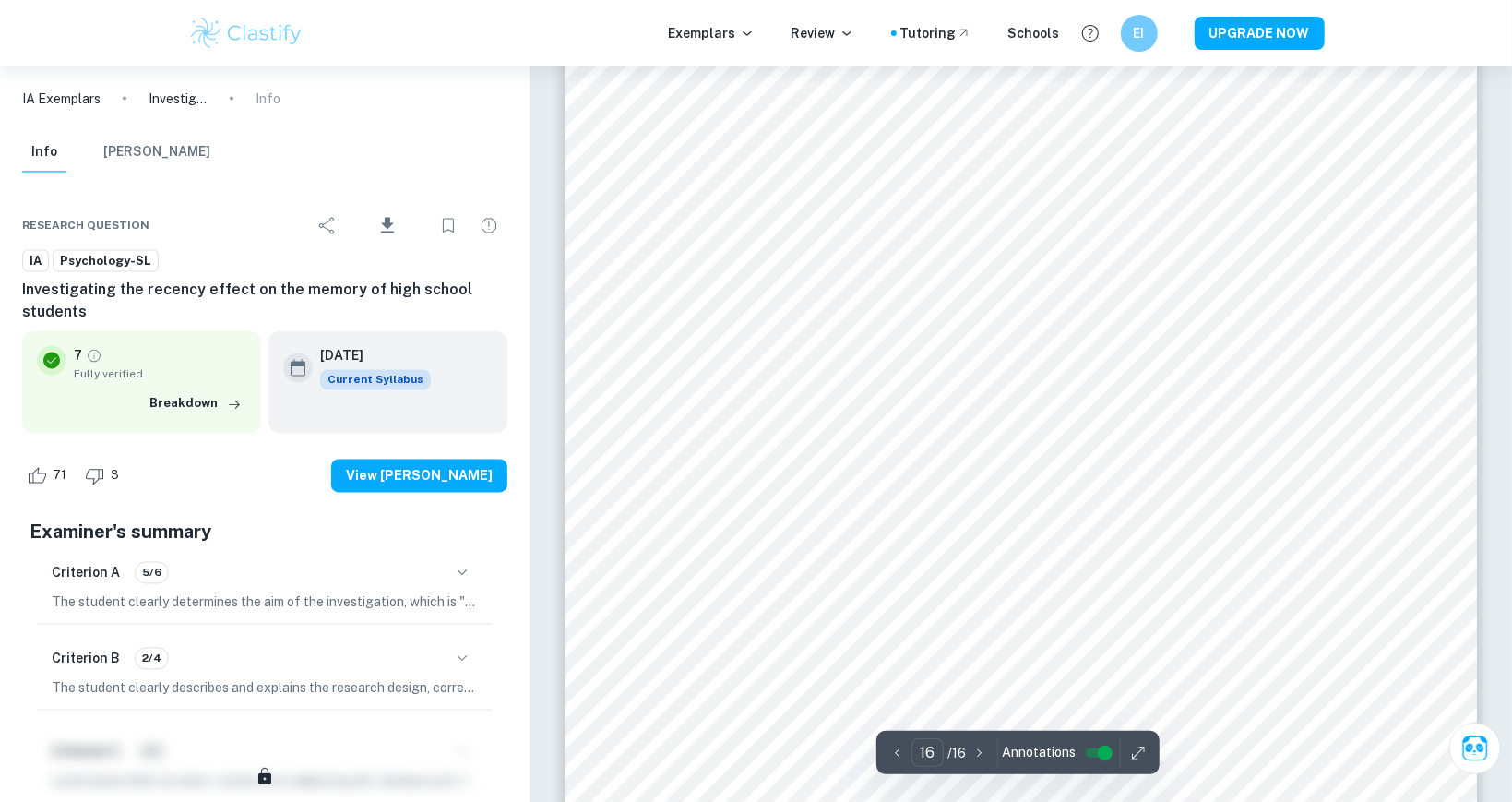
scroll to position [20228, 0]
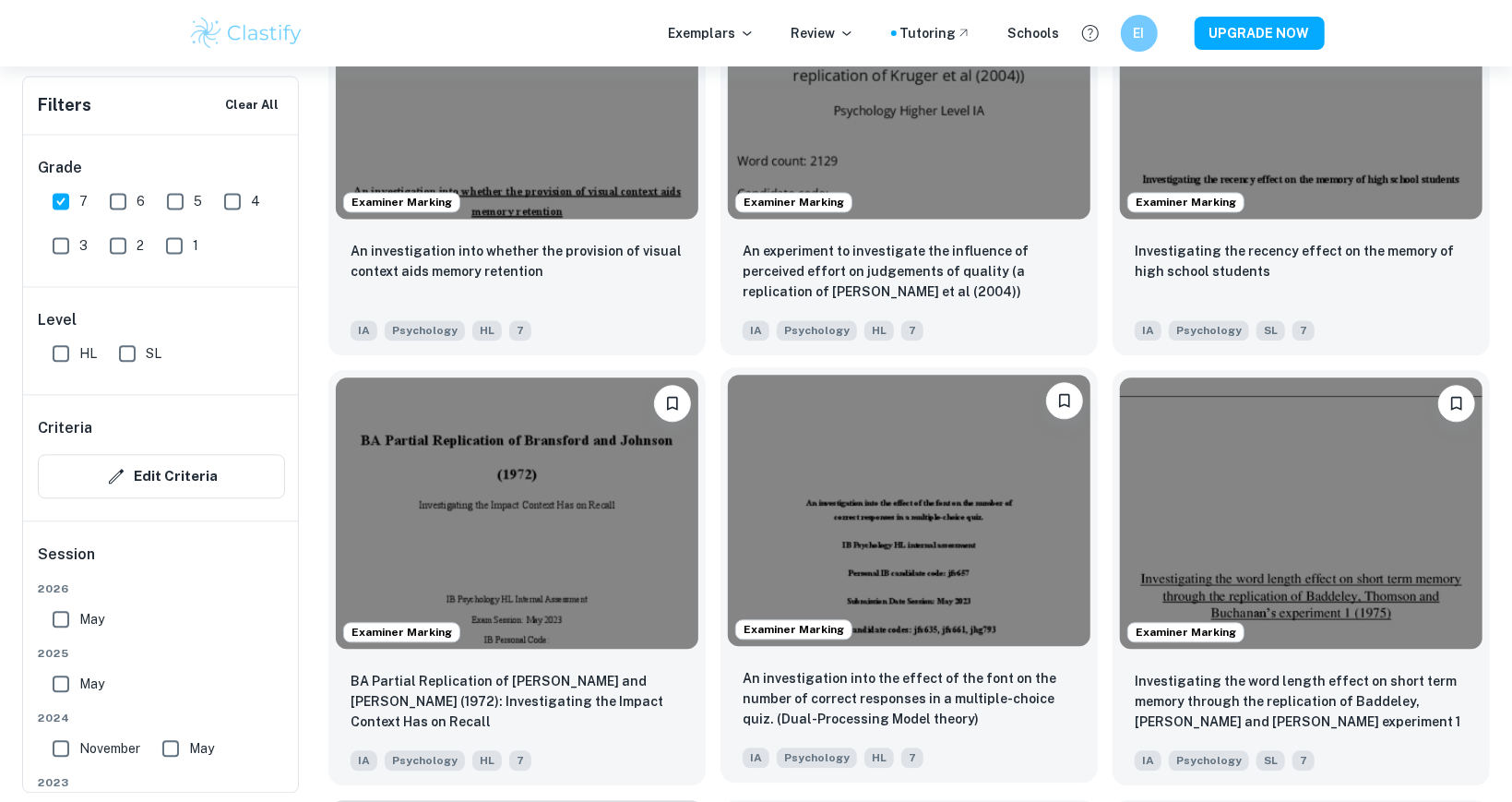
scroll to position [2506, 0]
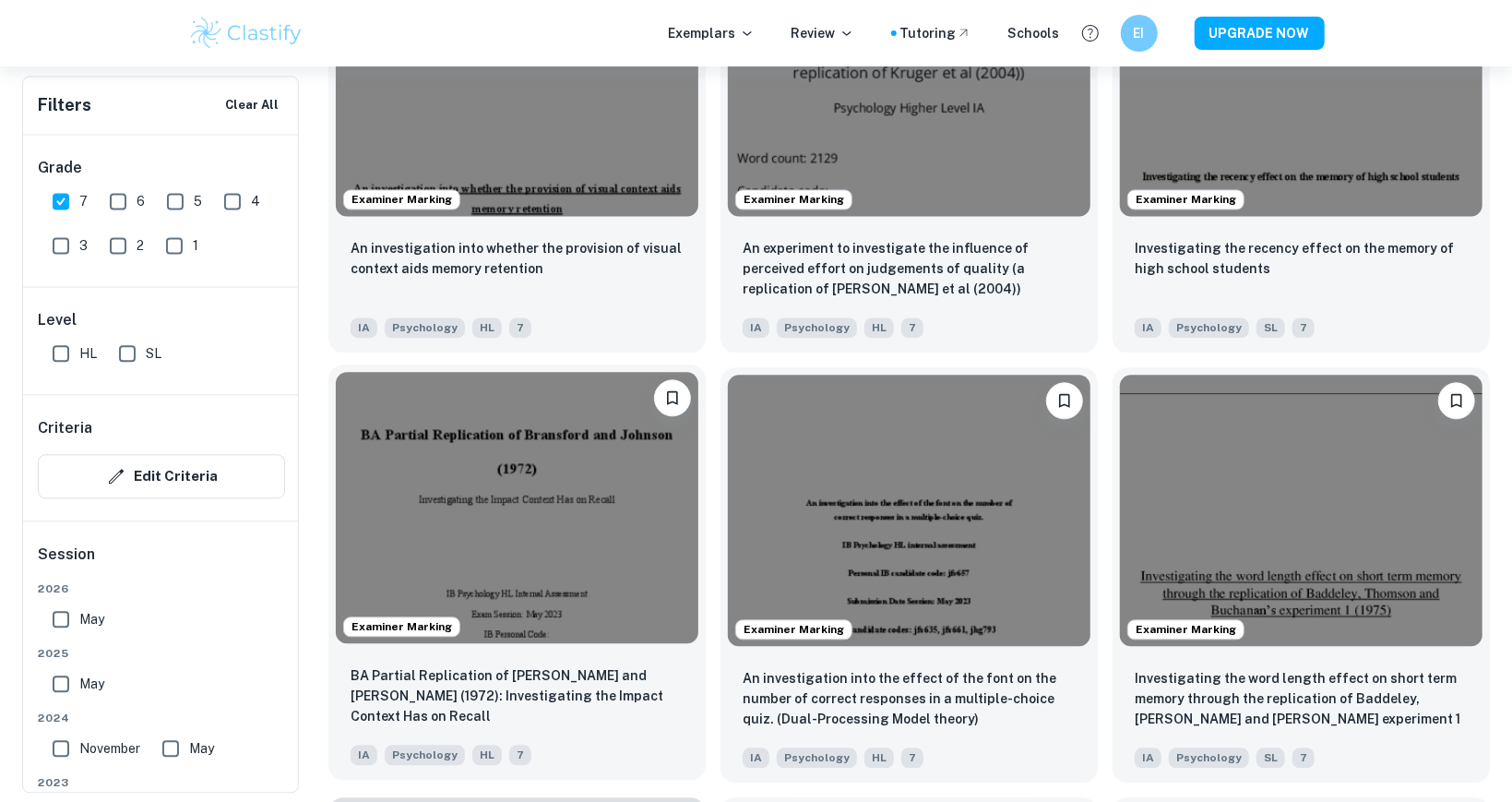
click at [628, 543] on img at bounding box center [517, 509] width 363 height 273
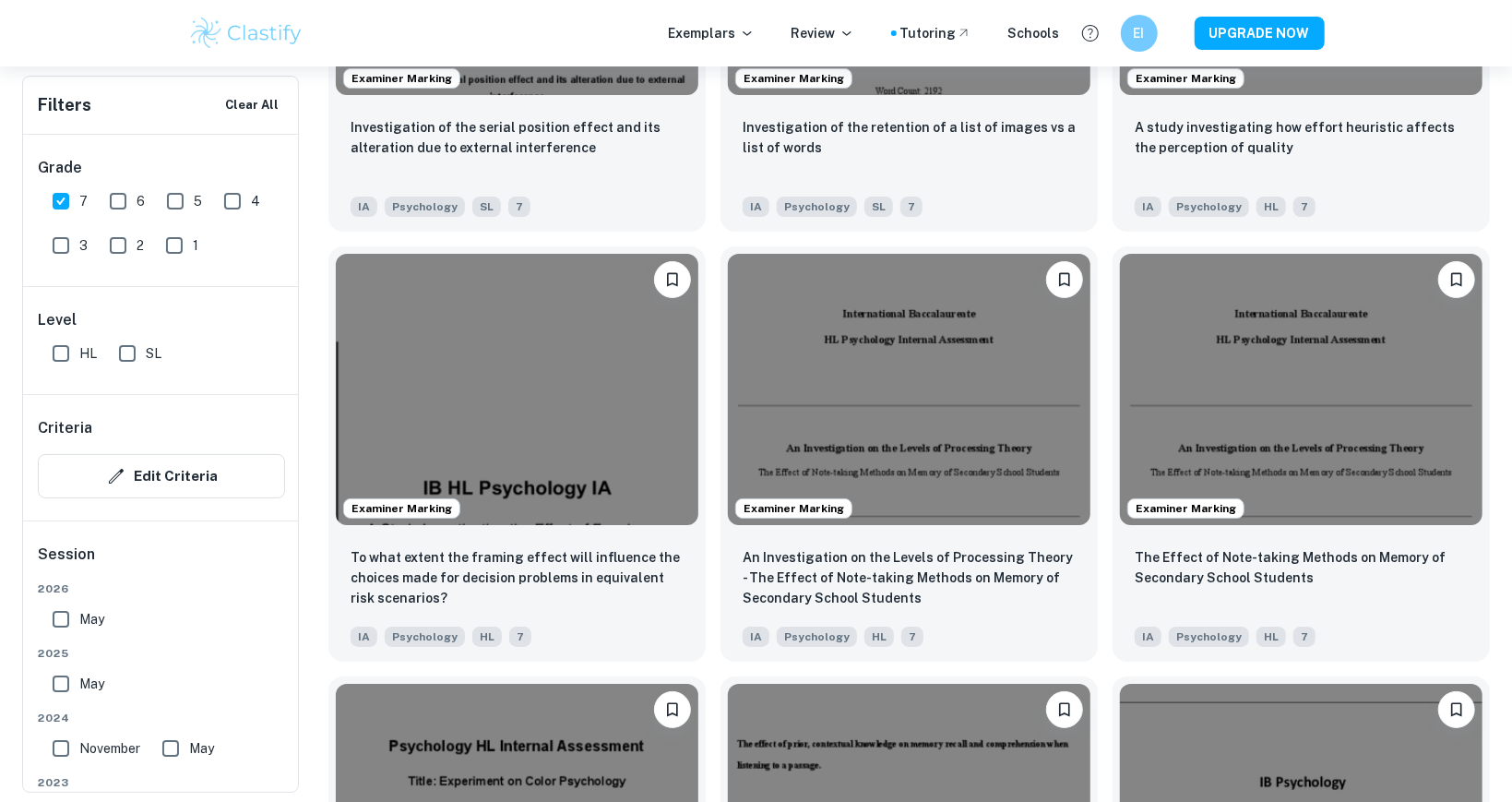
scroll to position [4352, 0]
